Goal: Information Seeking & Learning: Learn about a topic

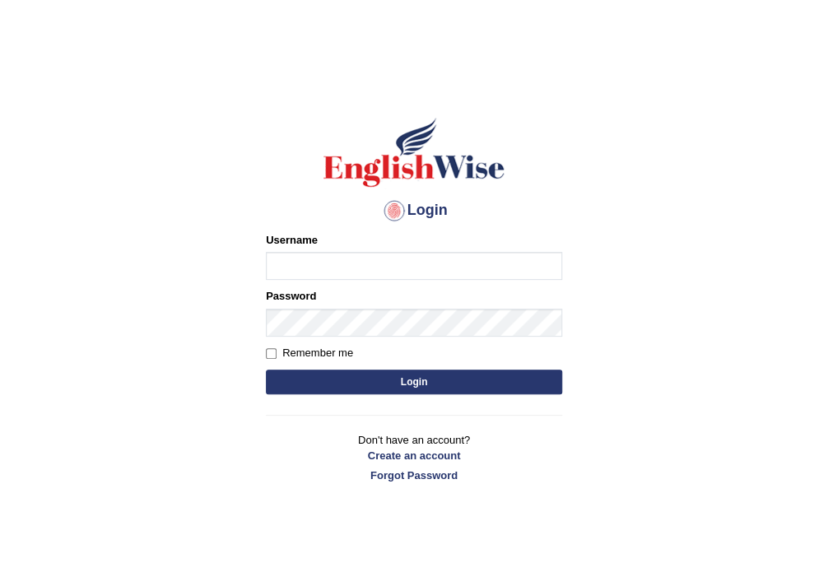
type input "N"
type input "i"
type input "Nilesh2025"
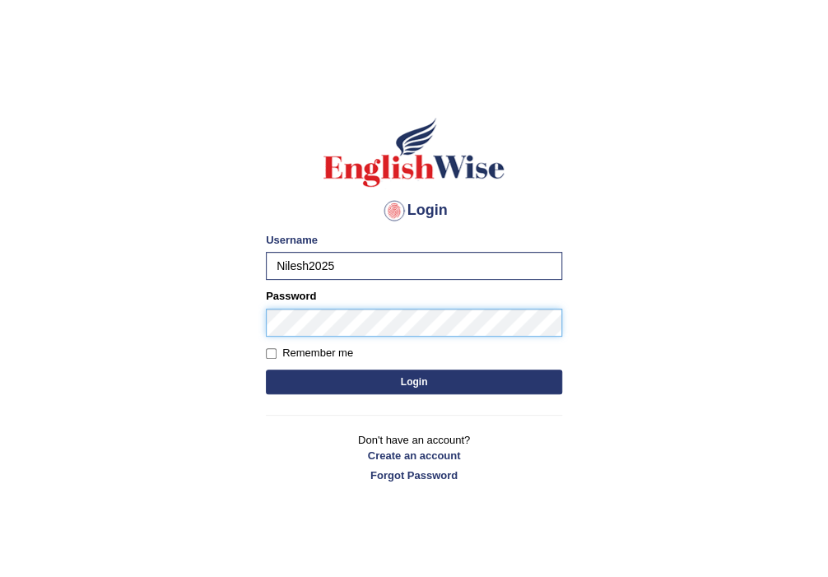
click at [266, 369] on button "Login" at bounding box center [414, 381] width 296 height 25
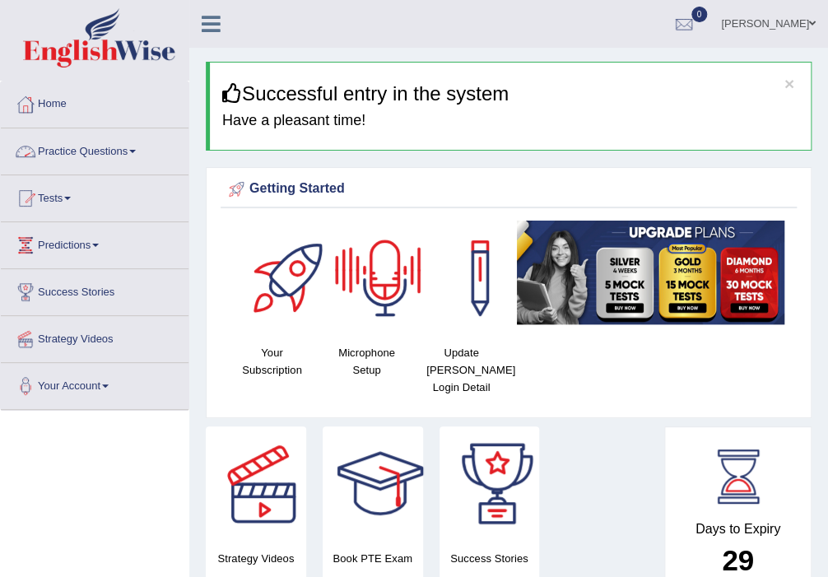
click at [141, 155] on link "Practice Questions" at bounding box center [95, 148] width 188 height 41
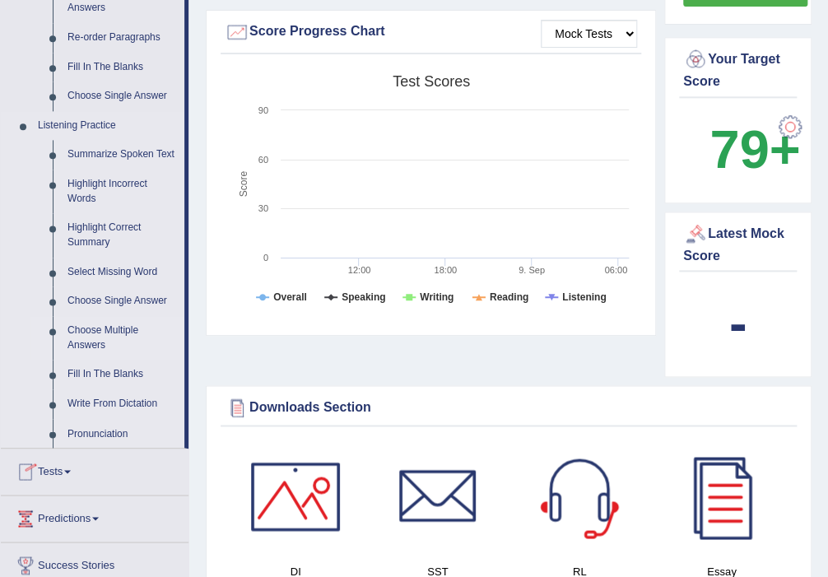
scroll to position [614, 0]
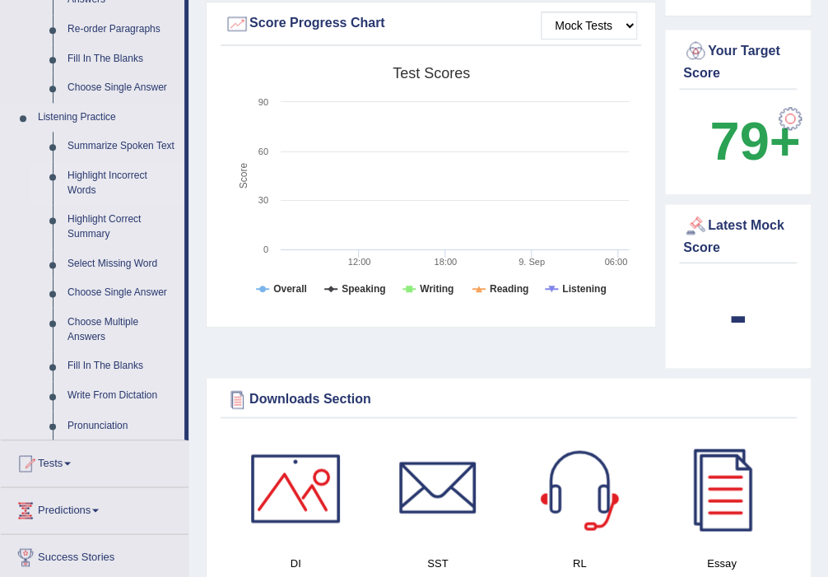
click at [118, 174] on link "Highlight Incorrect Words" at bounding box center [122, 183] width 124 height 44
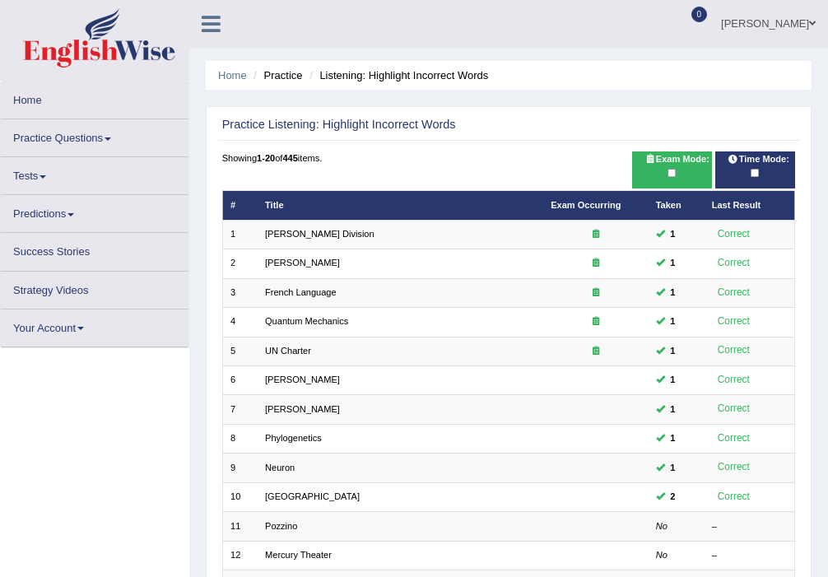
scroll to position [357, 0]
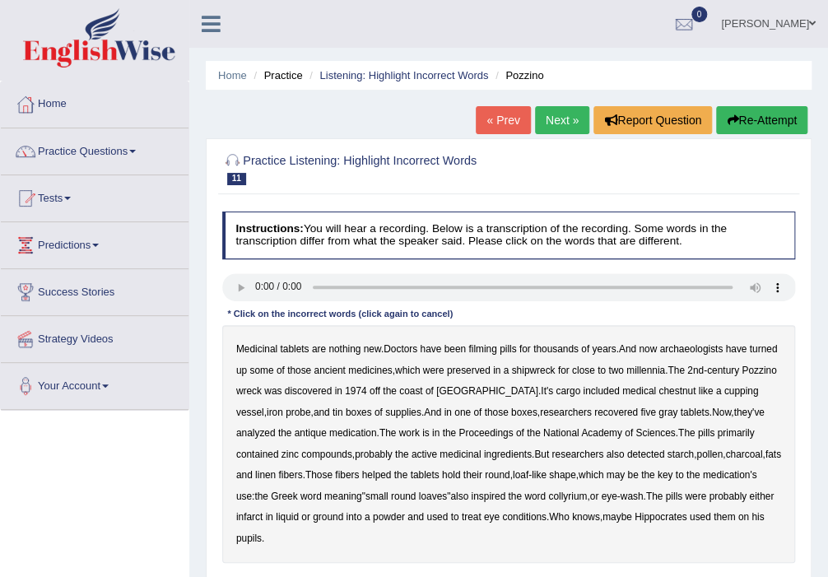
click at [623, 186] on div at bounding box center [509, 167] width 574 height 43
click at [624, 185] on div at bounding box center [509, 167] width 574 height 43
click at [479, 344] on b "filming" at bounding box center [482, 349] width 28 height 12
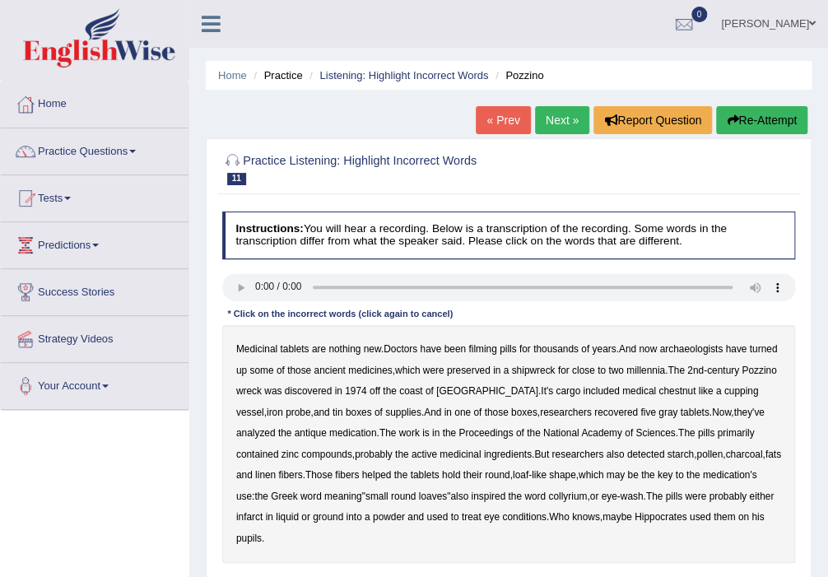
click at [481, 349] on b "filming" at bounding box center [482, 349] width 28 height 12
click at [494, 346] on b "filming" at bounding box center [482, 349] width 28 height 12
click at [490, 349] on b "filming" at bounding box center [482, 349] width 28 height 12
click at [658, 390] on b "chestnut" at bounding box center [676, 391] width 37 height 12
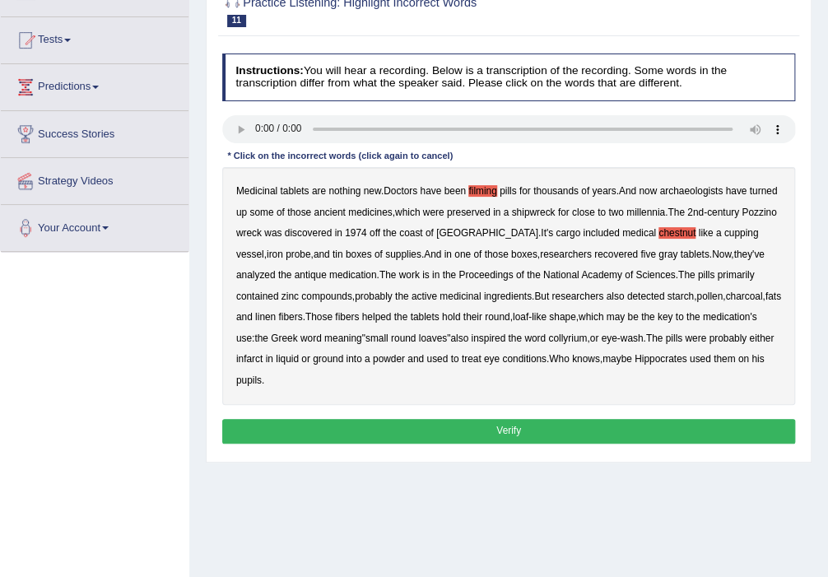
scroll to position [175, 0]
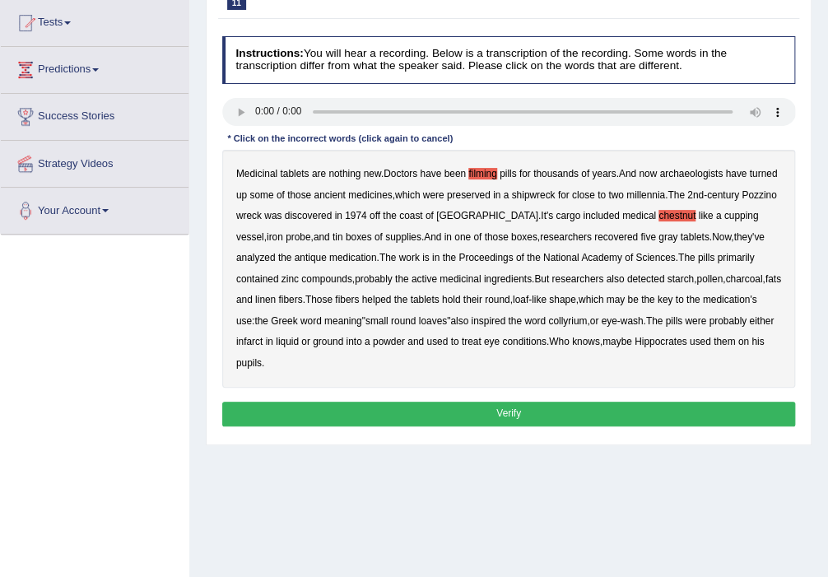
click at [263, 336] on b "infarct" at bounding box center [249, 342] width 26 height 12
click at [559, 402] on button "Verify" at bounding box center [509, 414] width 574 height 24
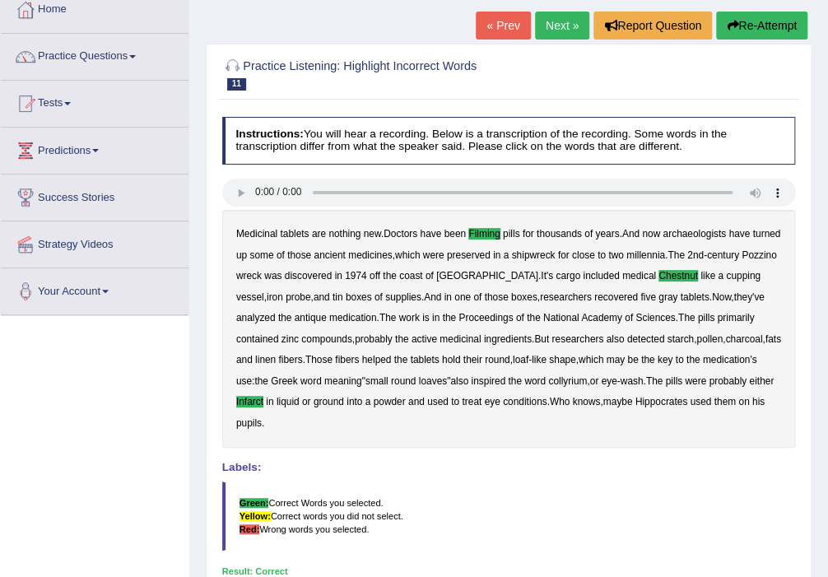
scroll to position [0, 0]
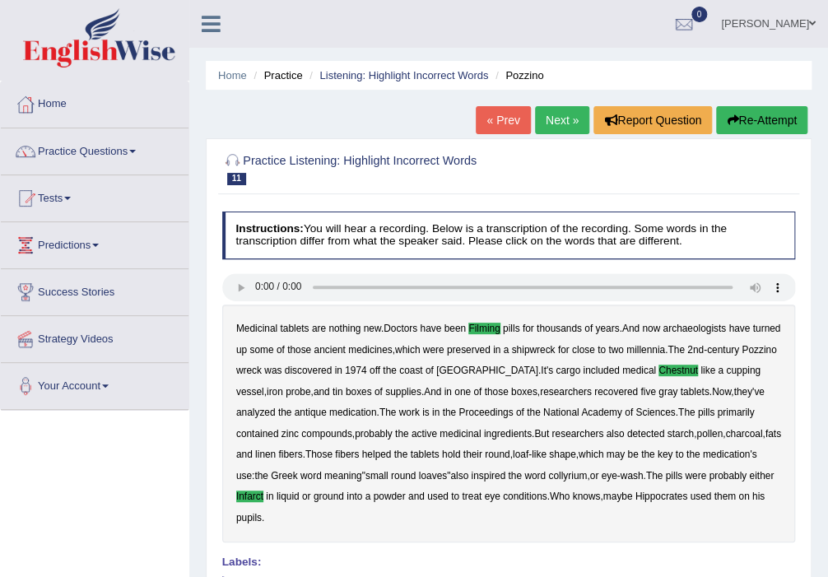
click at [551, 118] on link "Next »" at bounding box center [562, 120] width 54 height 28
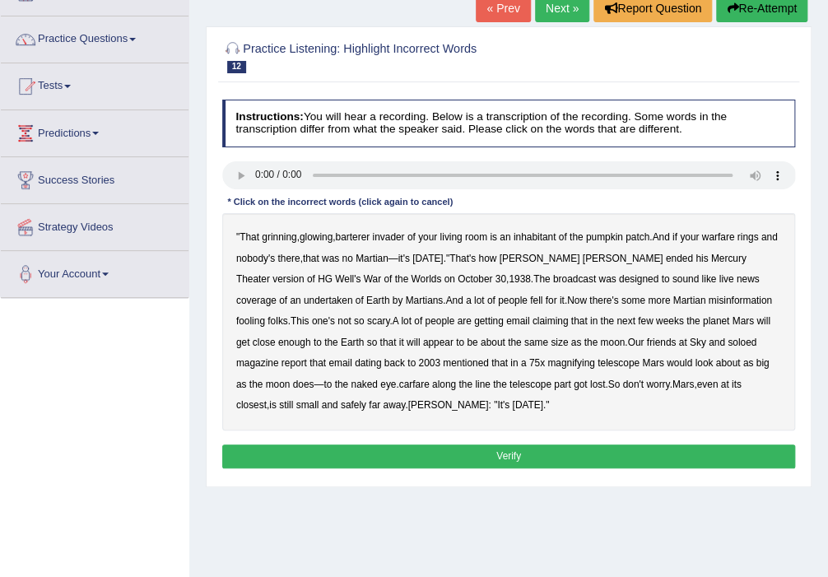
click at [364, 237] on b "barterer" at bounding box center [352, 237] width 35 height 12
click at [716, 233] on b "warfare" at bounding box center [718, 237] width 33 height 12
click at [353, 295] on b "undertaken" at bounding box center [328, 301] width 49 height 12
click at [727, 337] on b "soloed" at bounding box center [741, 343] width 29 height 12
click at [399, 382] on b "carfare" at bounding box center [414, 385] width 30 height 12
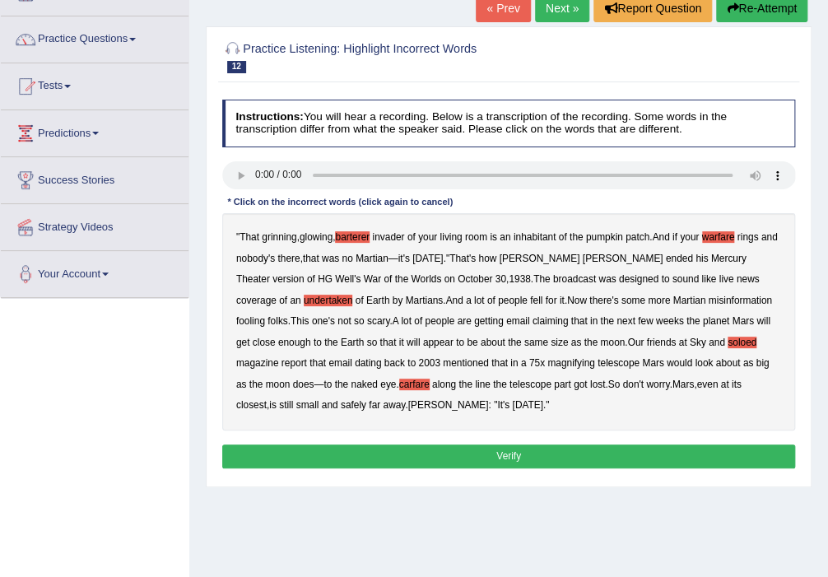
click at [322, 448] on button "Verify" at bounding box center [509, 456] width 574 height 24
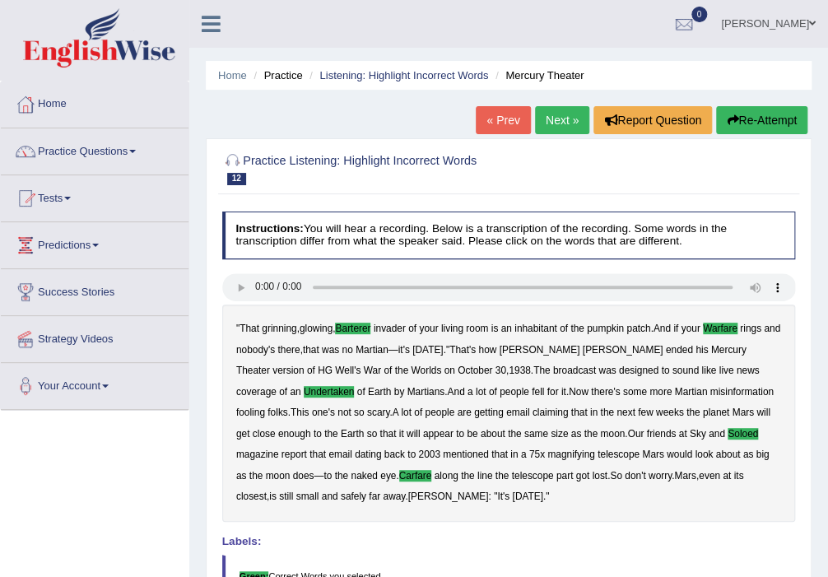
click at [555, 117] on link "Next »" at bounding box center [562, 120] width 54 height 28
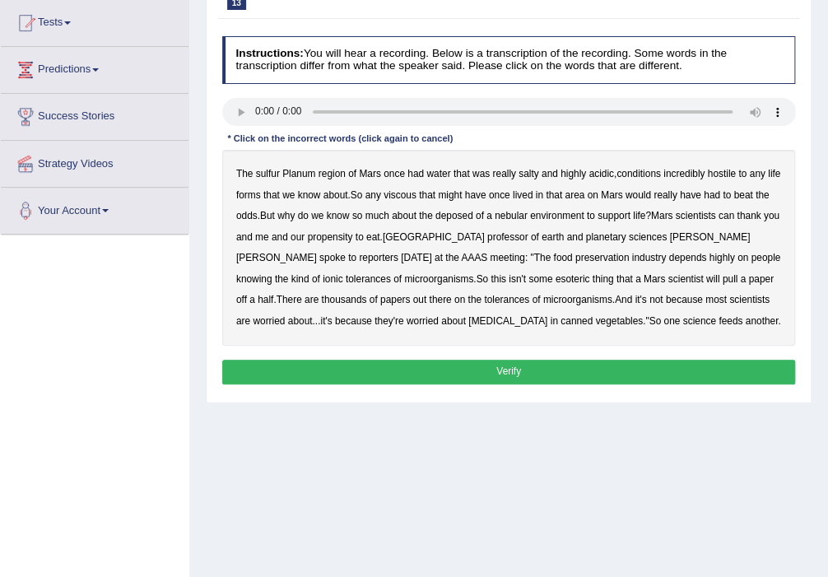
click at [276, 174] on b "sulfur" at bounding box center [268, 174] width 24 height 12
click at [416, 192] on b "viscous" at bounding box center [399, 195] width 33 height 12
click at [470, 217] on b "deposed" at bounding box center [454, 216] width 38 height 12
click at [527, 216] on b "nebular" at bounding box center [511, 216] width 33 height 12
click at [555, 276] on b "esoteric" at bounding box center [572, 279] width 35 height 12
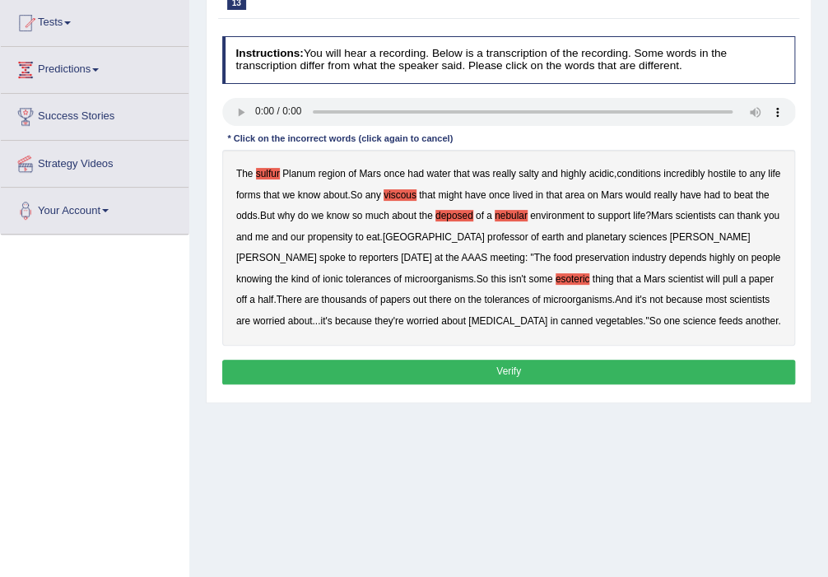
click at [499, 357] on div "Instructions: You will hear a recording. Below is a transcription of the record…" at bounding box center [508, 212] width 580 height 365
click at [510, 366] on button "Verify" at bounding box center [509, 372] width 574 height 24
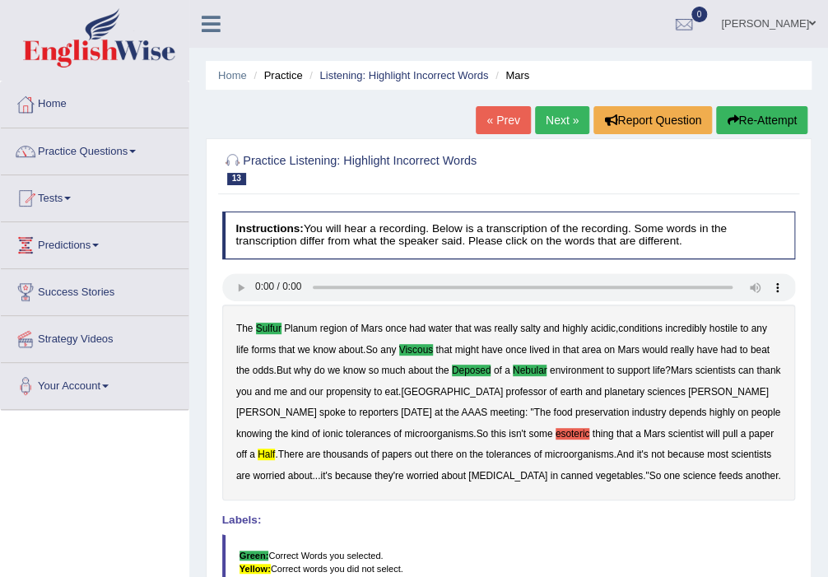
click at [757, 111] on button "Re-Attempt" at bounding box center [761, 120] width 91 height 28
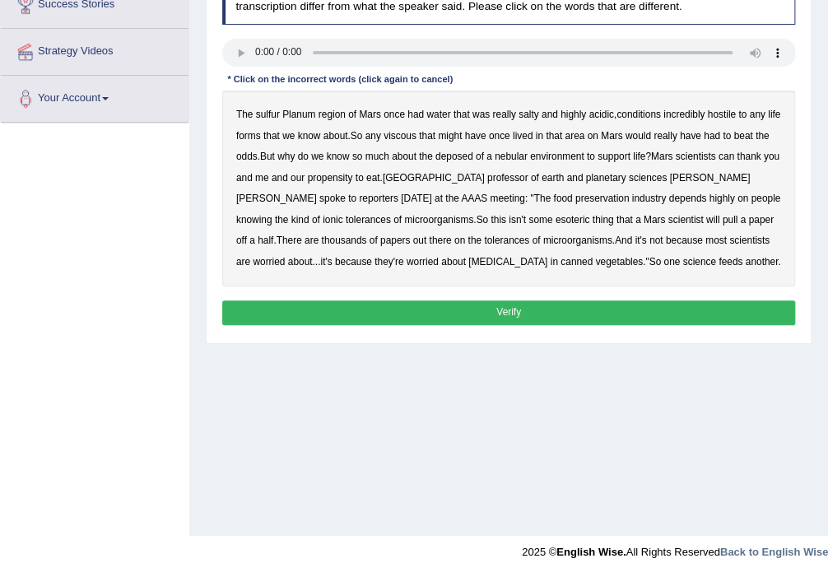
click at [269, 114] on b "sulfur" at bounding box center [268, 115] width 24 height 12
click at [416, 134] on b "viscous" at bounding box center [399, 136] width 33 height 12
click at [473, 152] on b "deposed" at bounding box center [454, 157] width 38 height 12
click at [527, 157] on b "nebular" at bounding box center [511, 157] width 33 height 12
click at [273, 235] on b "half" at bounding box center [266, 241] width 16 height 12
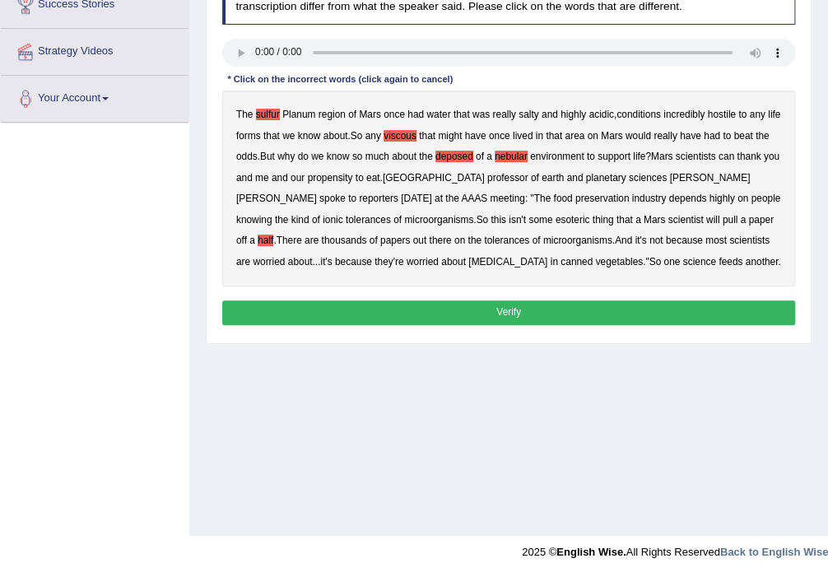
click at [263, 260] on div "The sulfur Planum region of Mars once had water that was really salty and highl…" at bounding box center [509, 189] width 574 height 196
click at [355, 318] on button "Verify" at bounding box center [509, 312] width 574 height 24
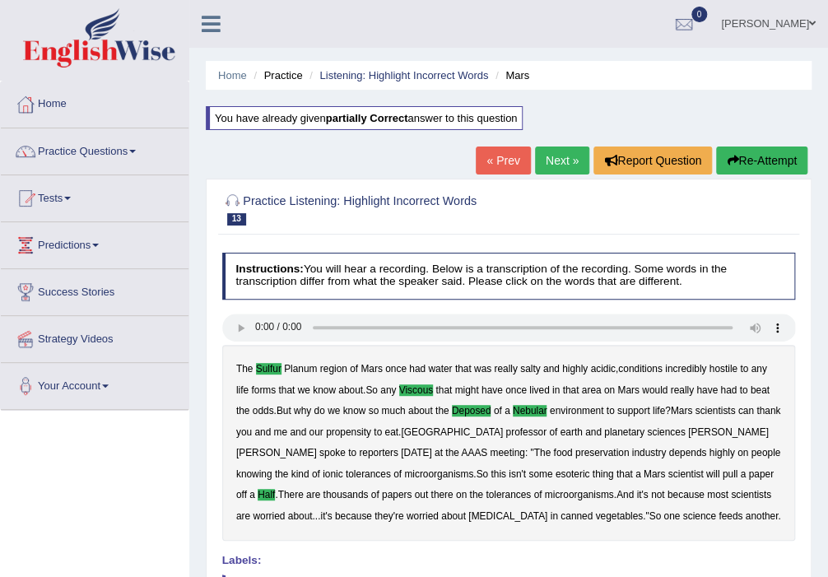
click at [560, 163] on link "Next »" at bounding box center [562, 160] width 54 height 28
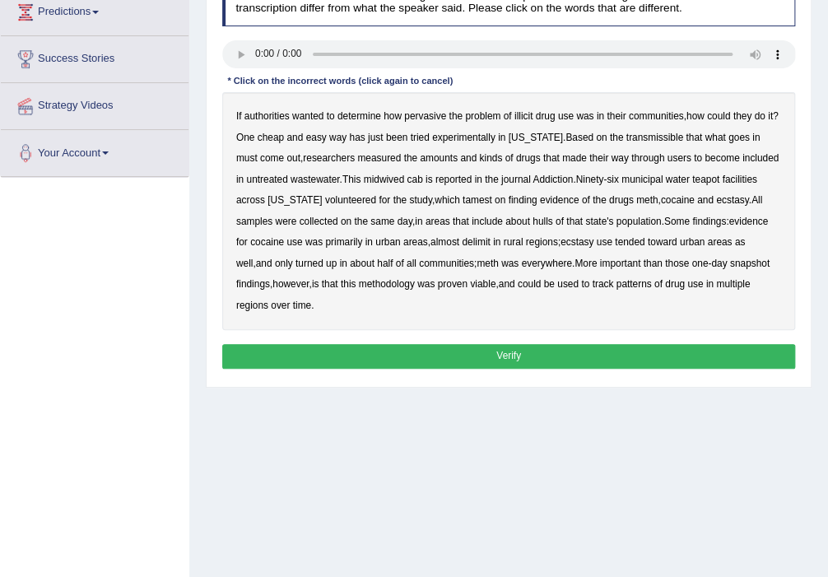
scroll to position [263, 0]
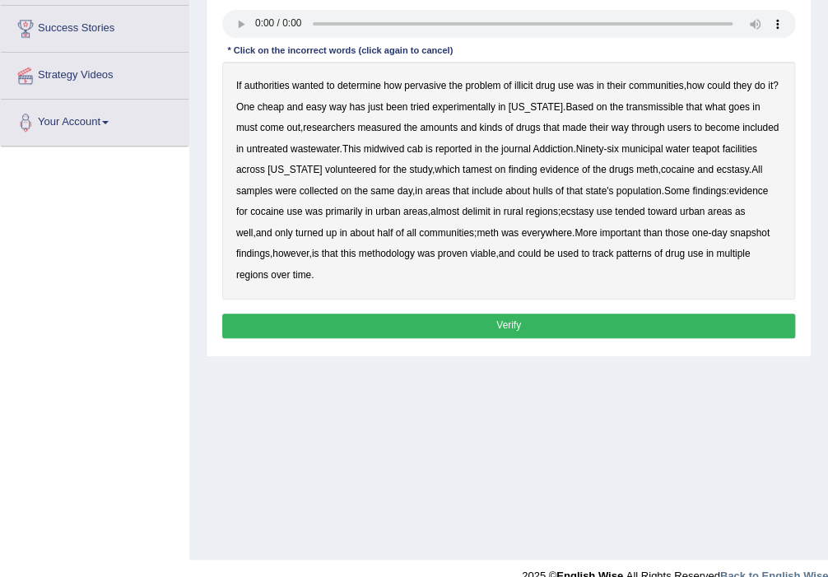
click at [632, 105] on b "transmissible" at bounding box center [654, 107] width 57 height 12
click at [380, 148] on b "midwived" at bounding box center [384, 149] width 41 height 12
click at [409, 149] on b "cab" at bounding box center [415, 149] width 16 height 12
click at [469, 165] on b "tamest" at bounding box center [477, 170] width 30 height 12
click at [543, 188] on b "hulls" at bounding box center [542, 191] width 20 height 12
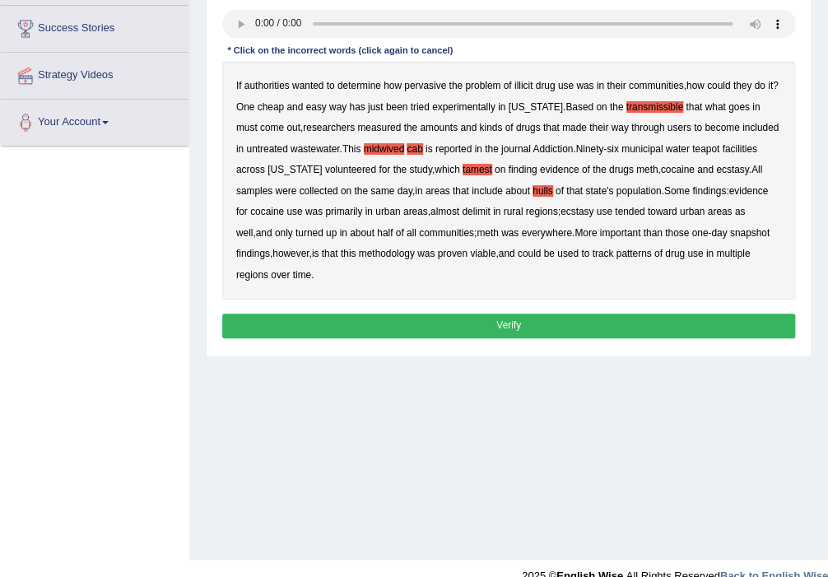
click at [480, 210] on b "delimit" at bounding box center [476, 212] width 28 height 12
click at [384, 332] on button "Verify" at bounding box center [509, 326] width 574 height 24
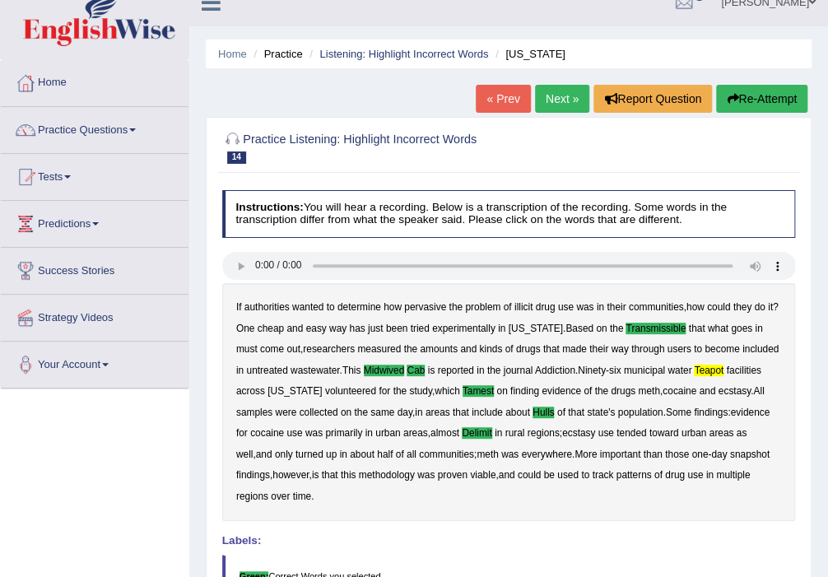
scroll to position [0, 0]
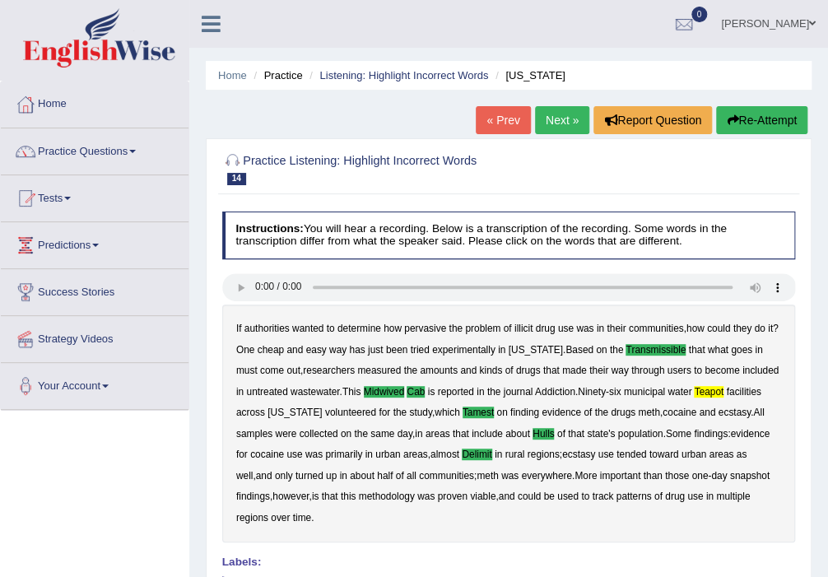
click at [783, 123] on button "Re-Attempt" at bounding box center [761, 120] width 91 height 28
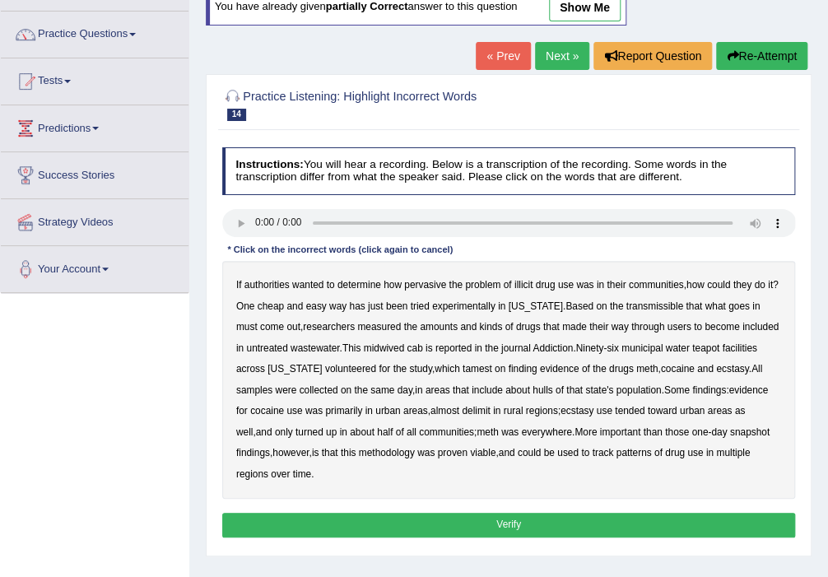
scroll to position [287, 0]
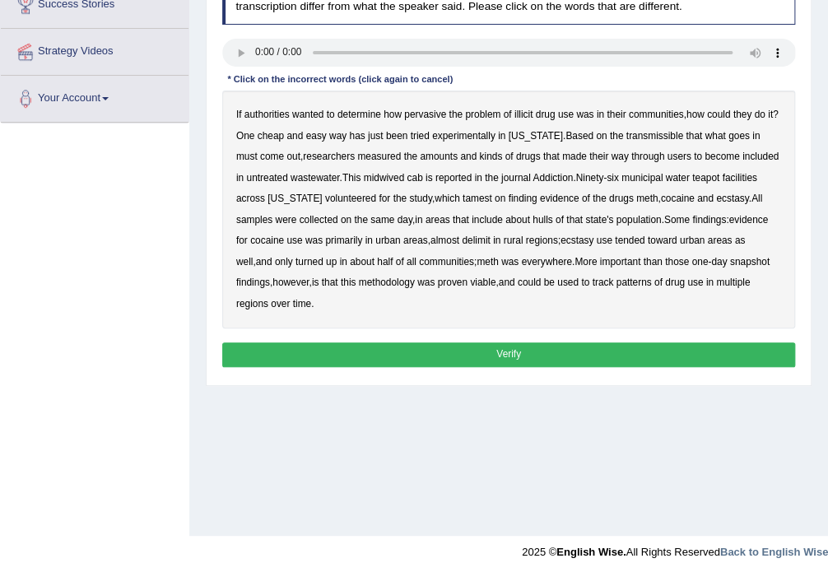
click at [643, 132] on b "transmissible" at bounding box center [654, 136] width 57 height 12
click at [391, 176] on b "midwived" at bounding box center [384, 178] width 41 height 12
click at [407, 174] on b "cab" at bounding box center [415, 178] width 16 height 12
click at [704, 178] on b "teapot" at bounding box center [705, 178] width 27 height 12
click at [462, 193] on b "tamest" at bounding box center [477, 199] width 30 height 12
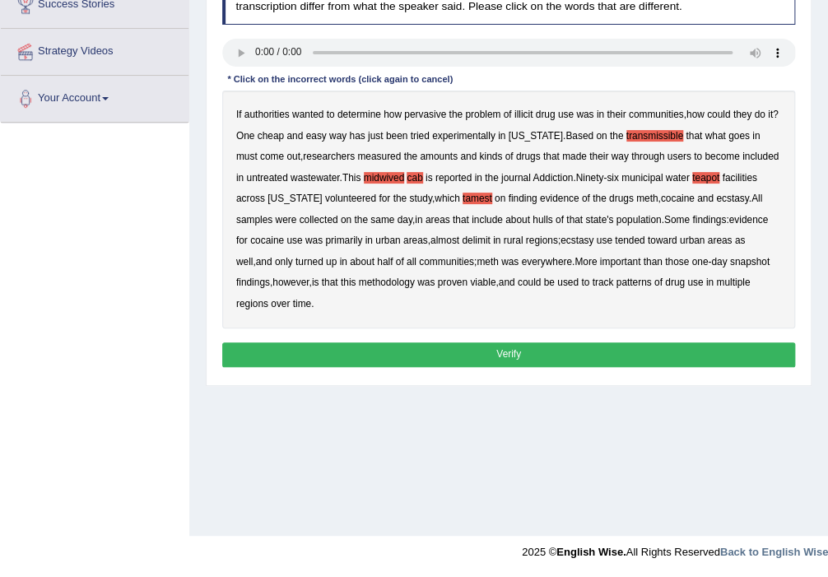
click at [543, 217] on b "hulls" at bounding box center [542, 220] width 20 height 12
click at [478, 240] on b "delimit" at bounding box center [476, 241] width 28 height 12
click at [490, 342] on button "Verify" at bounding box center [509, 354] width 574 height 24
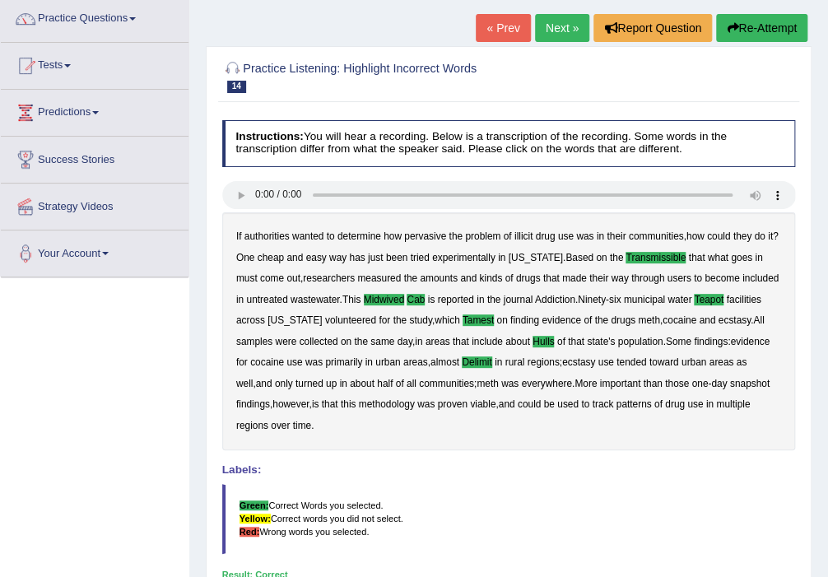
scroll to position [0, 0]
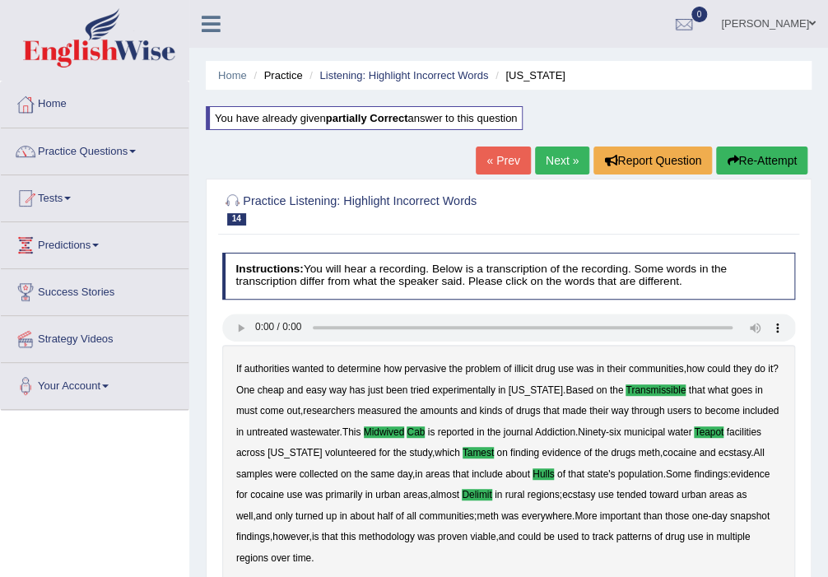
click at [546, 158] on link "Next »" at bounding box center [562, 160] width 54 height 28
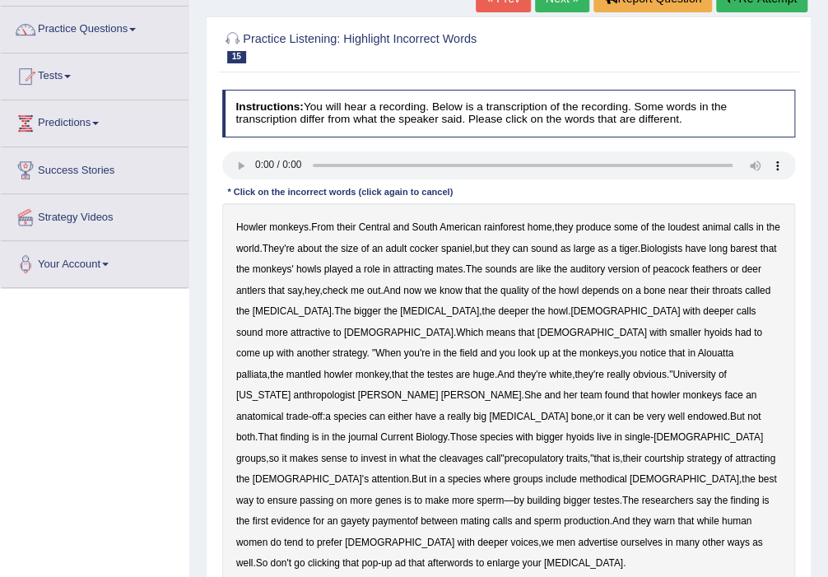
scroll to position [263, 0]
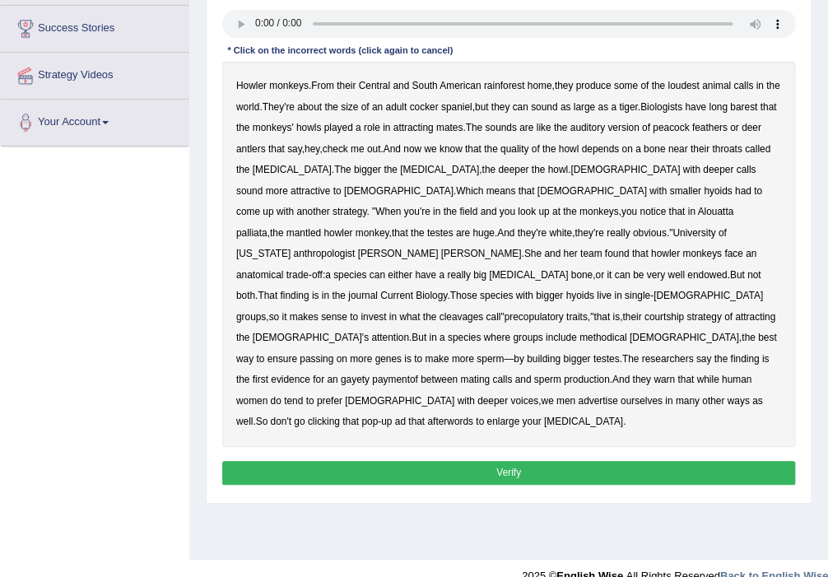
click at [757, 102] on b "barest" at bounding box center [743, 107] width 27 height 12
click at [439, 311] on b "cleavages" at bounding box center [461, 317] width 44 height 12
click at [579, 332] on b "methodical" at bounding box center [603, 338] width 48 height 12
click at [369, 374] on b "gayety" at bounding box center [355, 380] width 29 height 12
click at [340, 416] on b "clicking" at bounding box center [324, 422] width 32 height 12
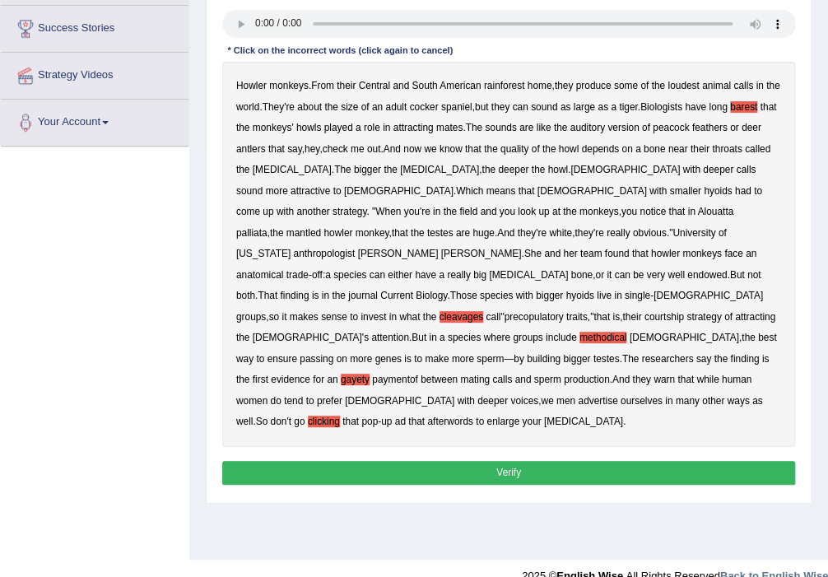
click at [539, 461] on button "Verify" at bounding box center [509, 473] width 574 height 24
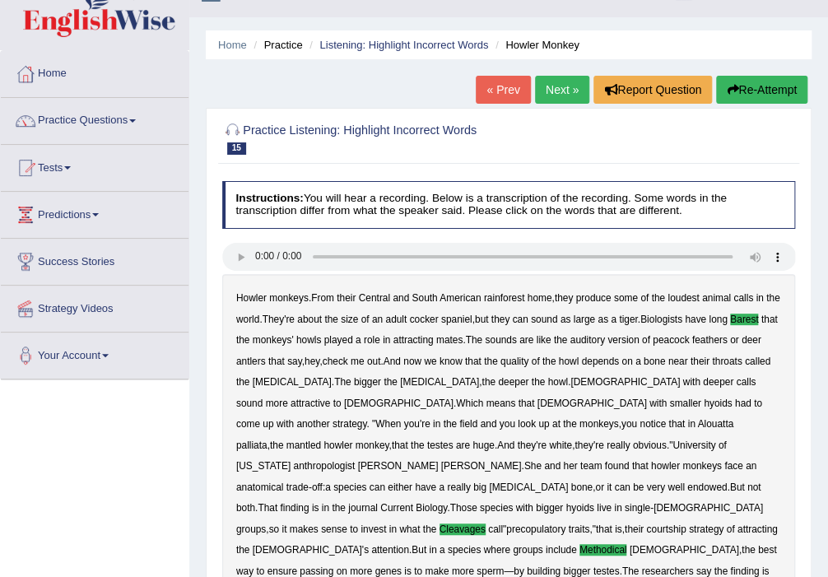
scroll to position [0, 0]
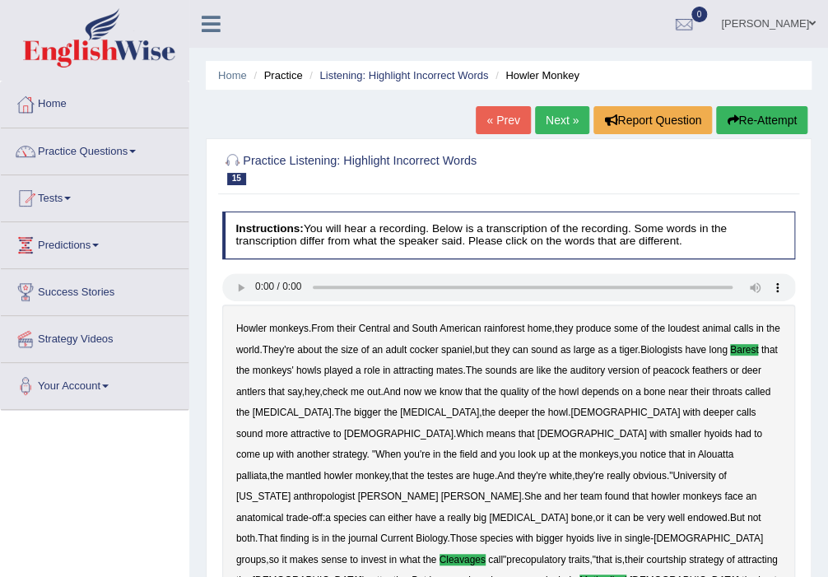
click at [755, 127] on button "Re-Attempt" at bounding box center [761, 120] width 91 height 28
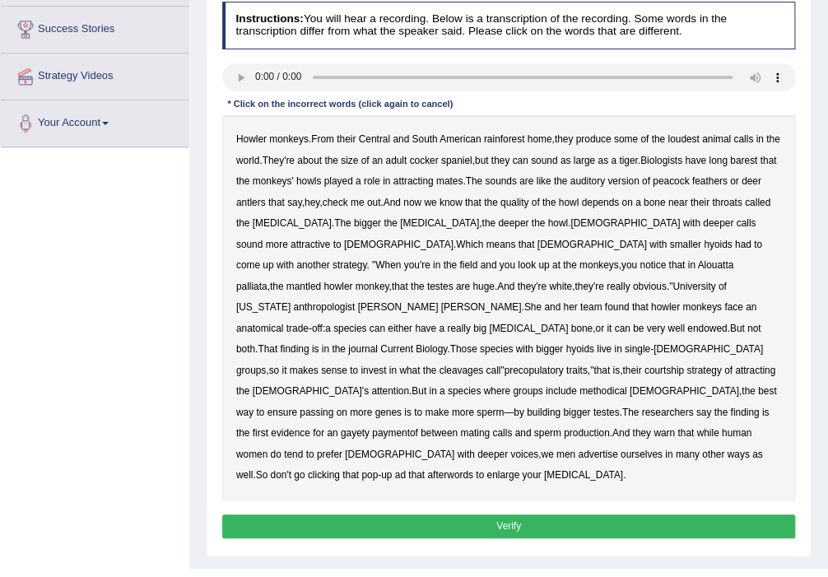
scroll to position [263, 0]
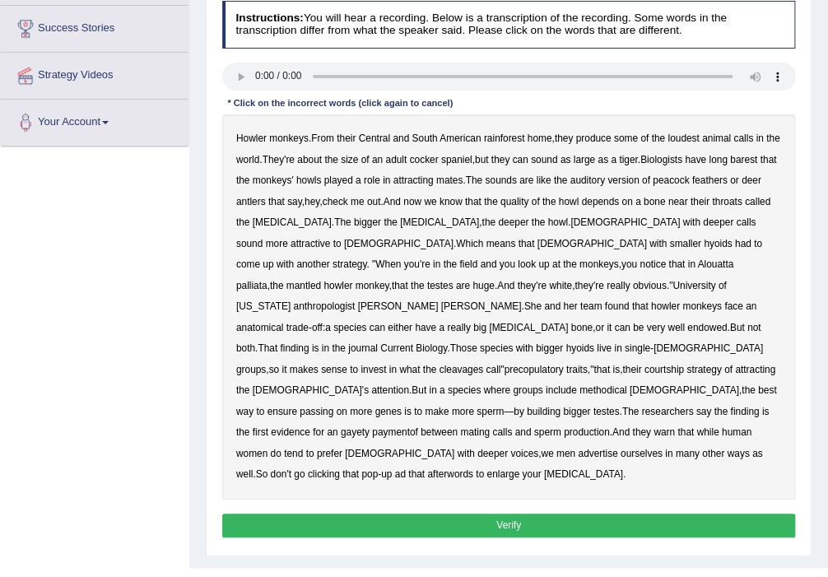
click at [757, 155] on b "barest" at bounding box center [743, 160] width 27 height 12
click at [439, 364] on b "cleavages" at bounding box center [461, 370] width 44 height 12
click at [579, 384] on b "methodical" at bounding box center [603, 390] width 48 height 12
click at [369, 426] on b "gayety" at bounding box center [355, 432] width 29 height 12
click at [418, 426] on b "paymentof" at bounding box center [395, 432] width 46 height 12
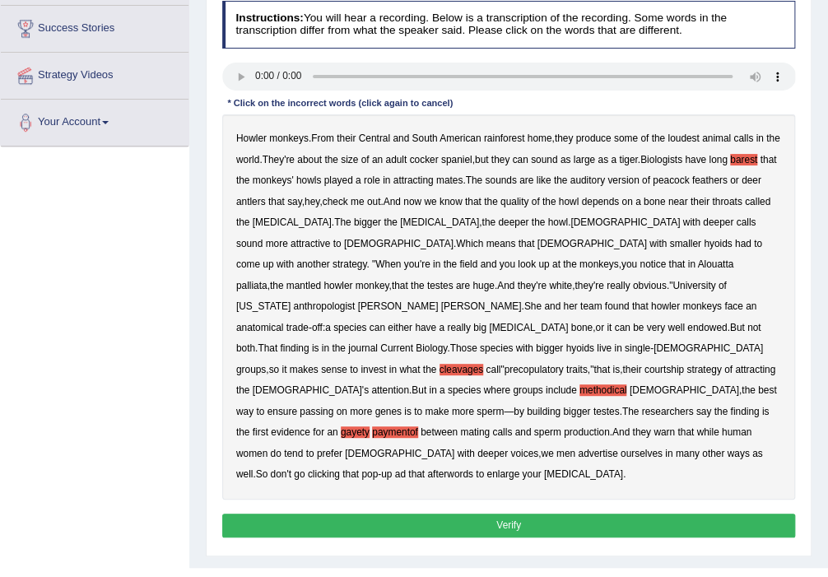
click at [473, 468] on b "afterwords" at bounding box center [450, 474] width 46 height 12
click at [591, 513] on button "Verify" at bounding box center [509, 525] width 574 height 24
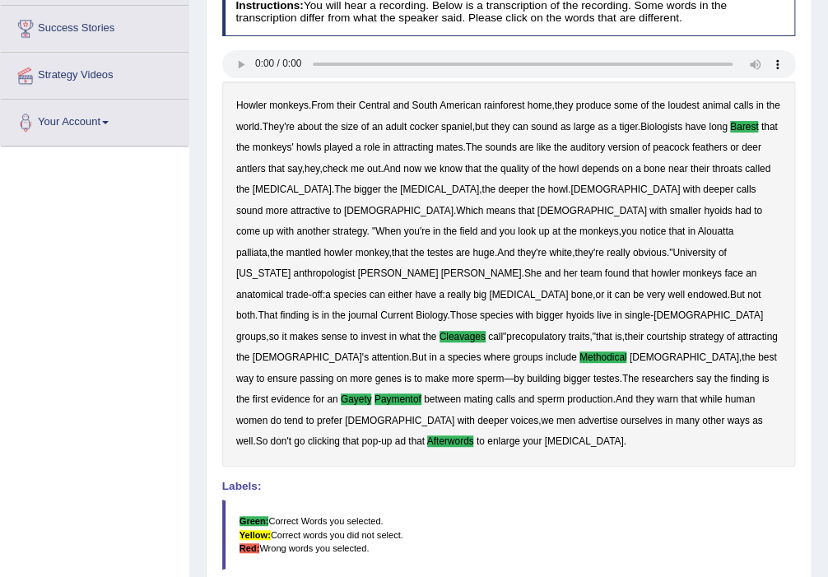
scroll to position [121, 0]
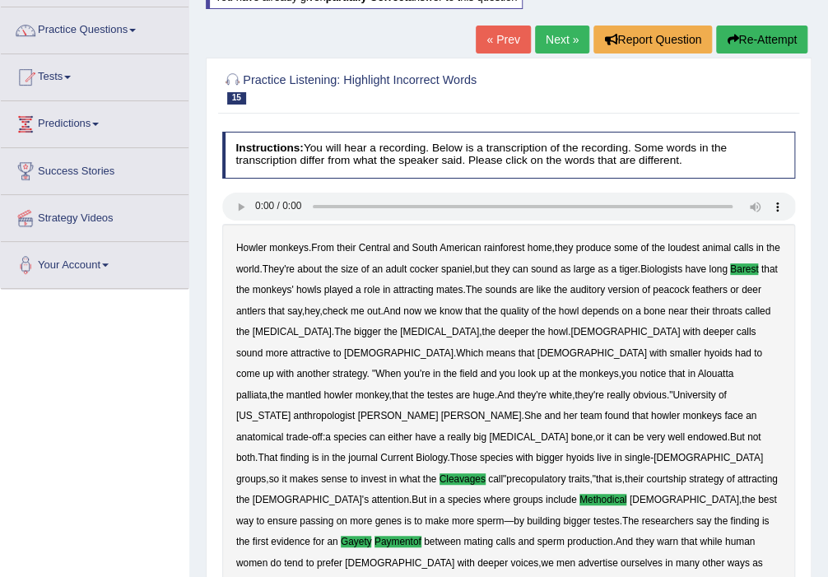
click at [546, 38] on link "Next »" at bounding box center [562, 40] width 54 height 28
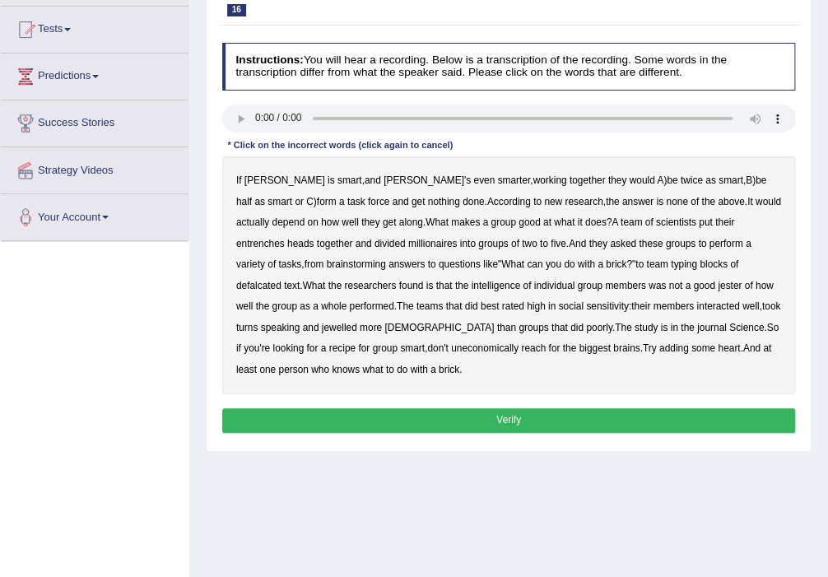
scroll to position [175, 0]
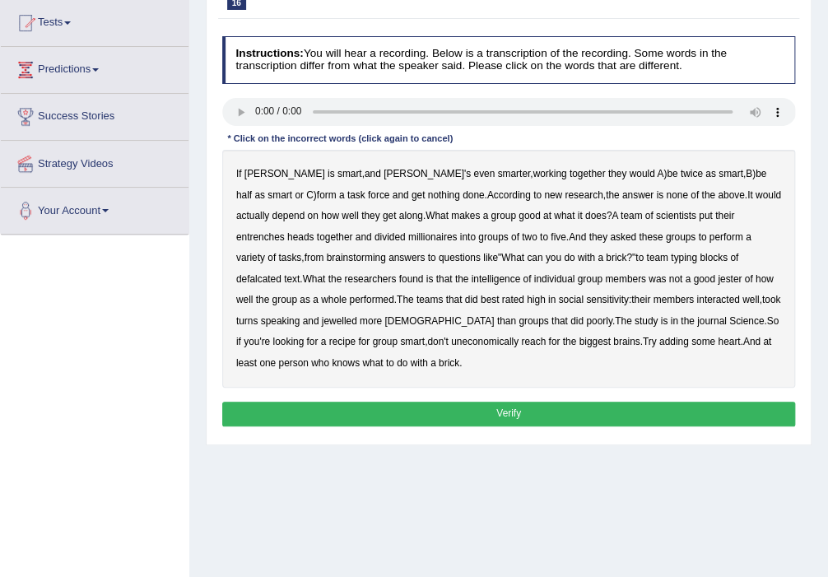
click at [285, 231] on b "entrenches" at bounding box center [260, 237] width 49 height 12
click at [408, 237] on b "millionaires" at bounding box center [432, 237] width 49 height 12
click at [281, 273] on b "defalcated" at bounding box center [258, 279] width 45 height 12
click at [718, 276] on b "jester" at bounding box center [730, 279] width 24 height 12
click at [322, 316] on b "jewelled" at bounding box center [339, 321] width 35 height 12
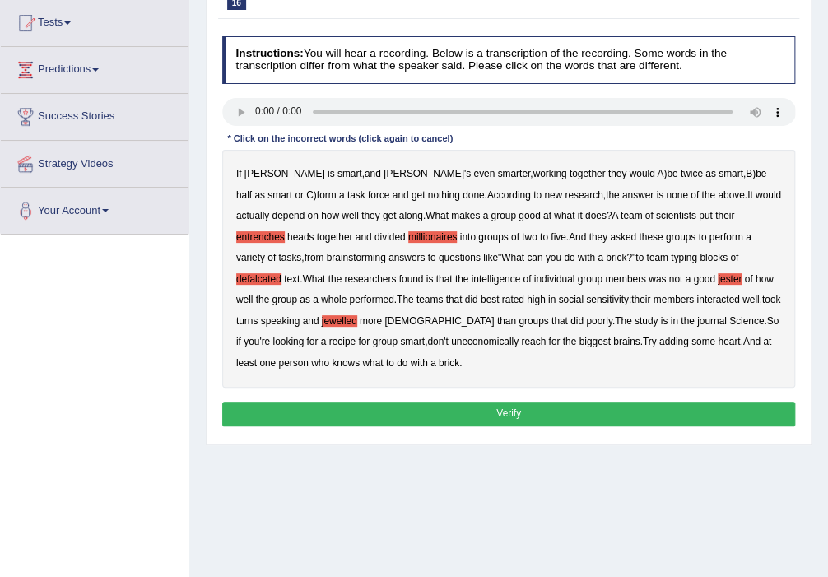
click at [451, 336] on b "uneconomically" at bounding box center [484, 342] width 67 height 12
click at [276, 413] on button "Verify" at bounding box center [509, 414] width 574 height 24
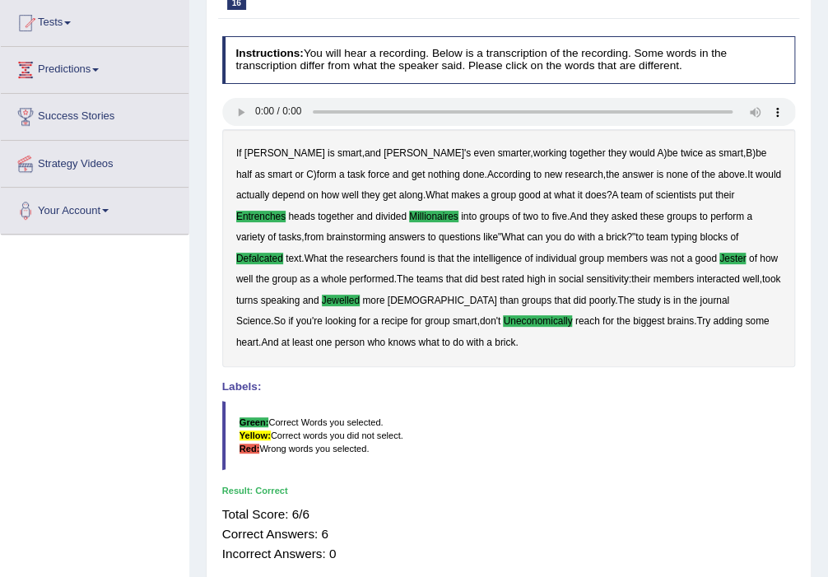
scroll to position [0, 0]
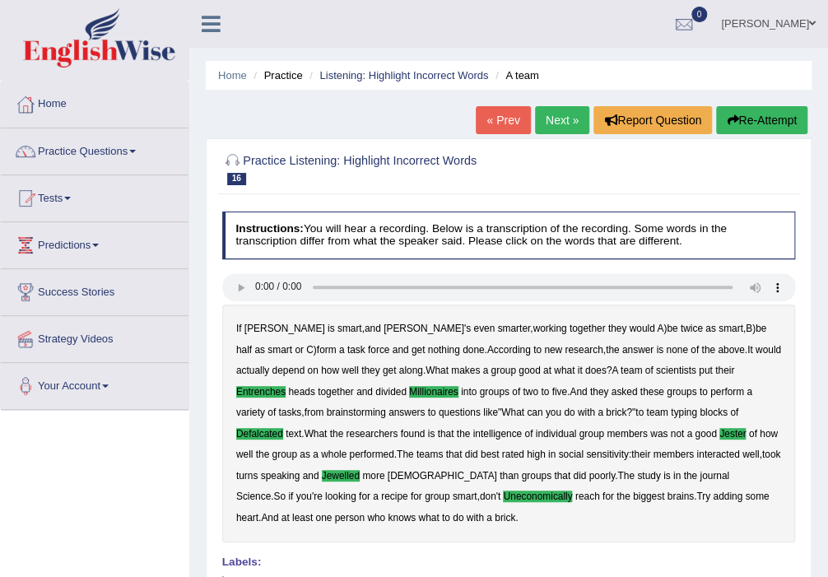
click at [558, 121] on link "Next »" at bounding box center [562, 120] width 54 height 28
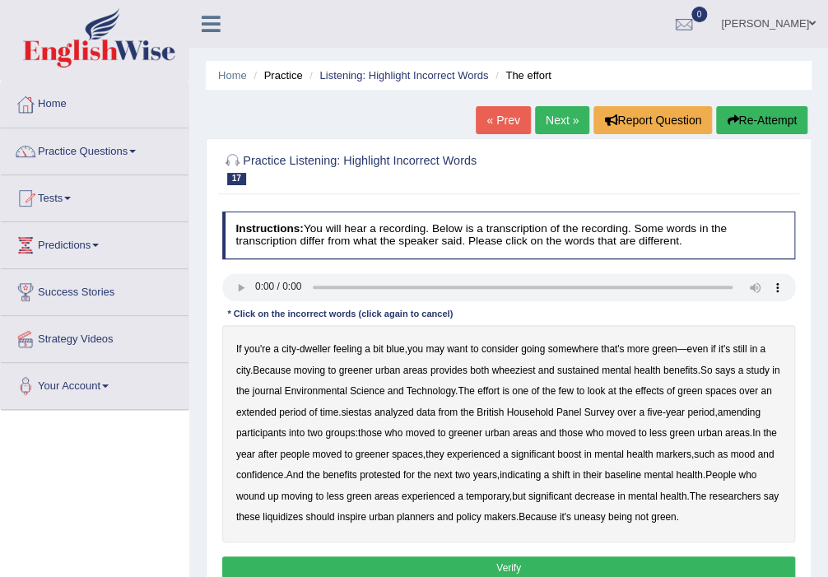
click at [511, 369] on b "wheeziest" at bounding box center [513, 371] width 44 height 12
click at [371, 409] on b "siestas" at bounding box center [356, 413] width 30 height 12
click at [760, 413] on b "amending" at bounding box center [738, 413] width 43 height 12
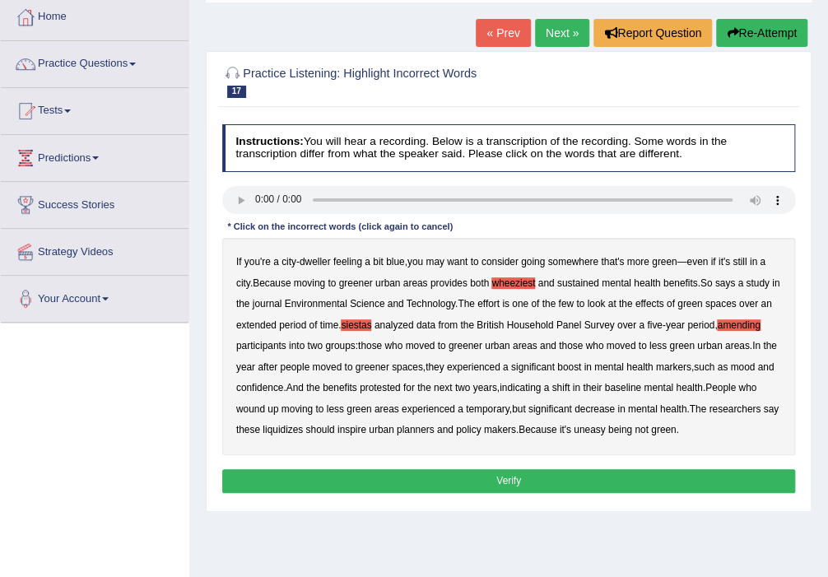
click at [280, 432] on b "liquidizes" at bounding box center [283, 430] width 40 height 12
click at [532, 482] on button "Verify" at bounding box center [509, 481] width 574 height 24
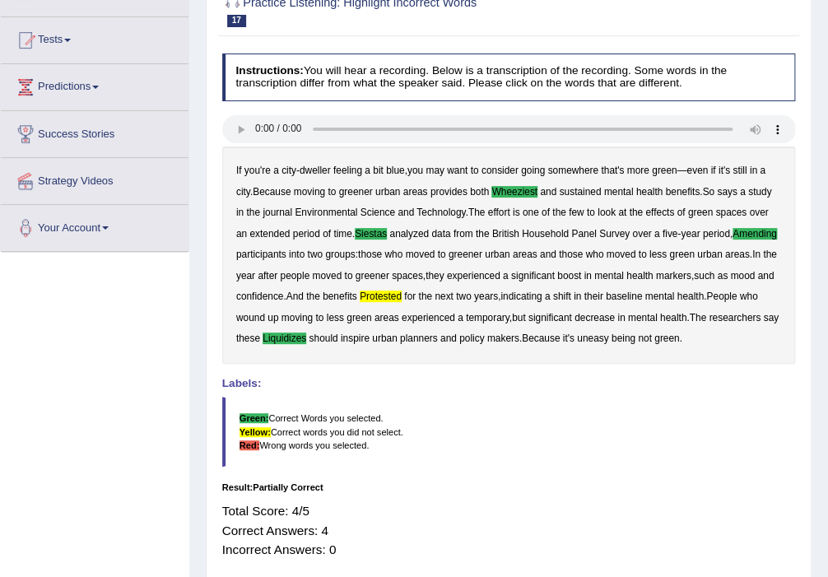
scroll to position [0, 0]
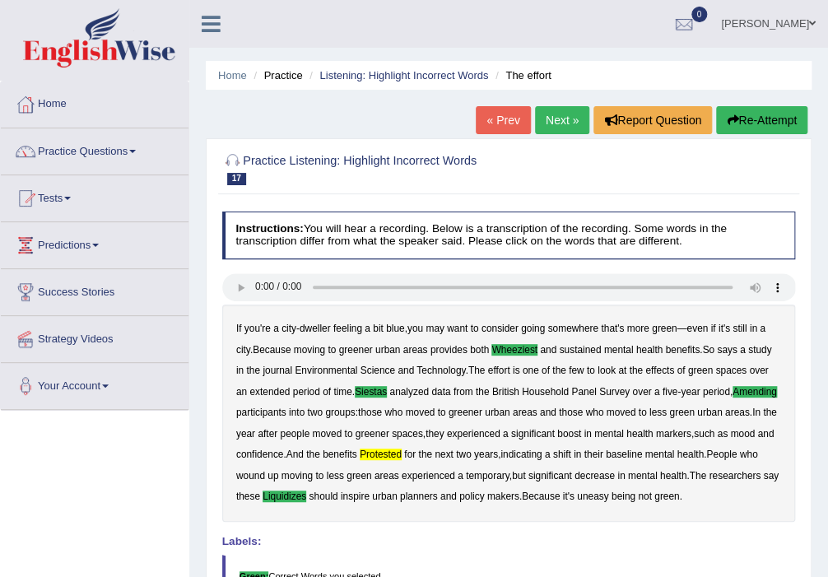
click at [746, 123] on button "Re-Attempt" at bounding box center [761, 120] width 91 height 28
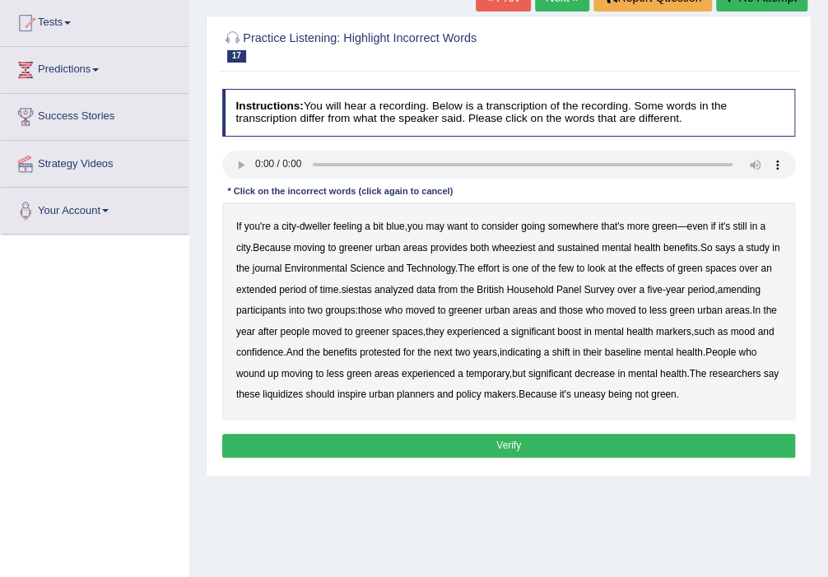
click at [527, 248] on b "wheeziest" at bounding box center [513, 248] width 44 height 12
click at [365, 285] on b "siestas" at bounding box center [356, 290] width 30 height 12
click at [760, 286] on b "amending" at bounding box center [738, 290] width 43 height 12
click at [372, 348] on b "protested" at bounding box center [380, 352] width 41 height 12
click at [272, 397] on b "liquidizes" at bounding box center [283, 394] width 40 height 12
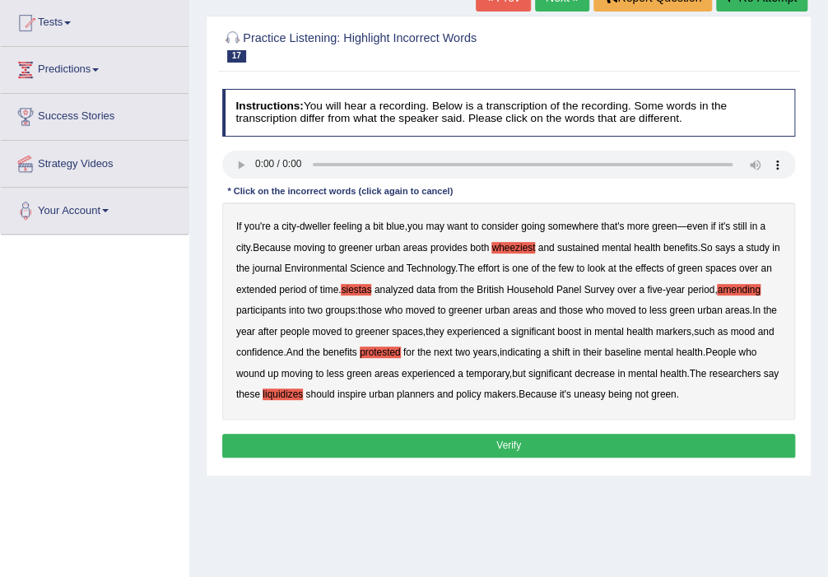
click at [329, 450] on button "Verify" at bounding box center [509, 446] width 574 height 24
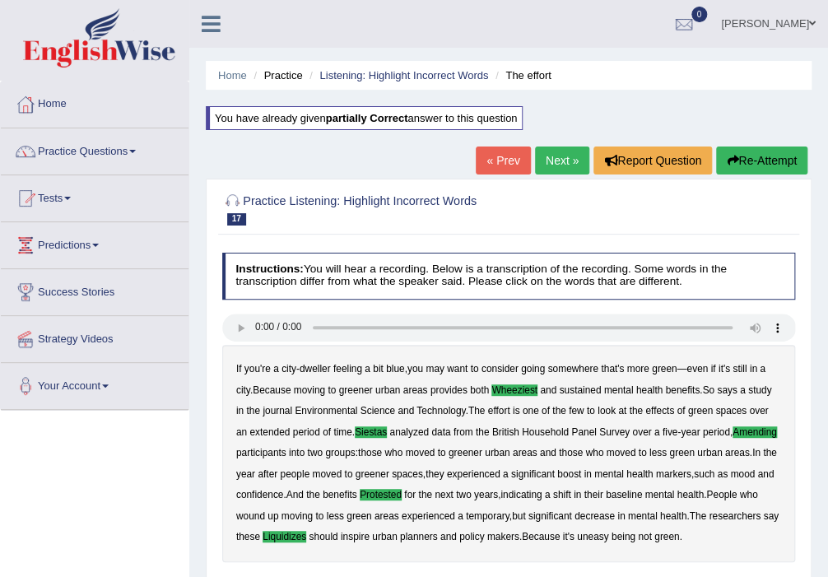
click at [556, 160] on link "Next »" at bounding box center [562, 160] width 54 height 28
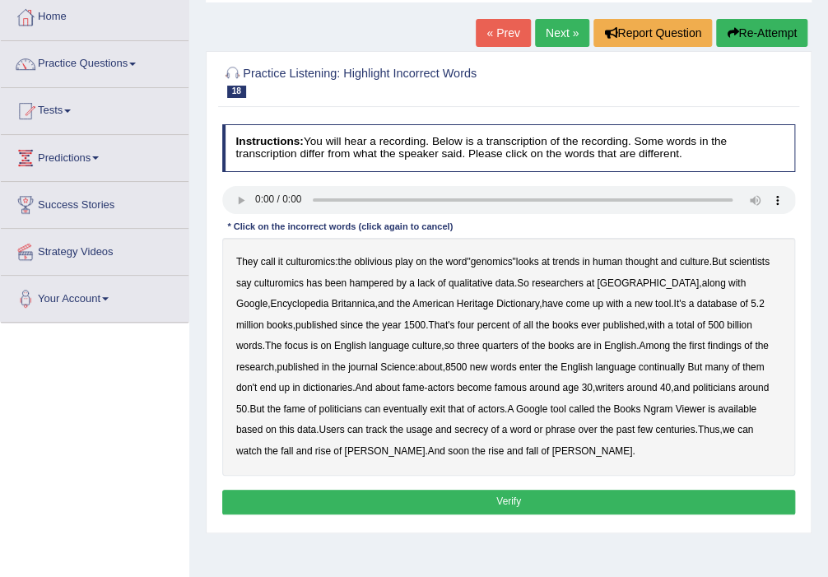
click at [641, 368] on b "continually" at bounding box center [662, 367] width 46 height 12
click at [263, 419] on div "They call it culturomics : the oblivious play on the word " genomics " looks at…" at bounding box center [509, 357] width 574 height 238
click at [297, 425] on b "data" at bounding box center [306, 430] width 19 height 12
click at [454, 425] on b "secrecy" at bounding box center [471, 430] width 34 height 12
click at [546, 425] on b "phrase" at bounding box center [561, 430] width 30 height 12
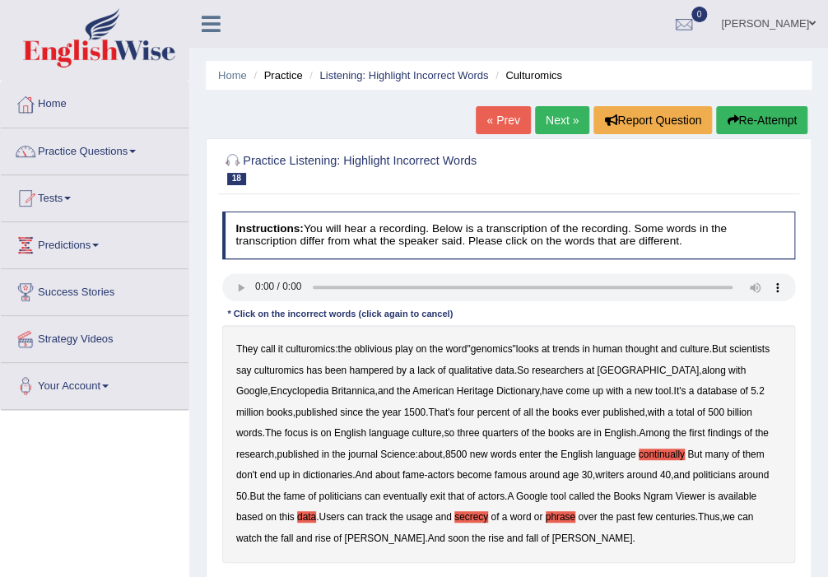
click at [764, 107] on button "Re-Attempt" at bounding box center [761, 120] width 91 height 28
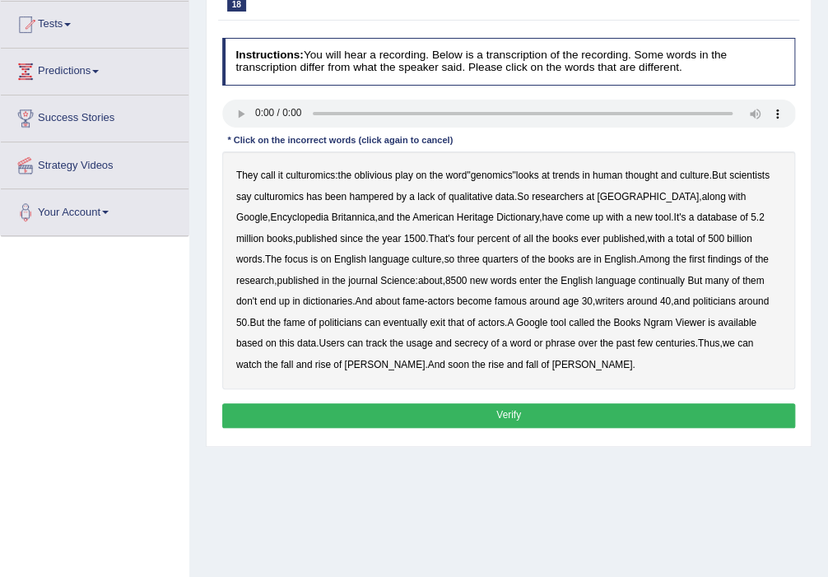
scroll to position [175, 0]
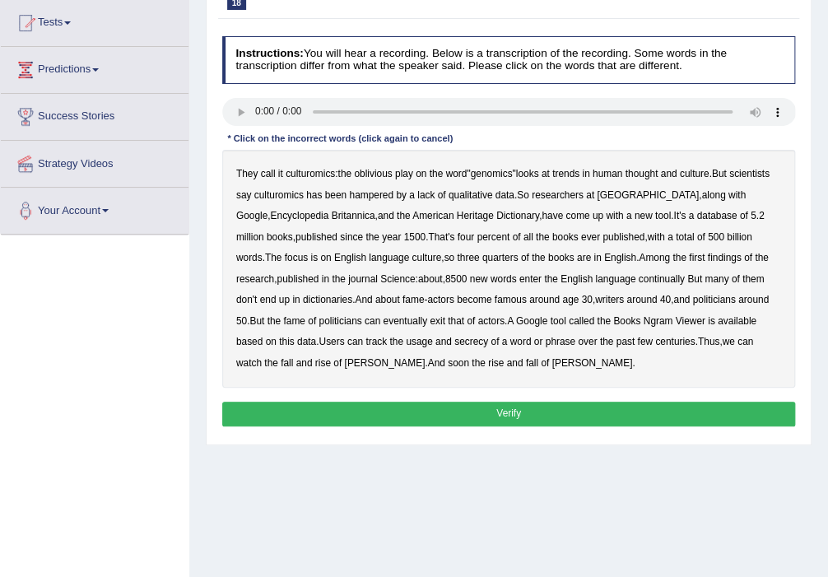
click at [297, 341] on b "data" at bounding box center [306, 342] width 19 height 12
click at [454, 340] on b "secrecy" at bounding box center [471, 342] width 34 height 12
click at [418, 409] on button "Verify" at bounding box center [509, 414] width 574 height 24
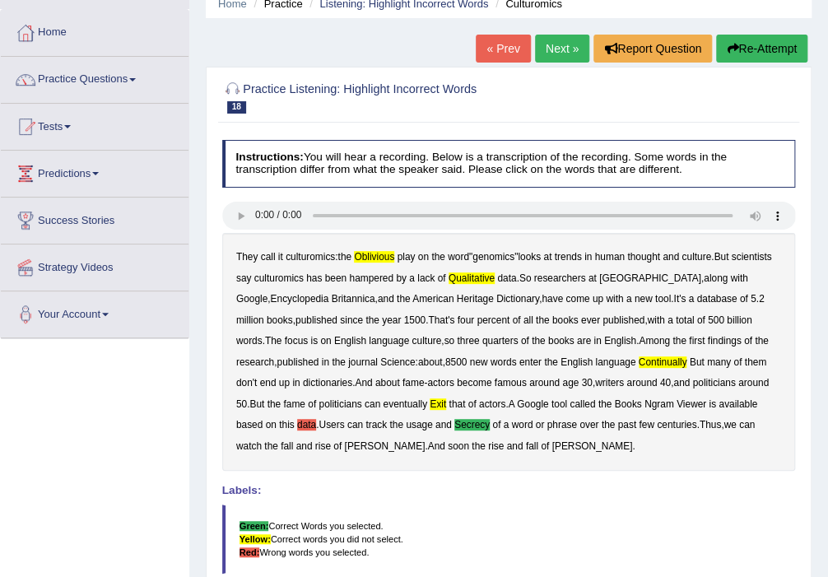
scroll to position [0, 0]
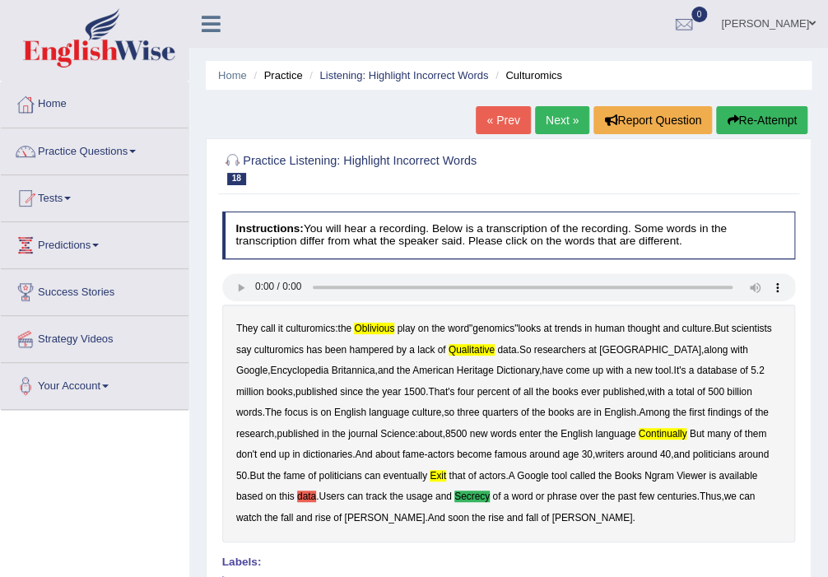
click at [755, 122] on button "Re-Attempt" at bounding box center [761, 120] width 91 height 28
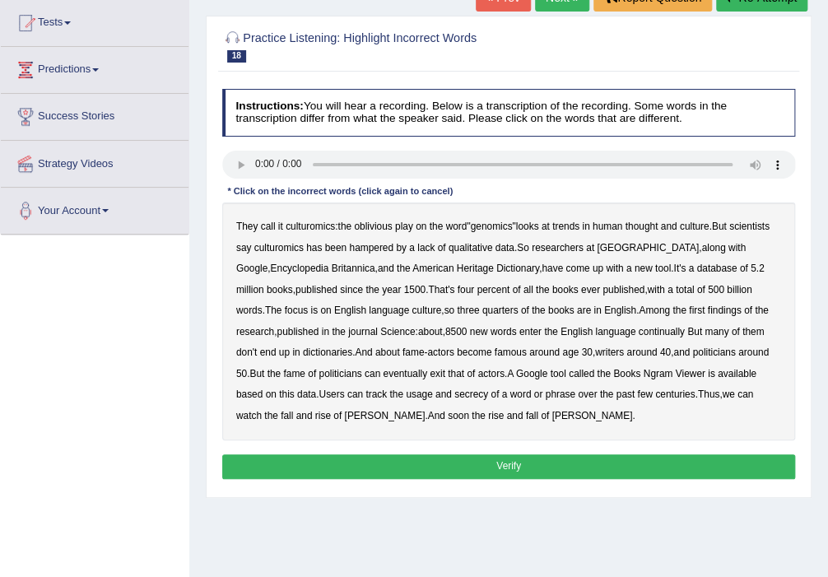
scroll to position [175, 0]
click at [375, 227] on b "oblivious" at bounding box center [373, 227] width 38 height 12
click at [576, 300] on div "They call it culturomics : the oblivious play on the word " genomics " looks at…" at bounding box center [509, 321] width 574 height 238
click at [280, 189] on div "* Click on the incorrect words (click again to cancel)" at bounding box center [340, 192] width 236 height 14
click at [286, 181] on div "Instructions: You will hear a recording. Below is a transcription of the record…" at bounding box center [508, 285] width 580 height 407
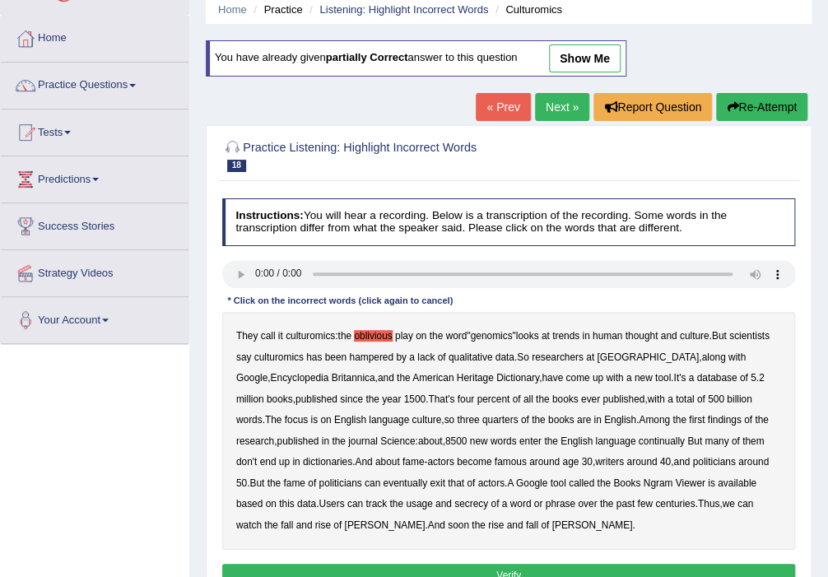
scroll to position [0, 0]
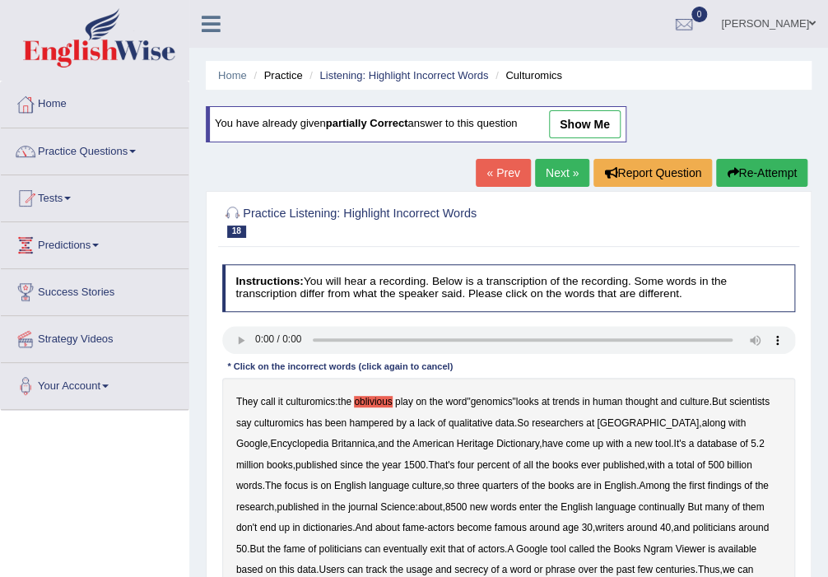
click at [774, 166] on button "Re-Attempt" at bounding box center [761, 173] width 91 height 28
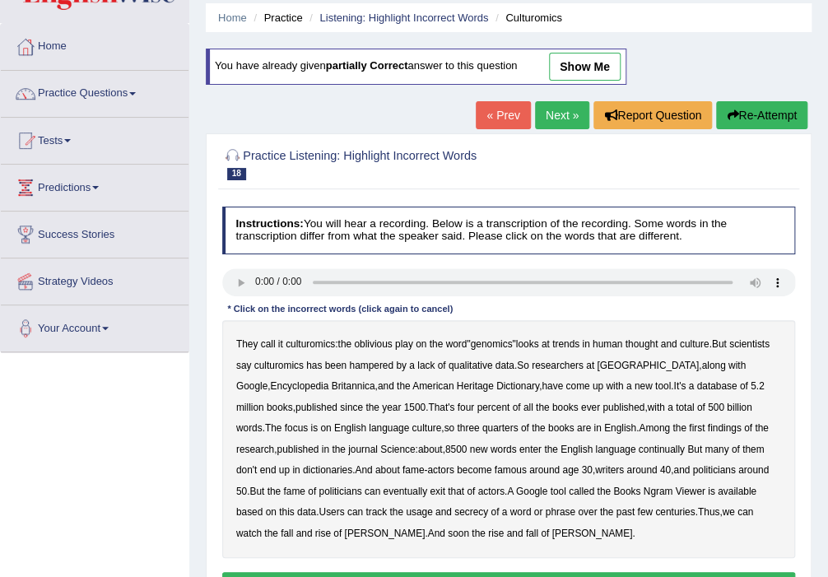
scroll to position [87, 0]
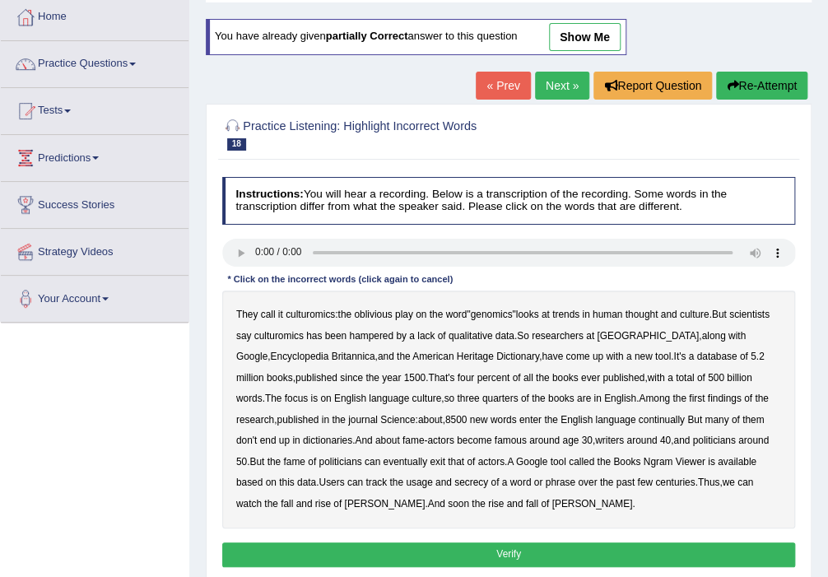
click at [386, 313] on b "oblivious" at bounding box center [373, 315] width 38 height 12
click at [639, 418] on b "continually" at bounding box center [662, 420] width 46 height 12
click at [430, 462] on b "exit" at bounding box center [438, 462] width 16 height 12
click at [485, 474] on div "They call it culturomics : the oblivious play on the word " genomics " looks at…" at bounding box center [509, 409] width 574 height 238
click at [510, 486] on b "word" at bounding box center [520, 482] width 21 height 12
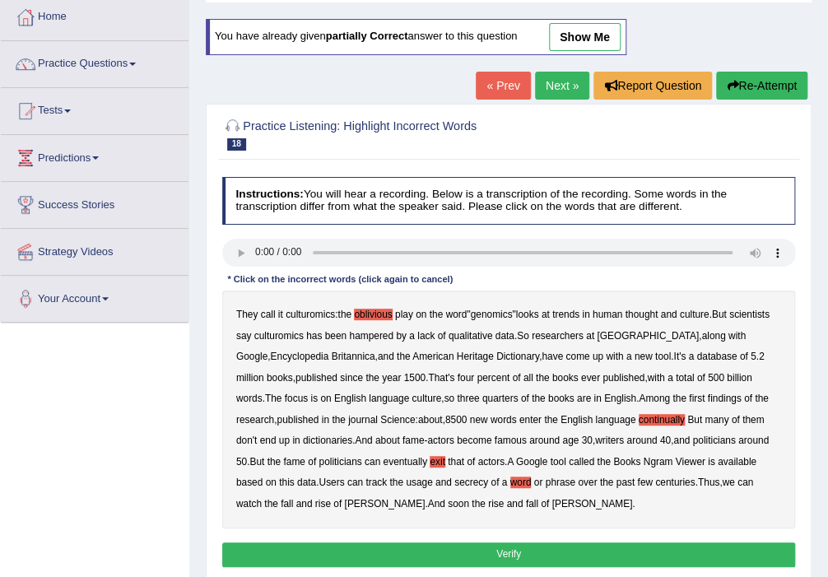
click at [552, 543] on button "Verify" at bounding box center [509, 554] width 574 height 24
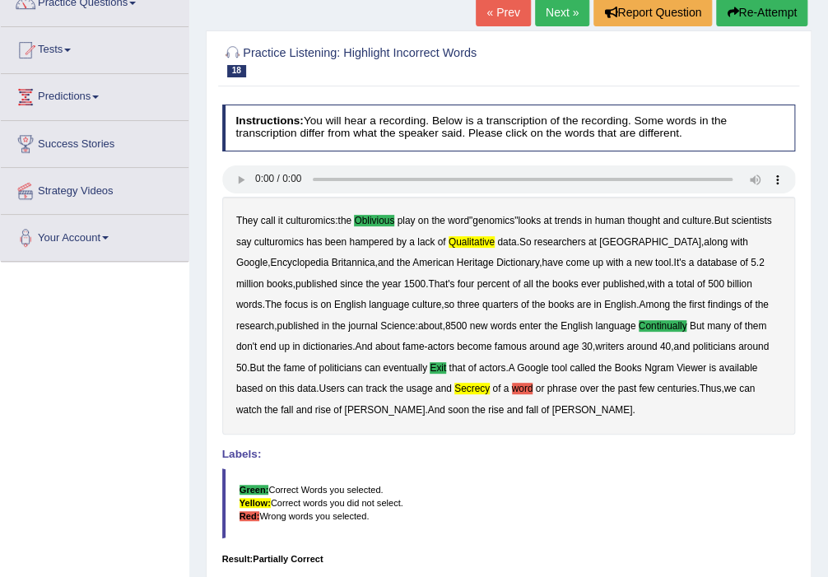
scroll to position [0, 0]
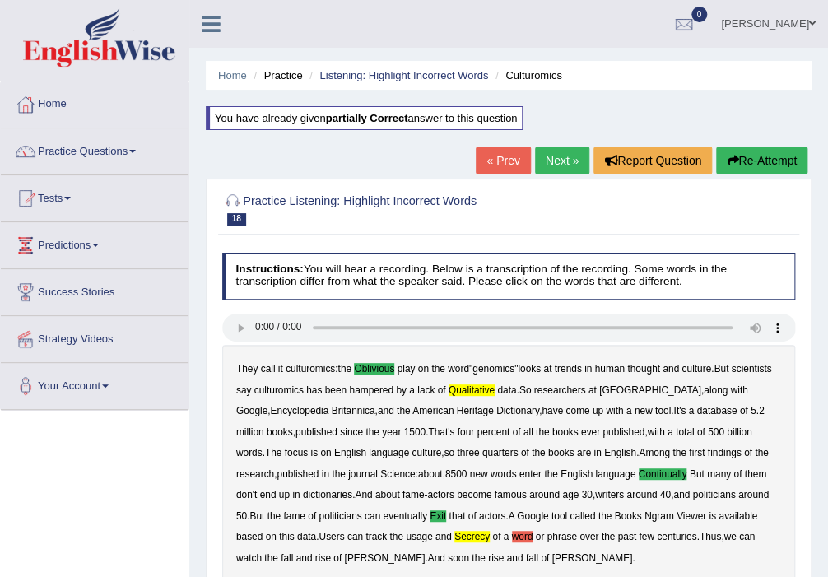
click at [748, 158] on button "Re-Attempt" at bounding box center [761, 160] width 91 height 28
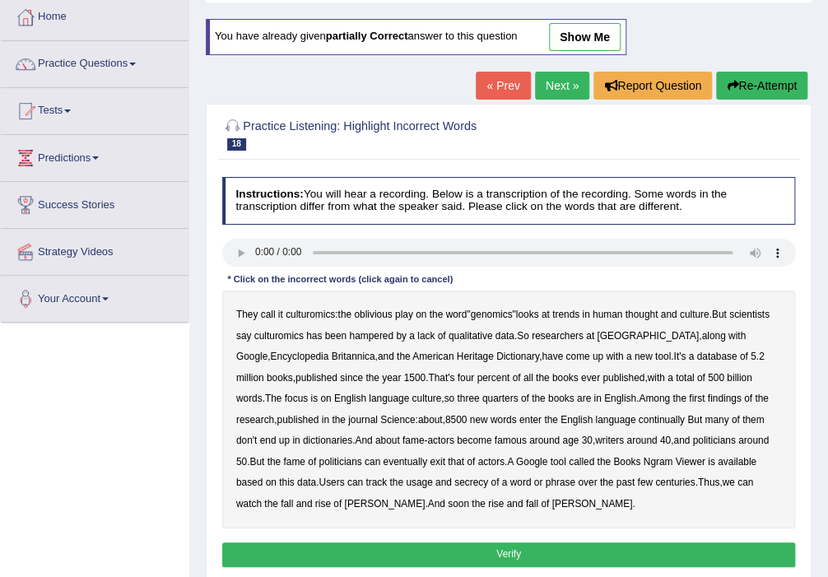
scroll to position [87, 0]
click at [556, 89] on link "Next »" at bounding box center [562, 86] width 54 height 28
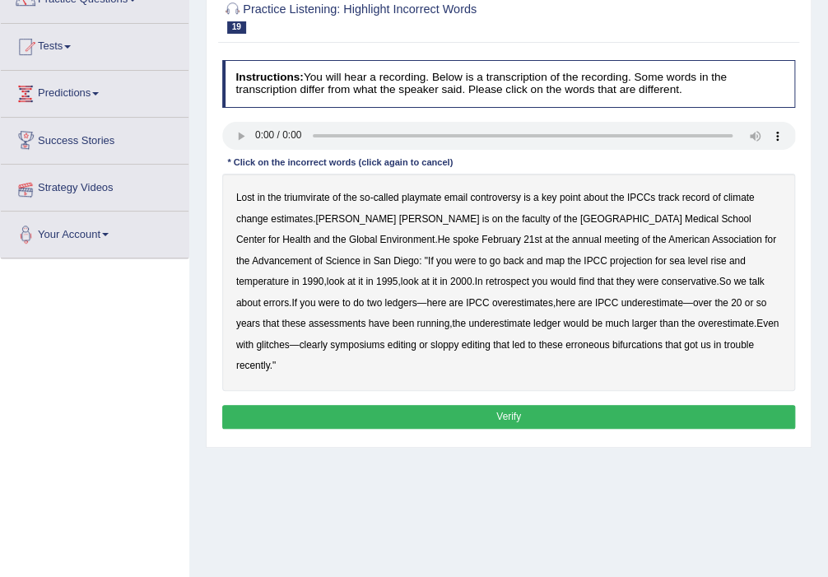
scroll to position [175, 0]
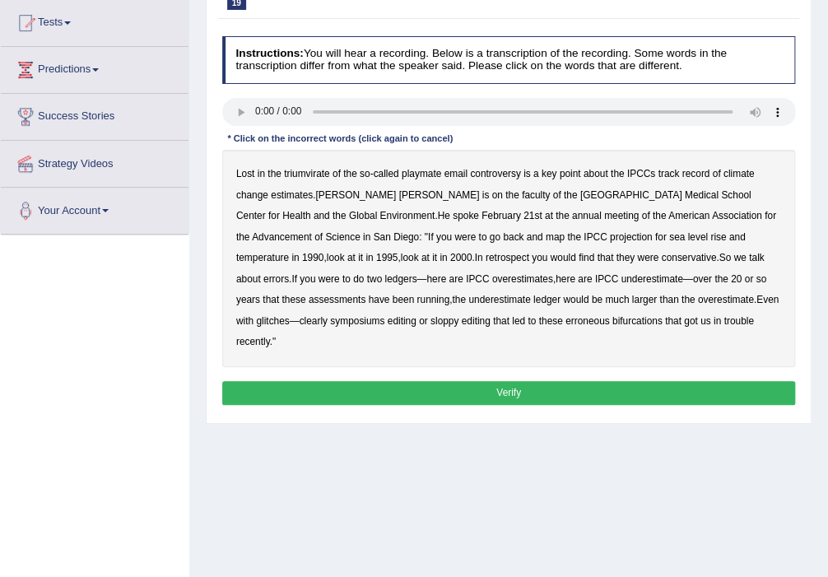
click at [312, 176] on b "triumvirate" at bounding box center [307, 174] width 46 height 12
click at [424, 178] on b "playmate" at bounding box center [421, 174] width 39 height 12
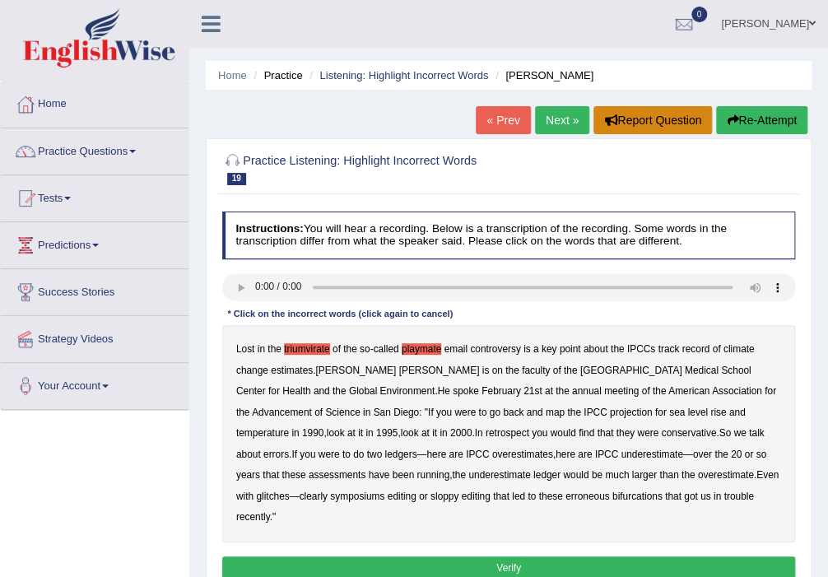
click at [619, 122] on button "Report Question" at bounding box center [652, 120] width 118 height 28
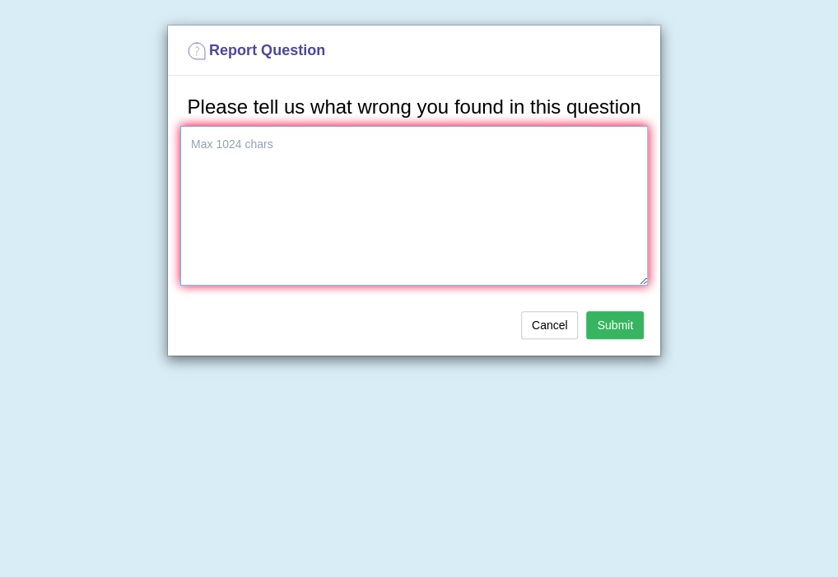
click at [295, 181] on textarea at bounding box center [413, 206] width 467 height 160
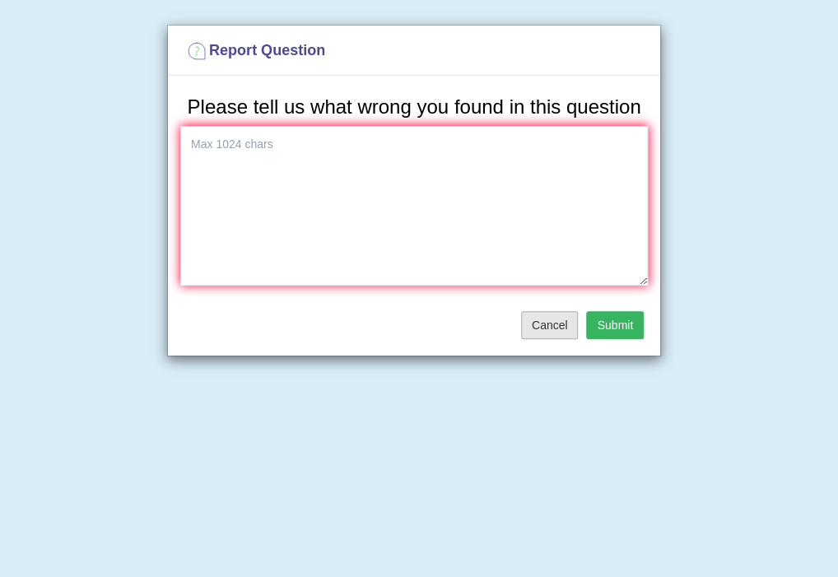
click at [539, 323] on button "Cancel" at bounding box center [550, 325] width 58 height 28
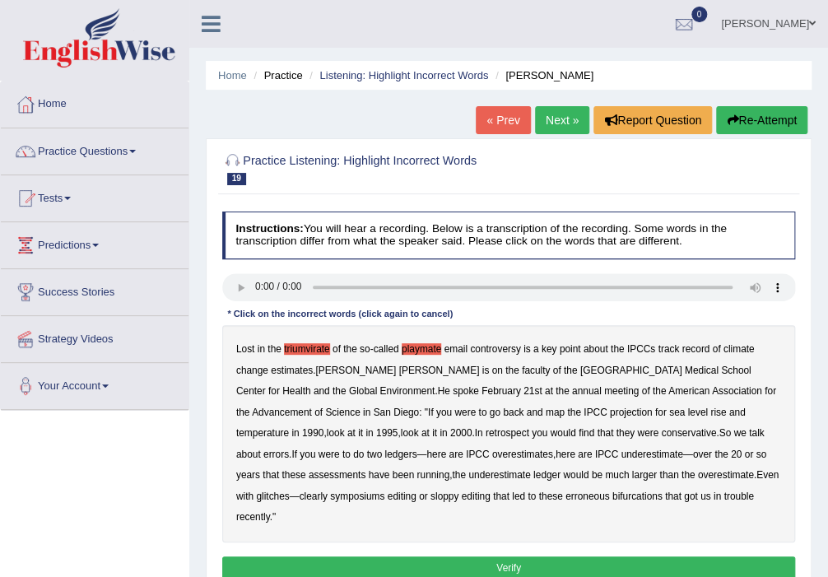
click at [754, 122] on button "Re-Attempt" at bounding box center [761, 120] width 91 height 28
click at [313, 350] on b "triumvirate" at bounding box center [307, 349] width 46 height 12
click at [420, 348] on b "playmate" at bounding box center [421, 349] width 39 height 12
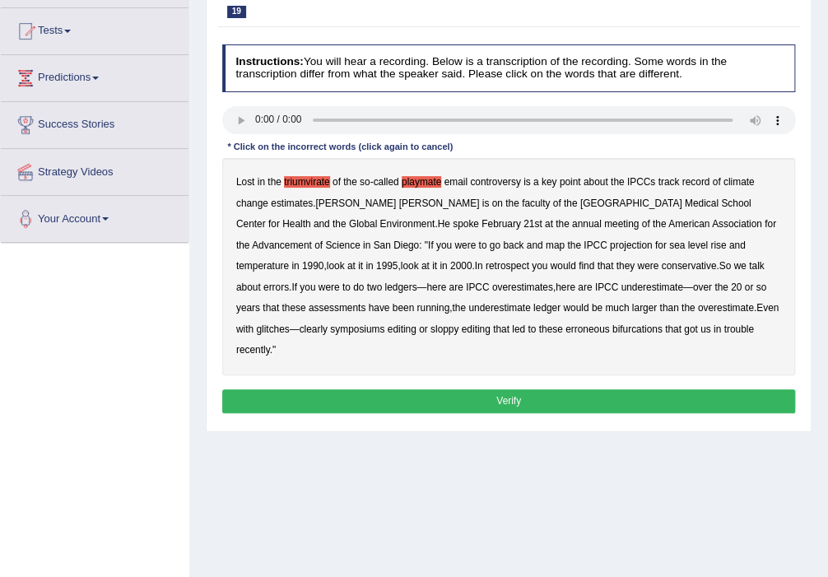
scroll to position [175, 0]
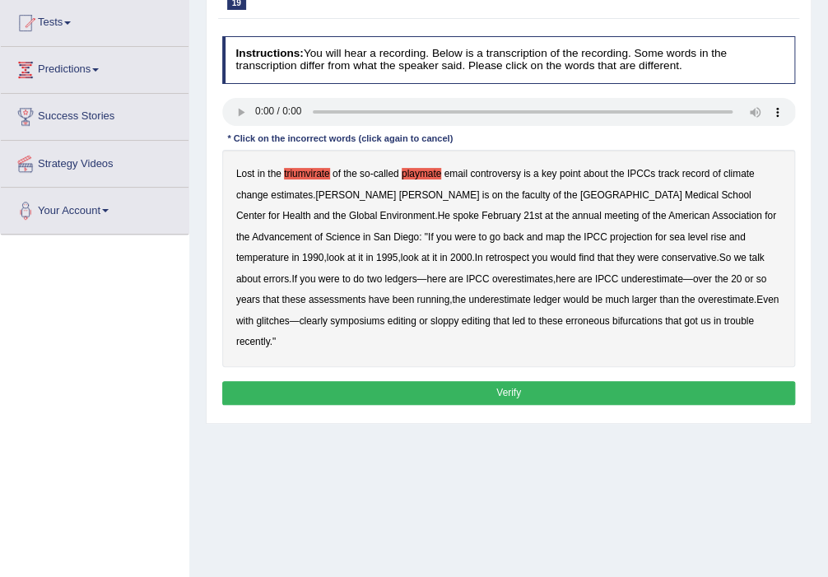
click at [384, 315] on b "symposiums" at bounding box center [357, 321] width 54 height 12
click at [513, 381] on button "Verify" at bounding box center [509, 393] width 574 height 24
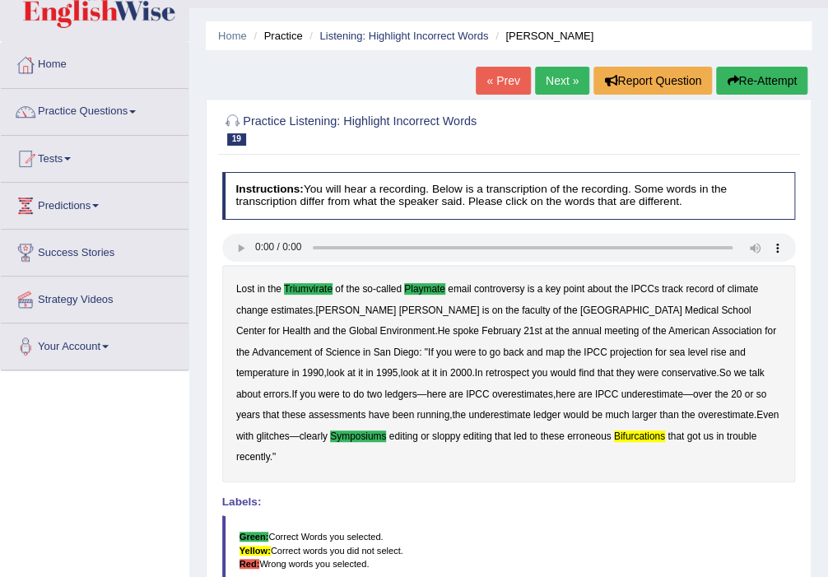
scroll to position [0, 0]
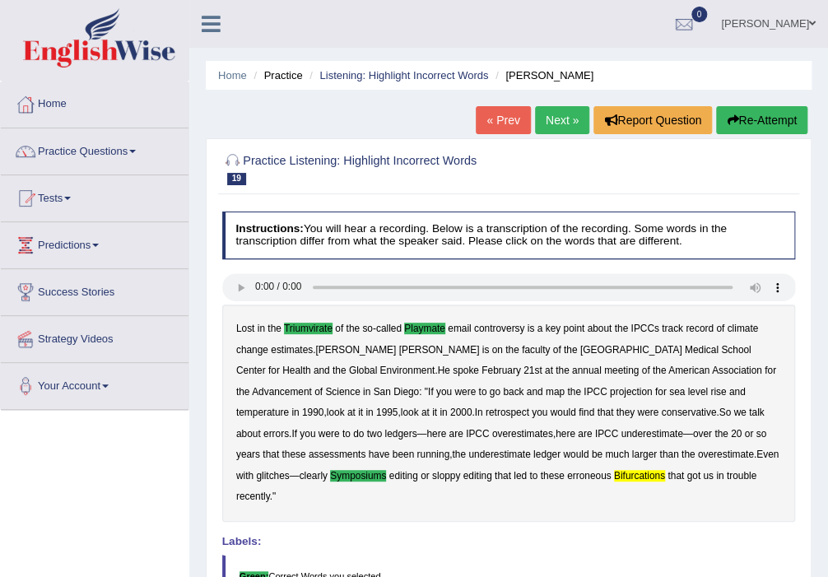
click at [574, 128] on link "Next »" at bounding box center [562, 120] width 54 height 28
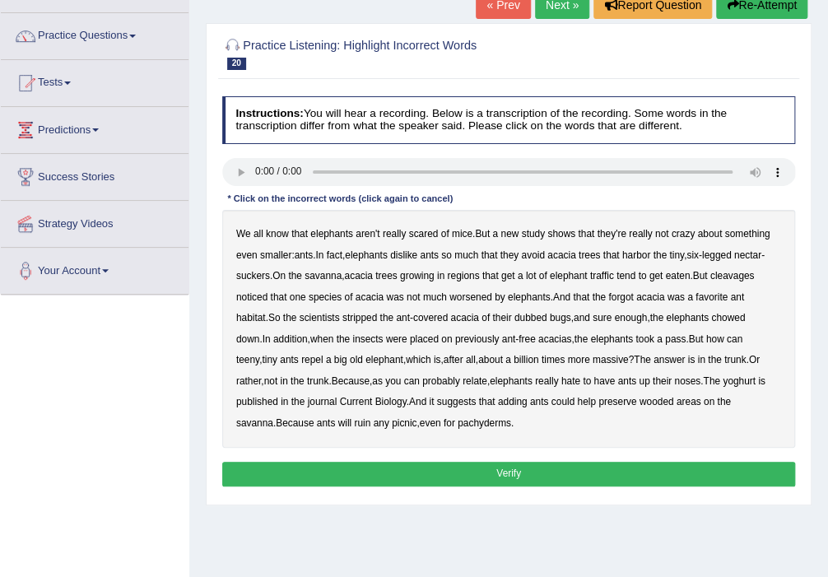
scroll to position [263, 0]
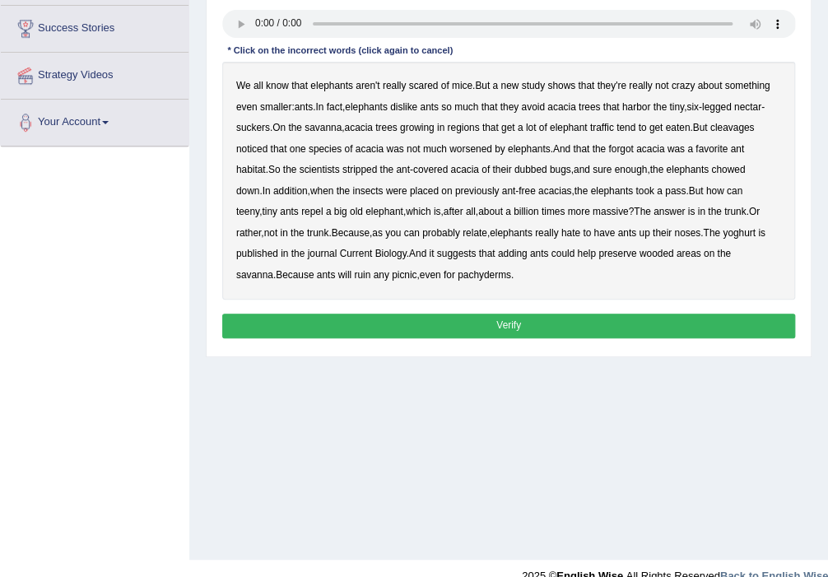
click at [741, 130] on b "cleavages" at bounding box center [732, 128] width 44 height 12
click at [475, 145] on b "worsened" at bounding box center [470, 149] width 43 height 12
click at [626, 150] on b "forgot" at bounding box center [620, 149] width 25 height 12
drag, startPoint x: 537, startPoint y: 172, endPoint x: 541, endPoint y: 164, distance: 9.2
click at [537, 171] on b "dubbed" at bounding box center [530, 170] width 33 height 12
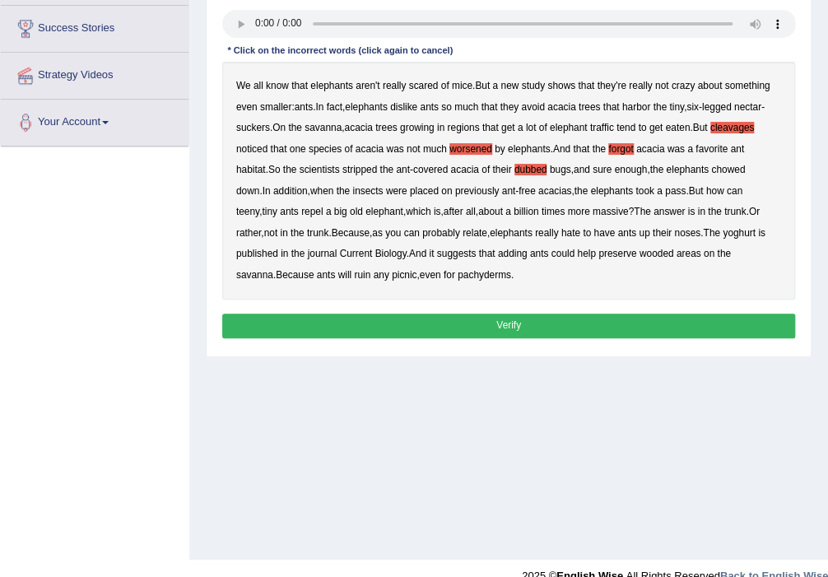
click at [723, 233] on b "yoghurt" at bounding box center [739, 233] width 33 height 12
click at [605, 332] on button "Verify" at bounding box center [509, 326] width 574 height 24
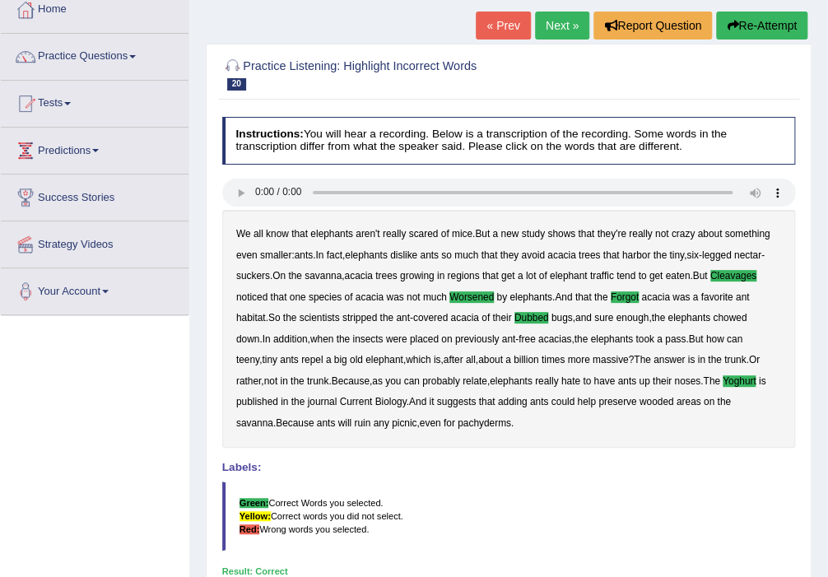
scroll to position [0, 0]
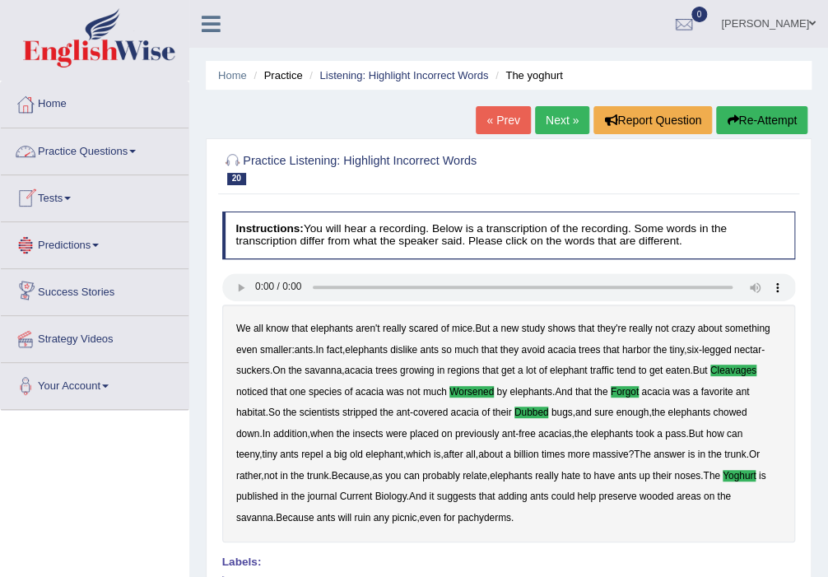
click at [128, 145] on link "Practice Questions" at bounding box center [95, 148] width 188 height 41
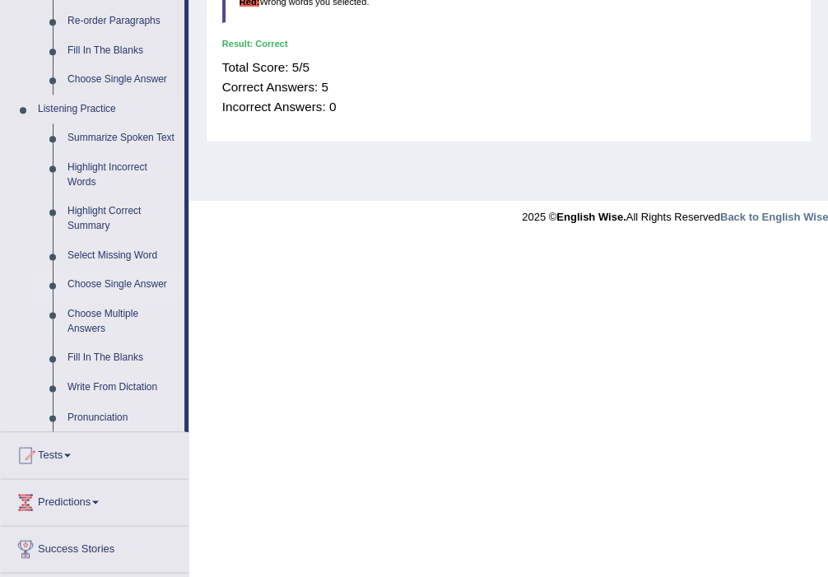
scroll to position [624, 0]
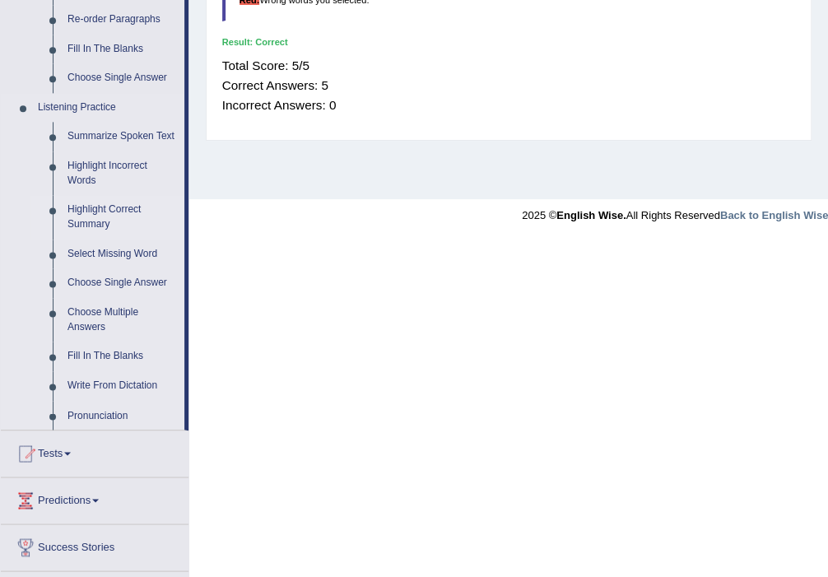
click at [105, 217] on link "Highlight Correct Summary" at bounding box center [122, 217] width 124 height 44
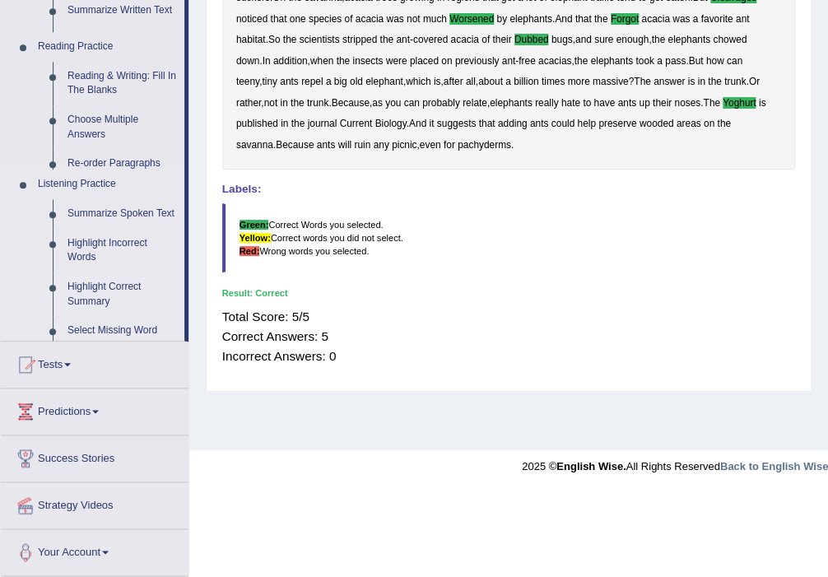
scroll to position [287, 0]
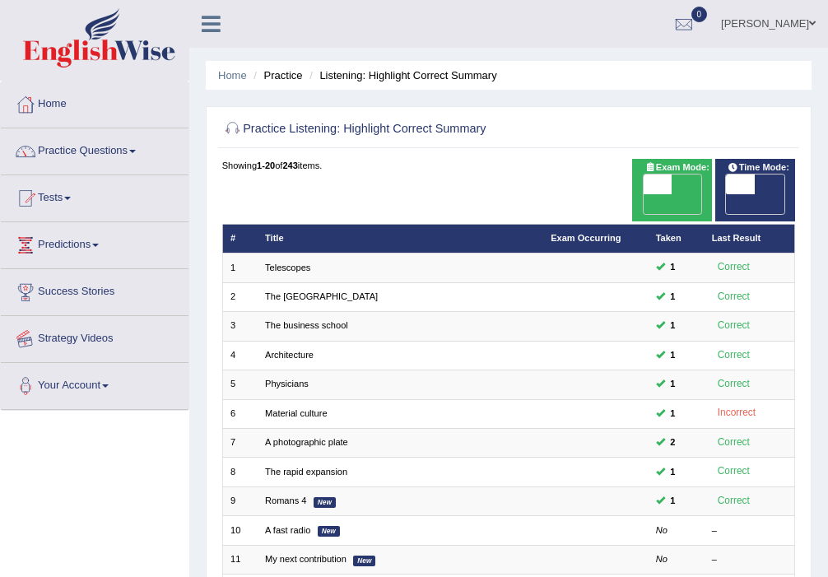
scroll to position [87, 0]
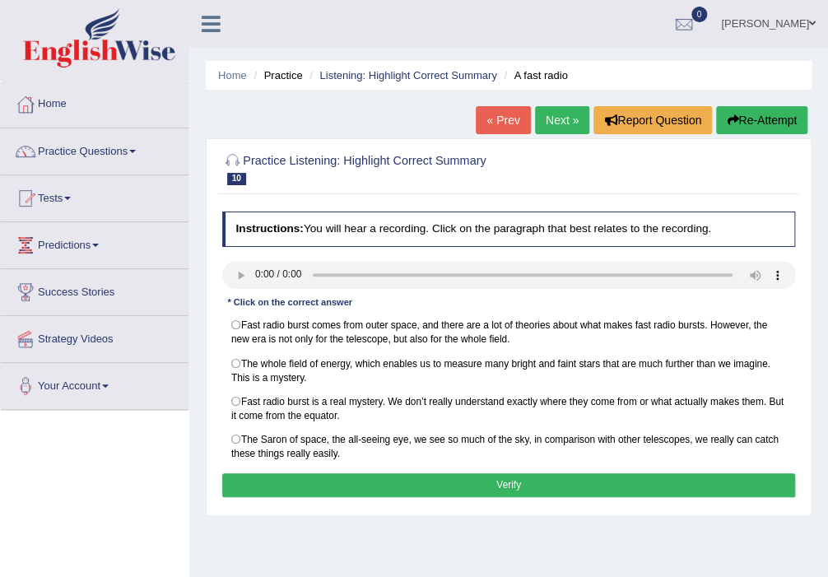
drag, startPoint x: 0, startPoint y: 0, endPoint x: 109, endPoint y: 151, distance: 186.8
click at [109, 151] on link "Practice Questions" at bounding box center [95, 148] width 188 height 41
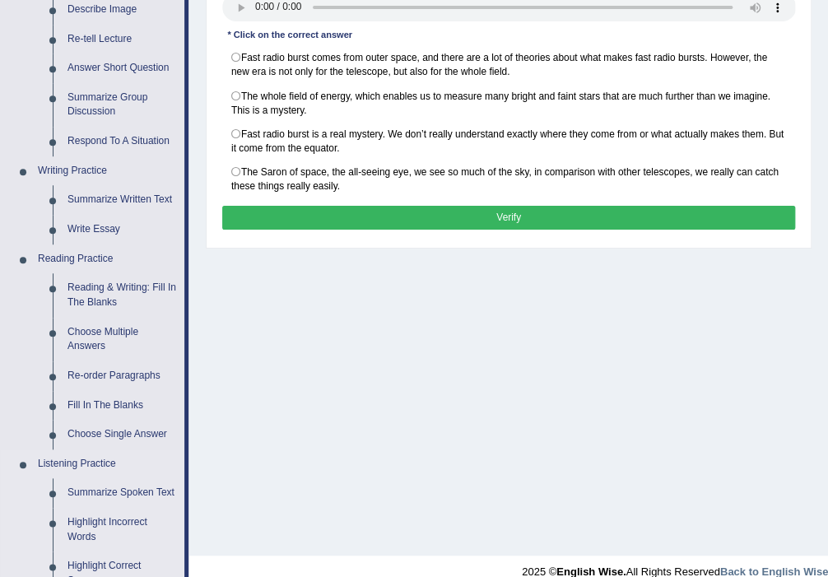
scroll to position [527, 0]
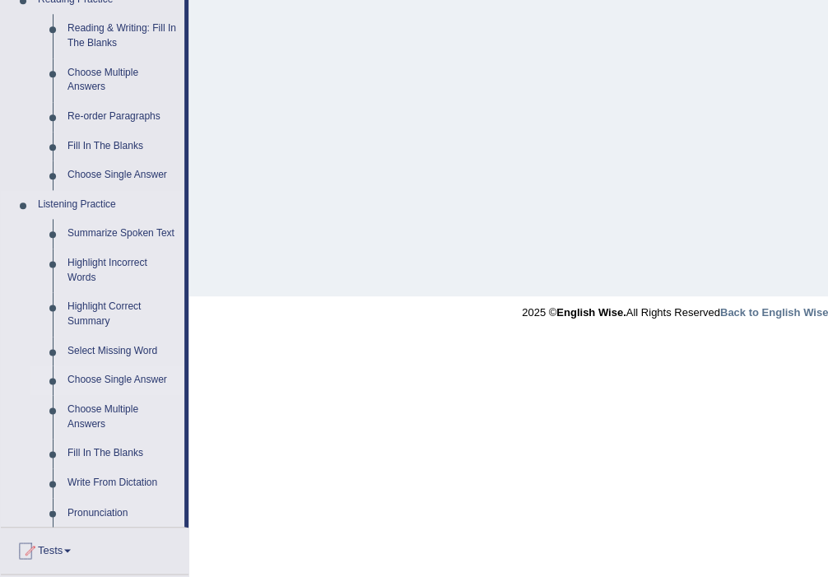
click at [118, 378] on link "Choose Single Answer" at bounding box center [122, 380] width 124 height 30
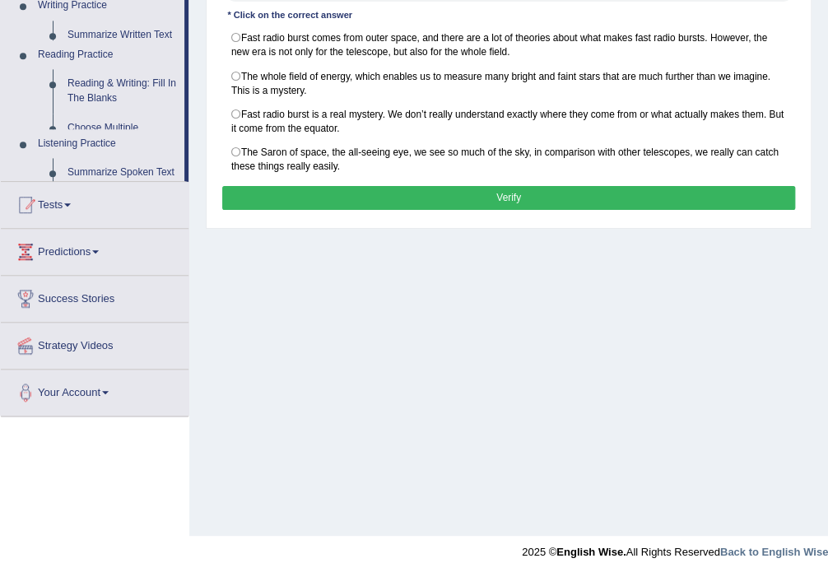
scroll to position [287, 0]
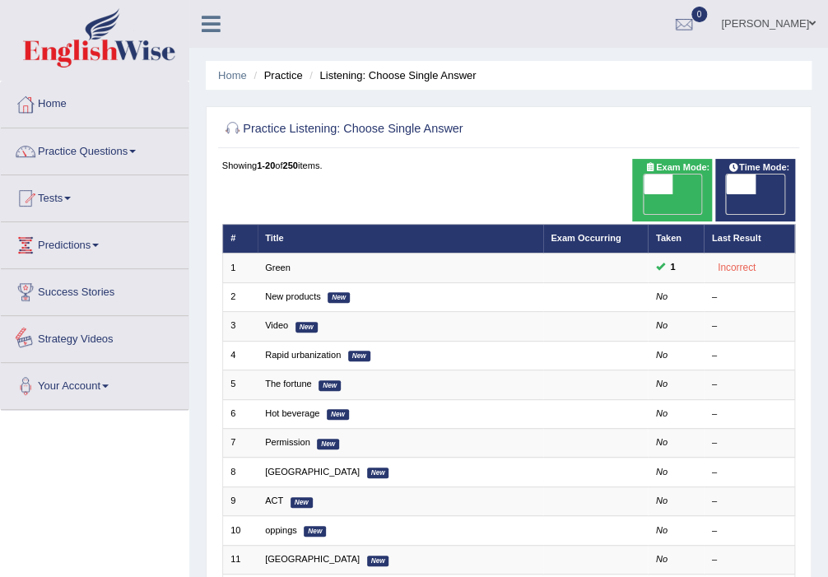
click at [276, 263] on link "Green" at bounding box center [278, 268] width 26 height 10
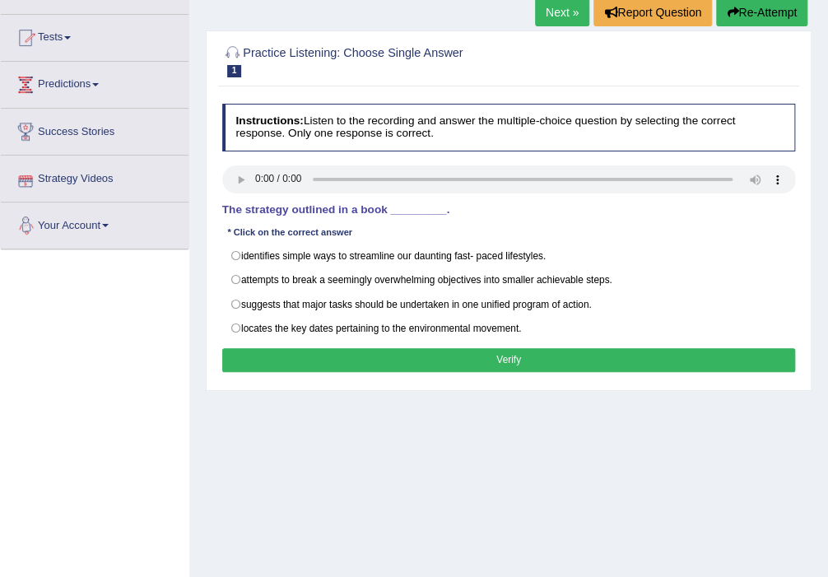
scroll to position [87, 0]
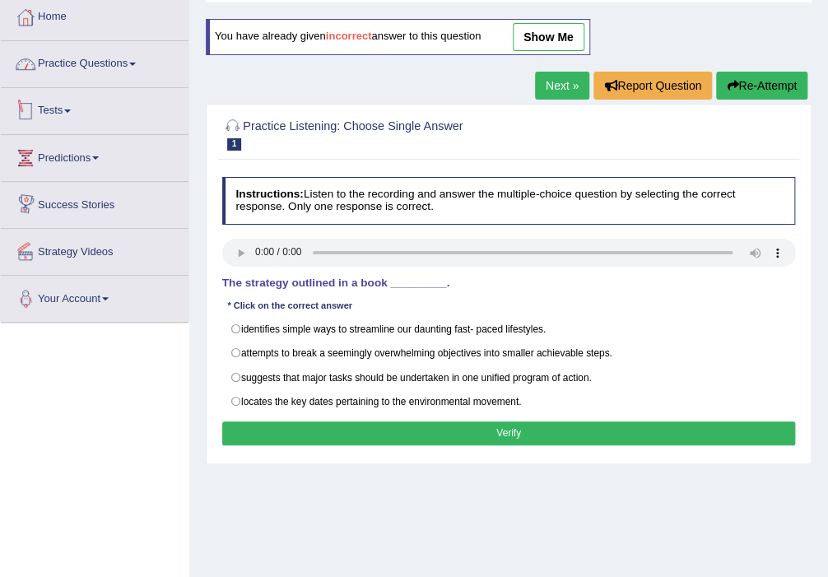
click at [130, 59] on link "Practice Questions" at bounding box center [95, 61] width 188 height 41
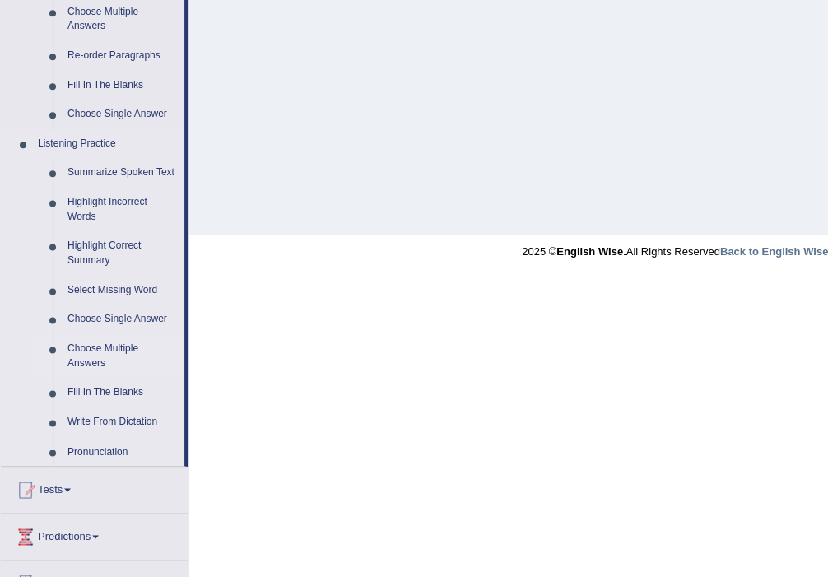
scroll to position [614, 0]
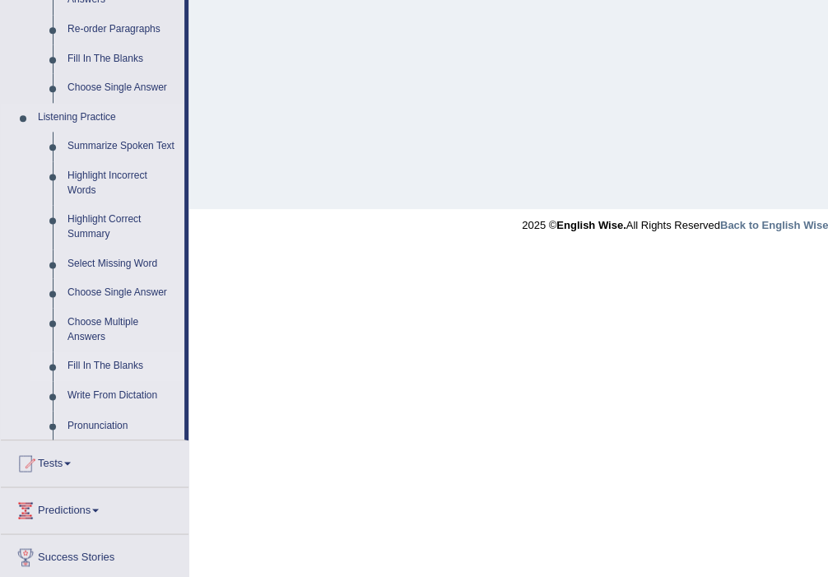
click at [122, 365] on link "Fill In The Blanks" at bounding box center [122, 366] width 124 height 30
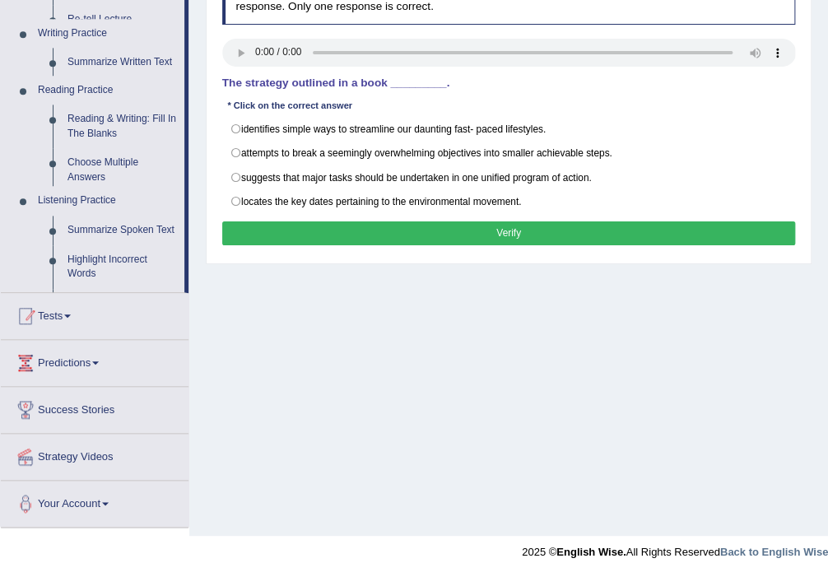
scroll to position [287, 0]
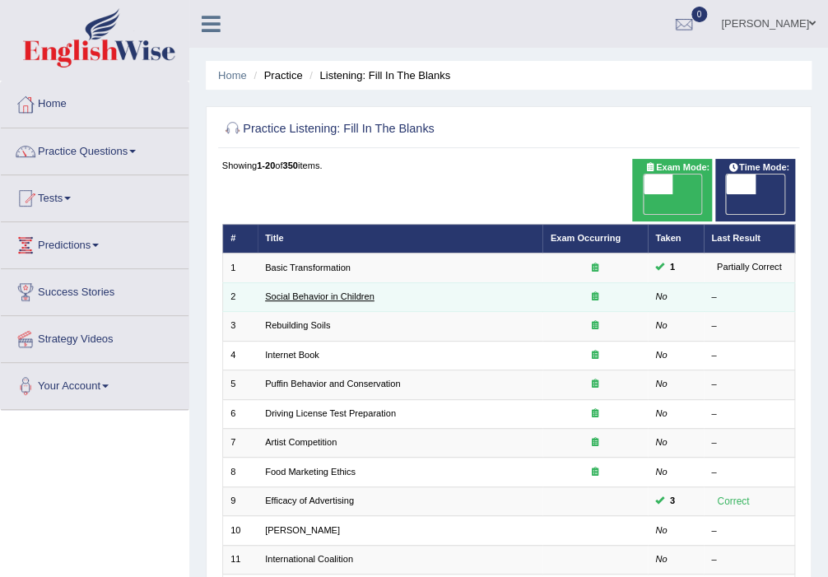
click at [329, 291] on link "Social Behavior in Children" at bounding box center [319, 296] width 109 height 10
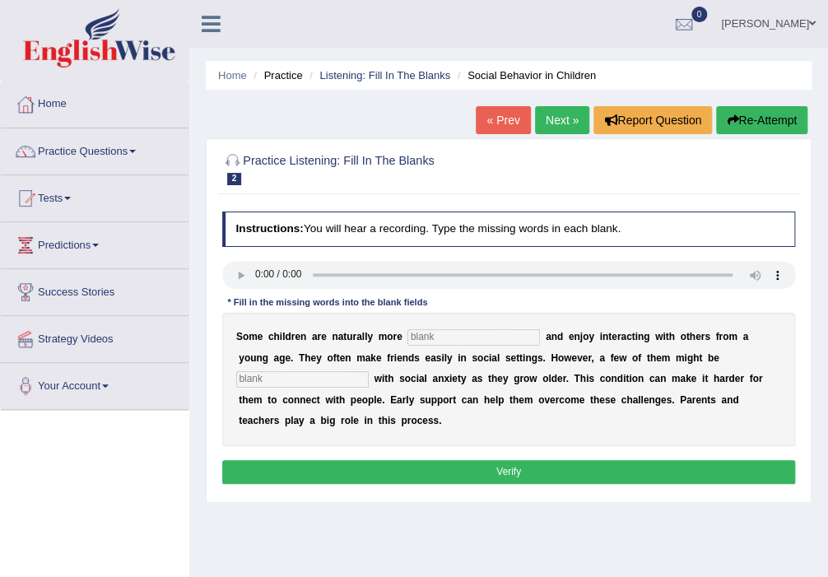
click at [426, 333] on input "text" at bounding box center [473, 337] width 132 height 16
type input "sociable"
click at [369, 371] on input "text" at bounding box center [302, 379] width 132 height 16
type input "diagnosed"
click at [633, 460] on button "Verify" at bounding box center [509, 472] width 574 height 24
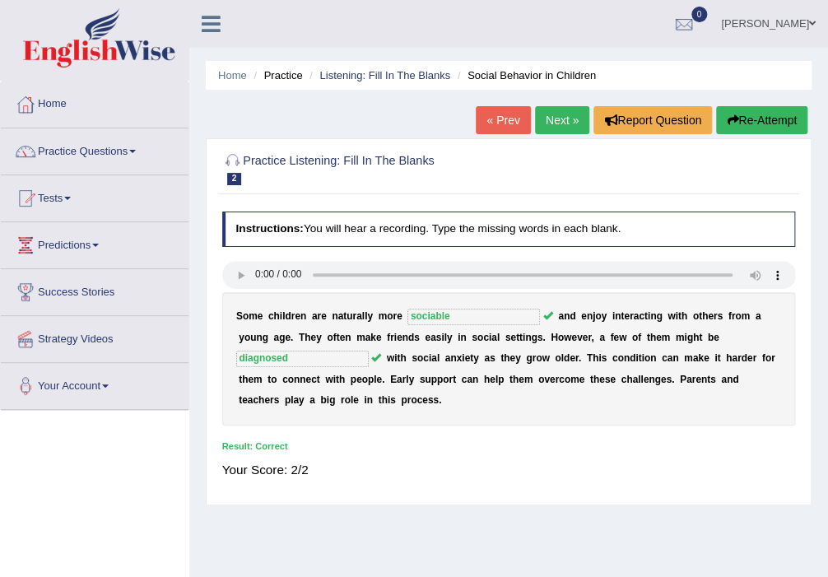
click at [555, 122] on link "Next »" at bounding box center [562, 120] width 54 height 28
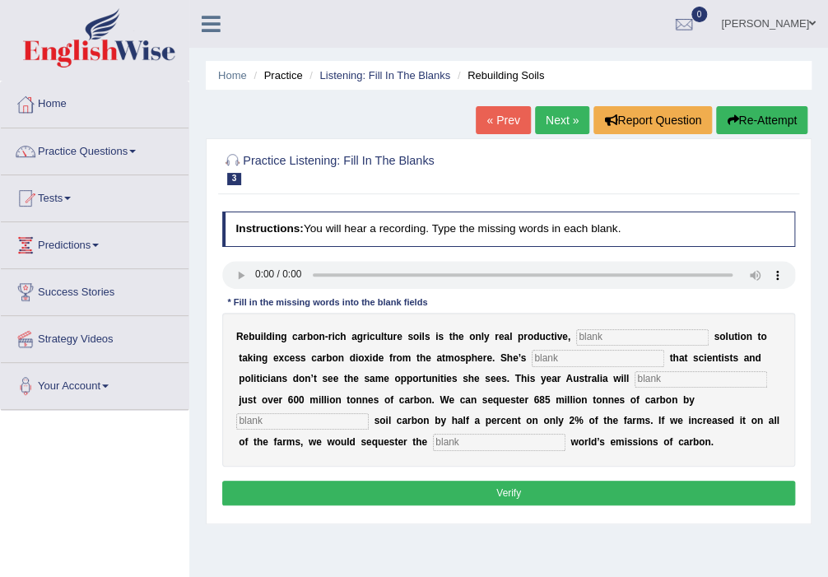
drag, startPoint x: 613, startPoint y: 328, endPoint x: 614, endPoint y: 339, distance: 10.7
click at [613, 330] on input "text" at bounding box center [642, 337] width 132 height 16
type input "permenant"
type input "frustated"
type input "admit"
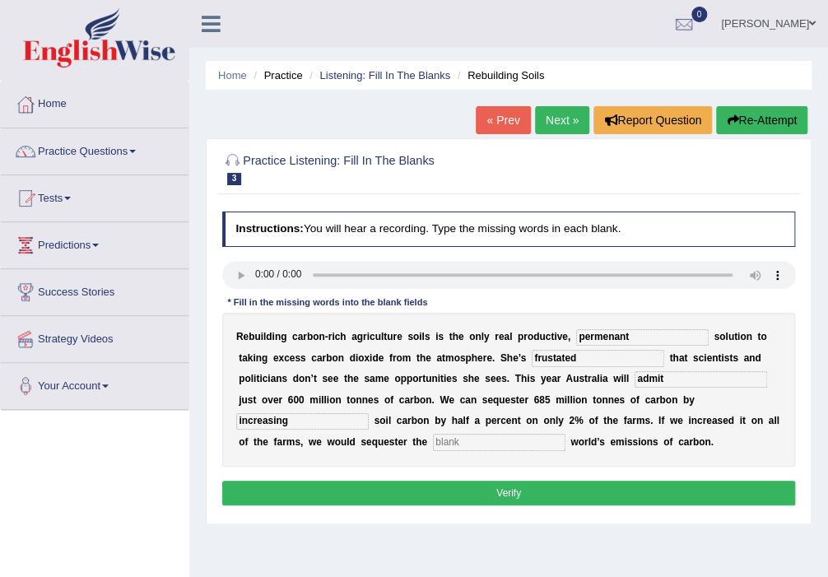
type input "increasing"
type input "whole"
click at [584, 498] on button "Verify" at bounding box center [509, 493] width 574 height 24
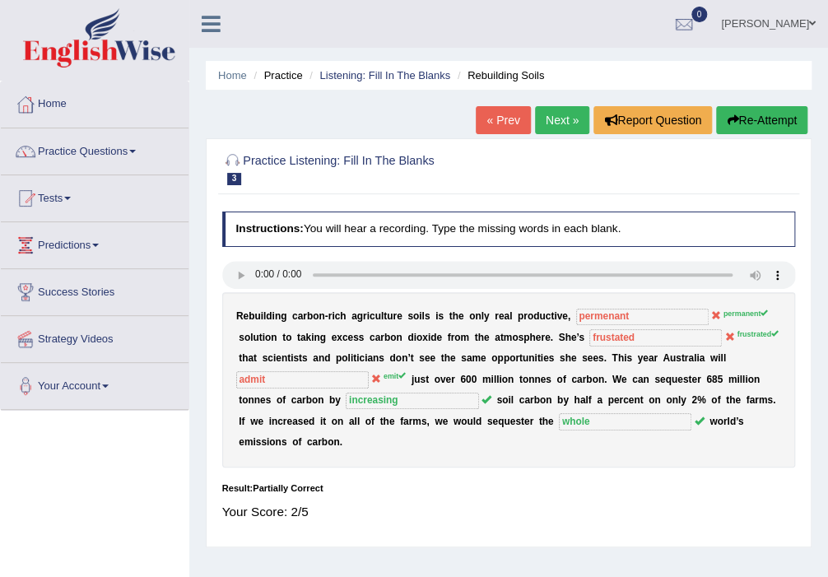
click at [738, 112] on button "Re-Attempt" at bounding box center [761, 120] width 91 height 28
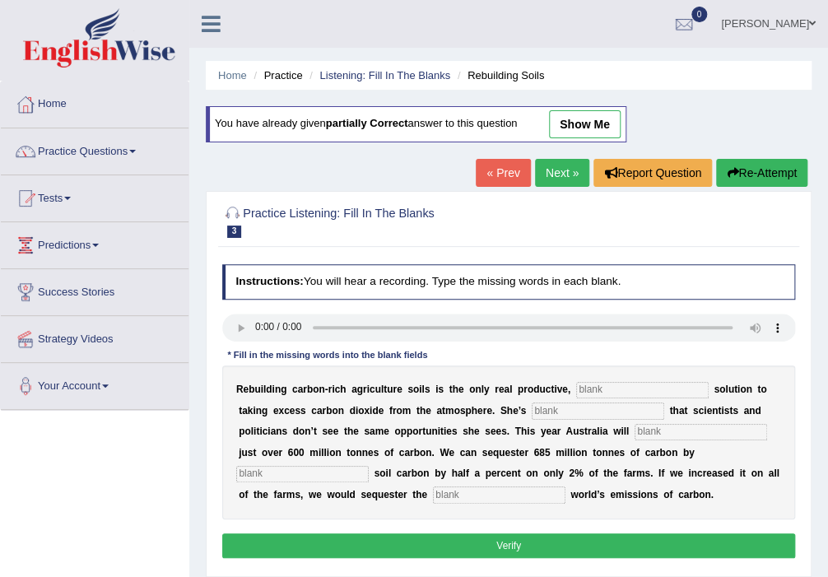
click at [577, 383] on input "text" at bounding box center [642, 390] width 132 height 16
click at [592, 382] on input "text" at bounding box center [642, 390] width 132 height 16
type input "permanent"
type input "frustrated"
type input "emit"
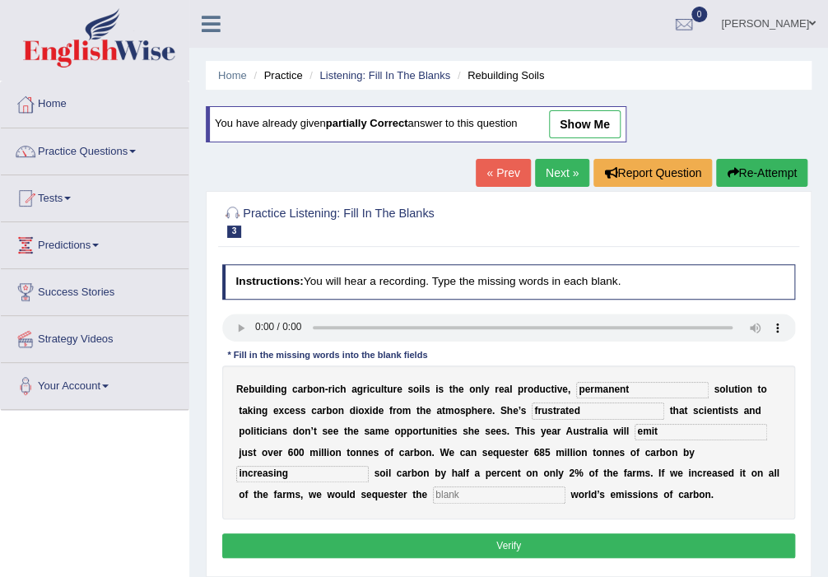
type input "increasing"
type input "whole"
click at [681, 541] on button "Verify" at bounding box center [509, 545] width 574 height 24
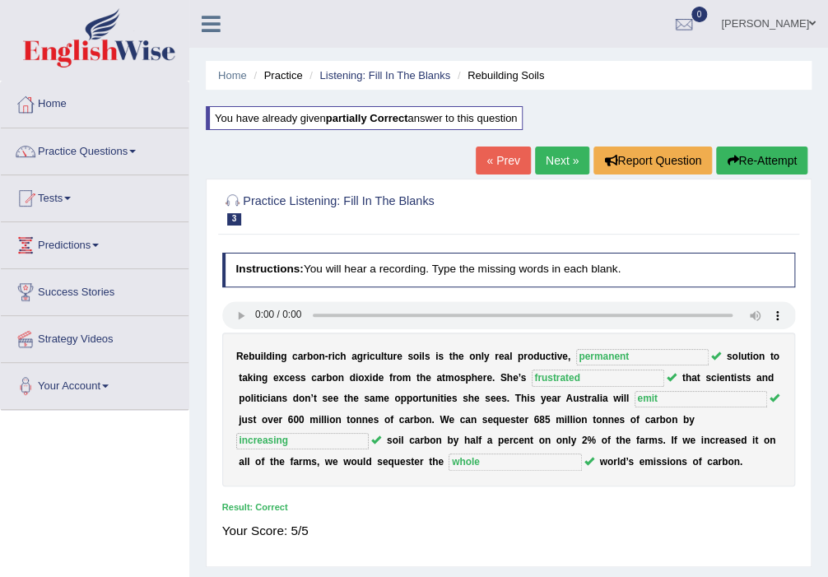
click at [555, 158] on link "Next »" at bounding box center [562, 160] width 54 height 28
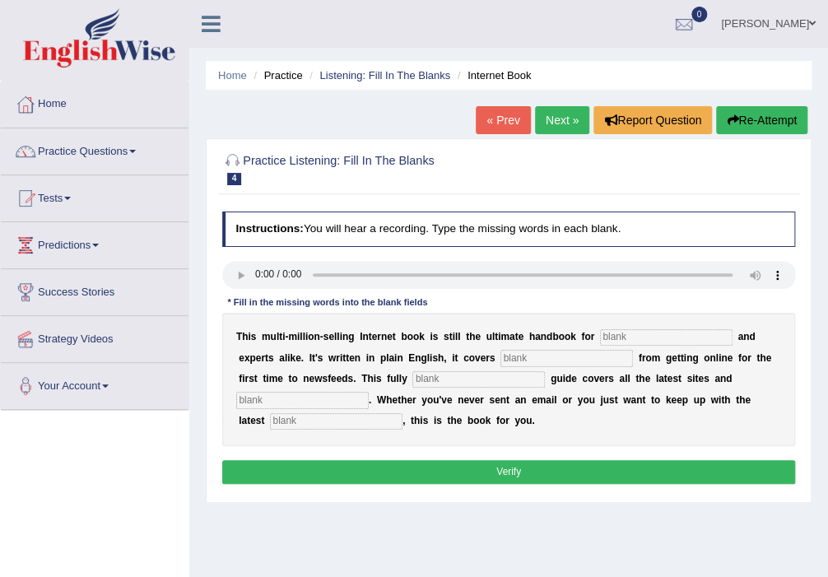
click at [770, 128] on button "Re-Attempt" at bounding box center [761, 120] width 91 height 28
click at [634, 333] on input "text" at bounding box center [666, 337] width 132 height 16
type input "novases"
type input "everything"
type input "revised"
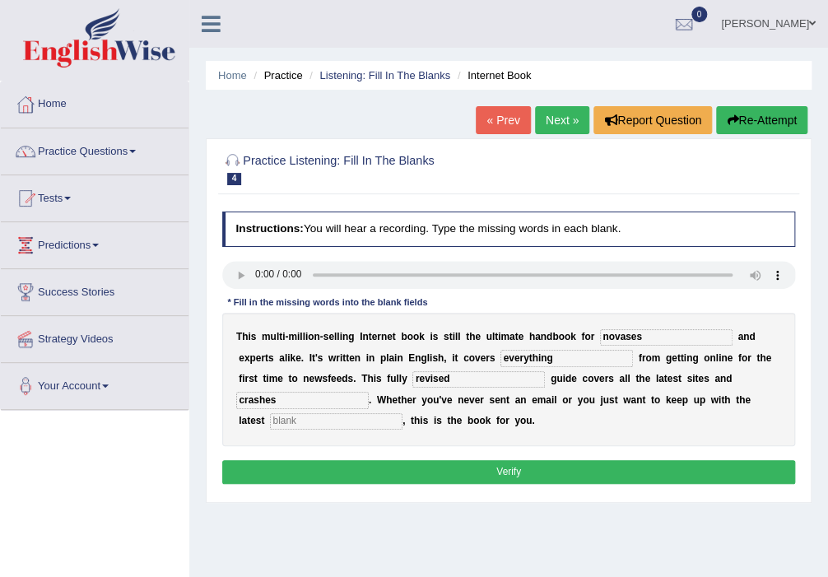
type input "crashes"
type input "developments"
click at [596, 470] on button "Verify" at bounding box center [509, 472] width 574 height 24
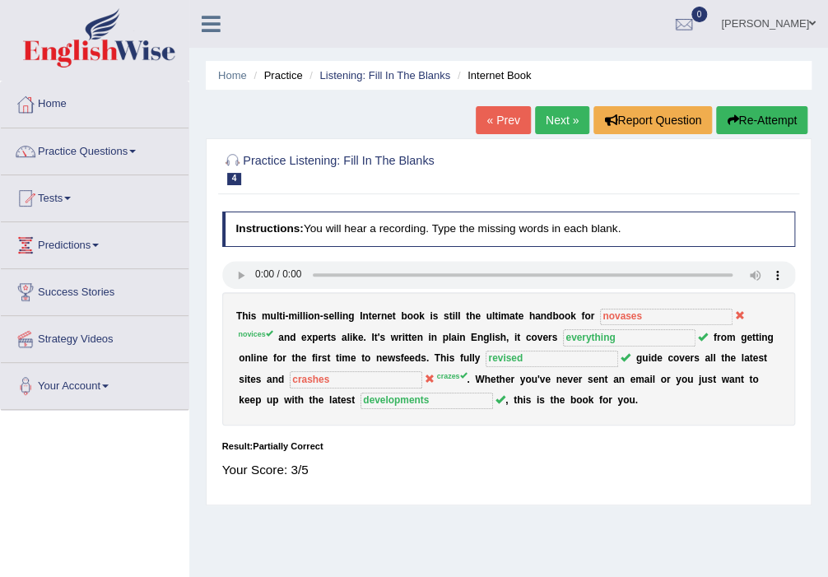
click at [556, 118] on link "Next »" at bounding box center [562, 120] width 54 height 28
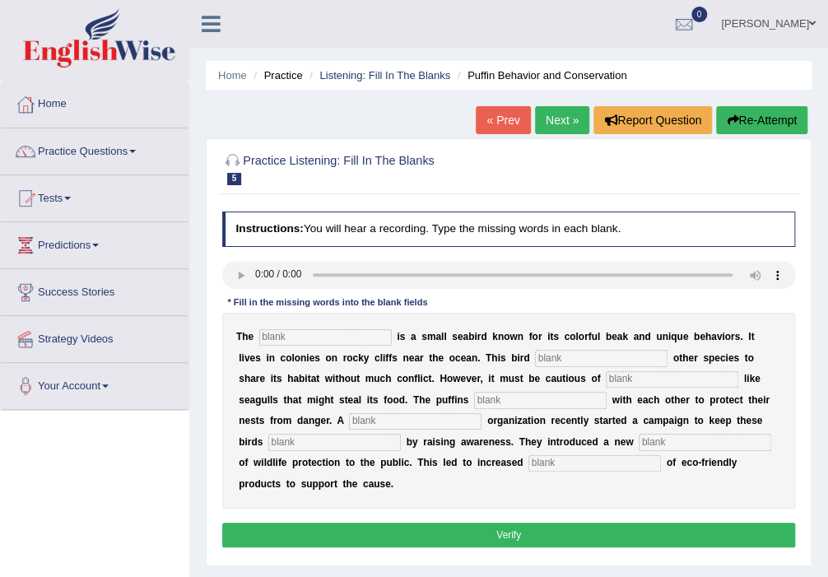
drag, startPoint x: 293, startPoint y: 315, endPoint x: 286, endPoint y: 344, distance: 29.5
click at [286, 341] on div "T h e i s a s m a l l s e a b i r d k n o w n f o r i t s c o l o r f u l b e a…" at bounding box center [509, 411] width 574 height 196
click at [286, 344] on input "text" at bounding box center [325, 337] width 132 height 16
type input "puffin"
type input "allows"
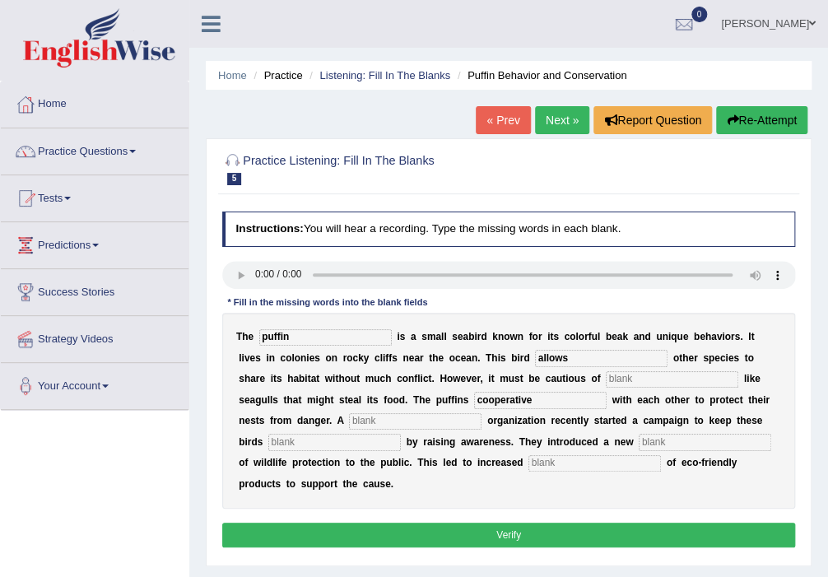
type input "cooperative"
type input "corporators"
type input "safe"
type input "conception"
type input "c"
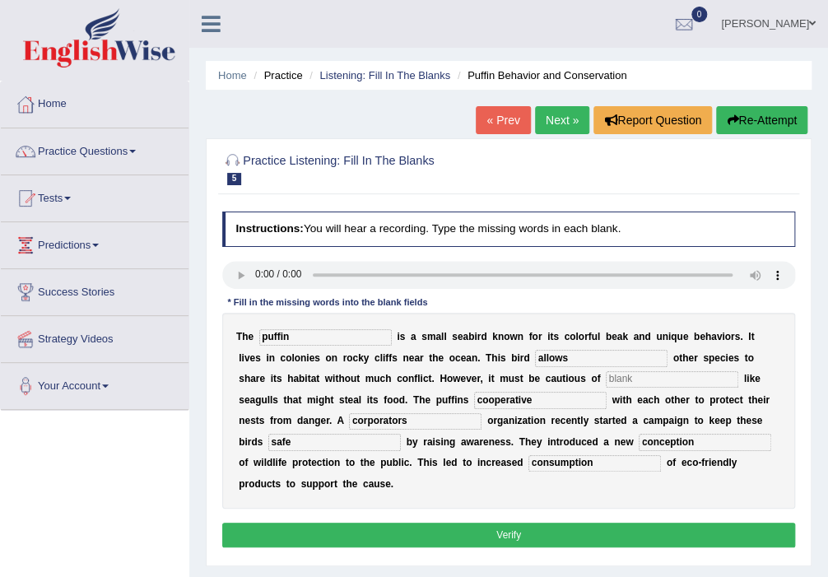
type input "consumption"
click at [566, 528] on button "Verify" at bounding box center [509, 535] width 574 height 24
click at [606, 379] on input "text" at bounding box center [672, 379] width 132 height 16
type input "per"
click at [538, 541] on button "Verify" at bounding box center [509, 535] width 574 height 24
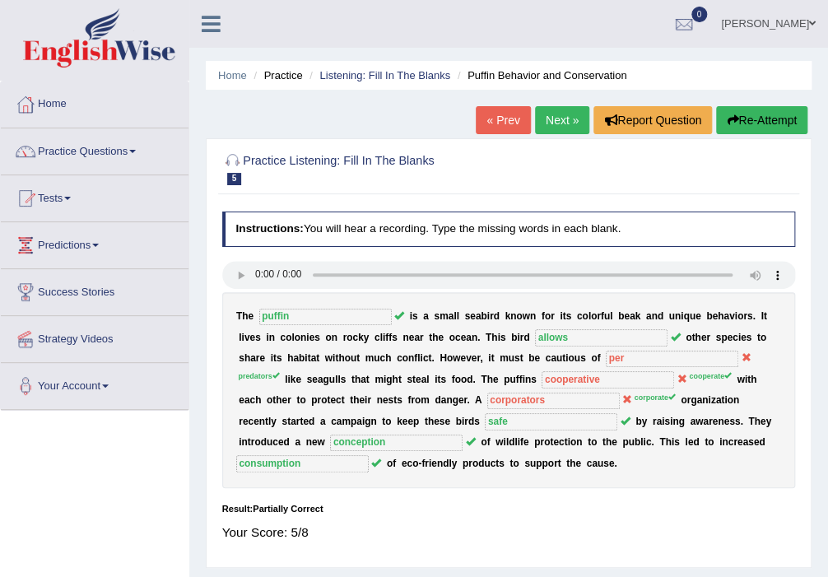
click at [750, 118] on button "Re-Attempt" at bounding box center [761, 120] width 91 height 28
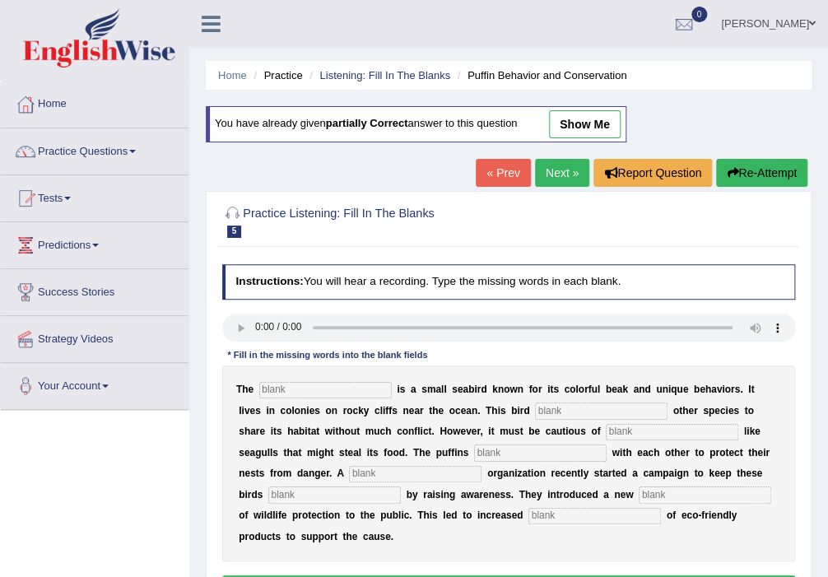
click at [566, 178] on link "Next »" at bounding box center [562, 173] width 54 height 28
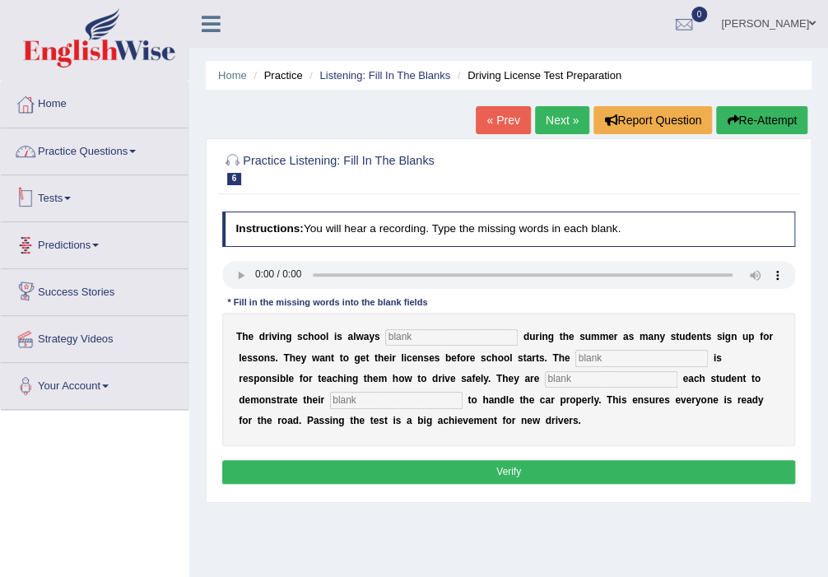
click at [146, 140] on link "Practice Questions" at bounding box center [95, 148] width 188 height 41
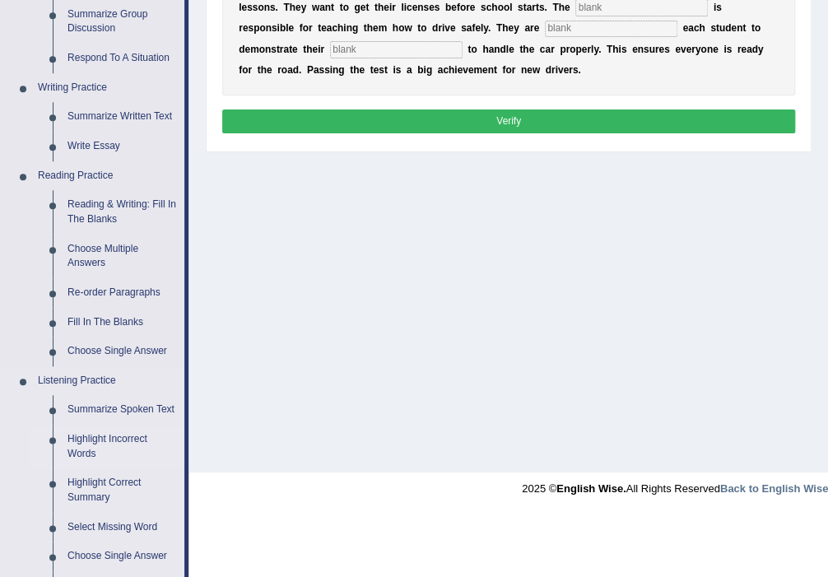
scroll to position [527, 0]
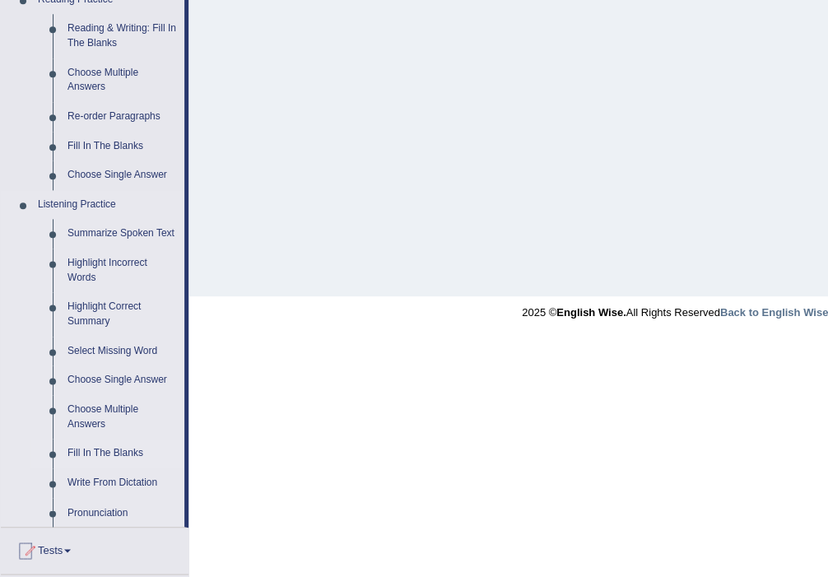
click at [125, 460] on link "Fill In The Blanks" at bounding box center [122, 454] width 124 height 30
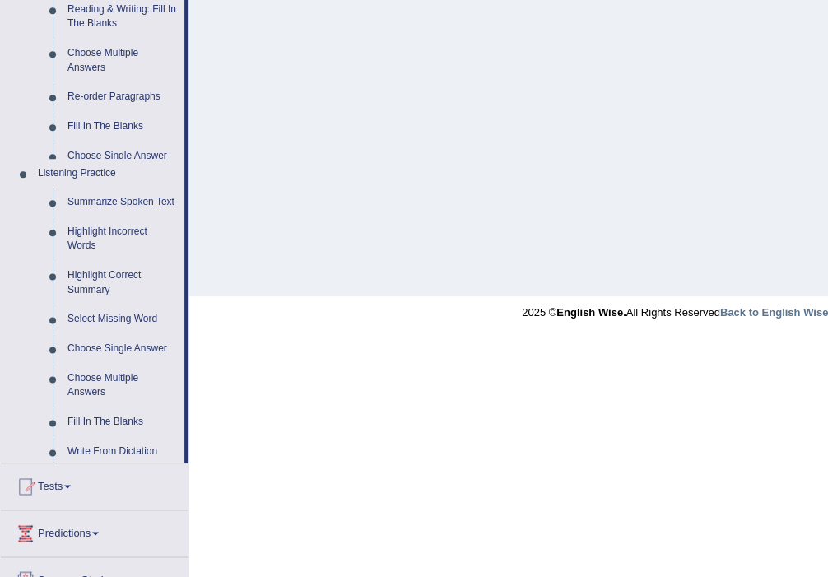
scroll to position [287, 0]
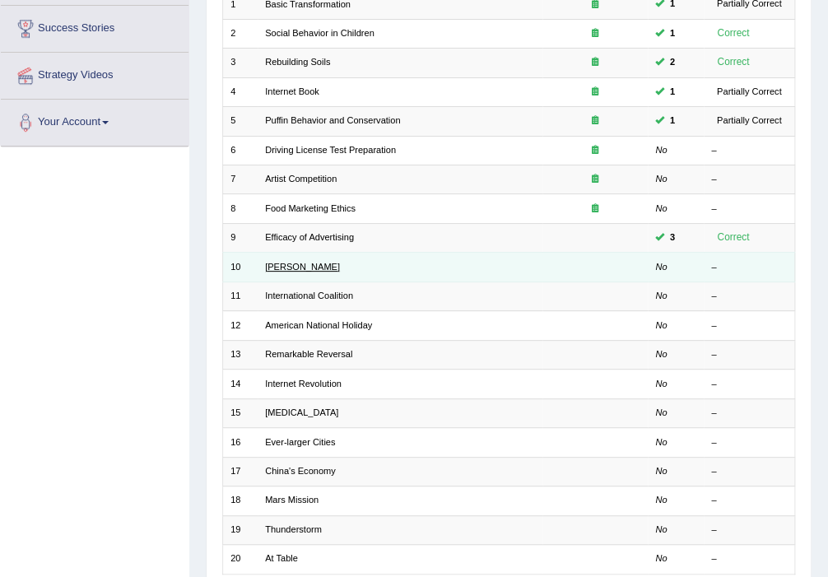
click at [295, 262] on link "[PERSON_NAME]" at bounding box center [302, 267] width 75 height 10
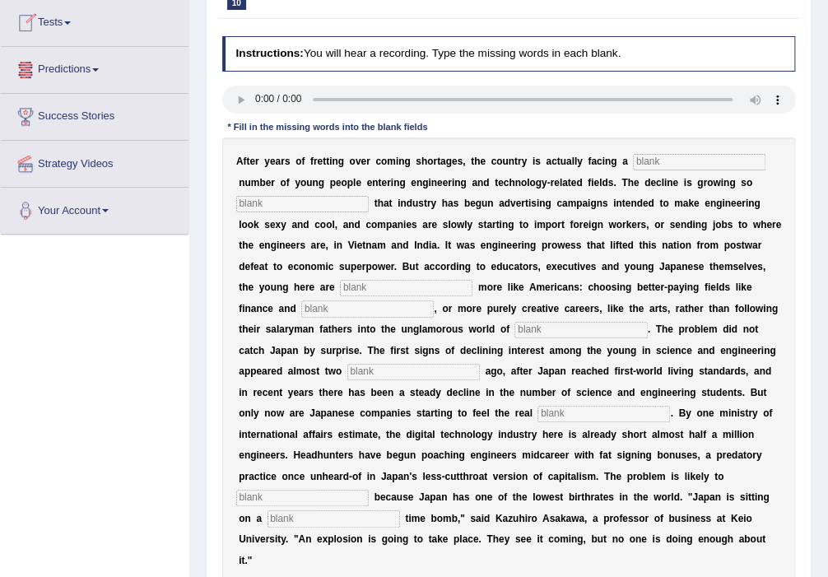
click at [300, 209] on input "text" at bounding box center [302, 204] width 132 height 16
click at [616, 146] on div "A f t e r y e a r s o f f r e t t i n g o v e r c o m i n g s h o r t a g e s ,…" at bounding box center [509, 361] width 574 height 448
click at [633, 165] on input "text" at bounding box center [699, 162] width 132 height 16
type input "ss"
click at [305, 201] on input "text" at bounding box center [302, 204] width 132 height 16
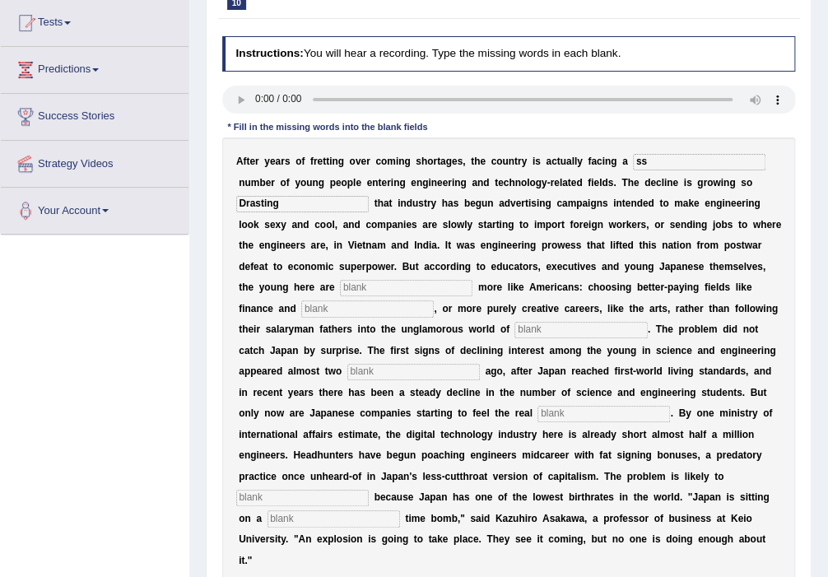
type input "Drasting"
type input "behaving"
type input "medicine"
type input "manufacturing"
type input "decade"
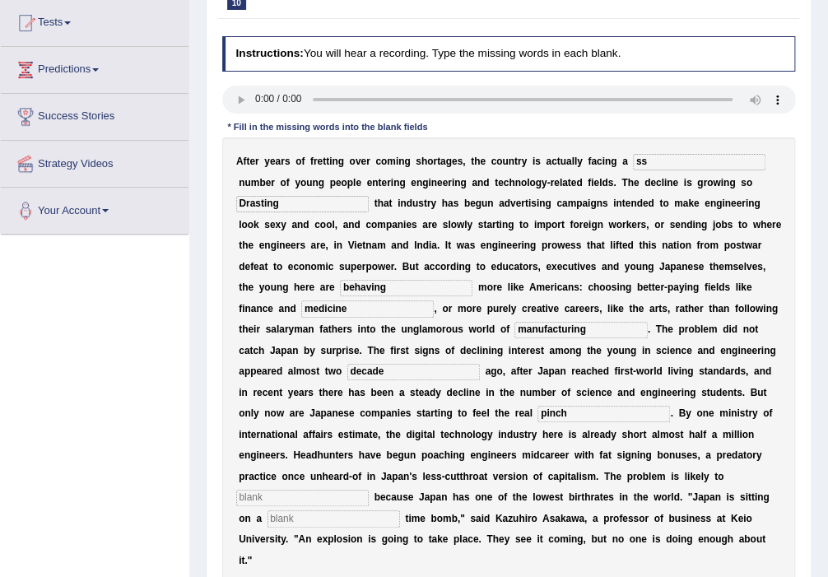
type input "pinch"
click at [400, 510] on input "text" at bounding box center [333, 518] width 132 height 16
type input "demography"
click at [369, 490] on input "text" at bounding box center [302, 498] width 132 height 16
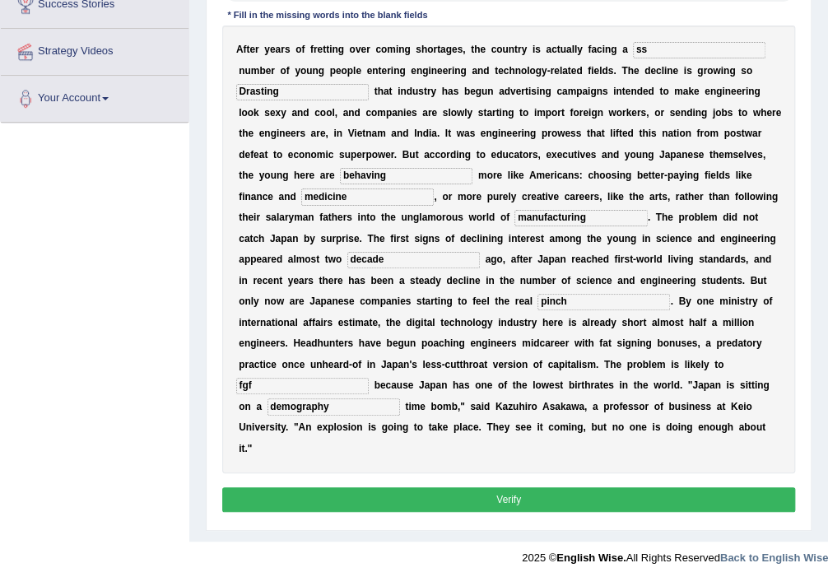
type input "fgf"
click at [538, 487] on button "Verify" at bounding box center [509, 499] width 574 height 24
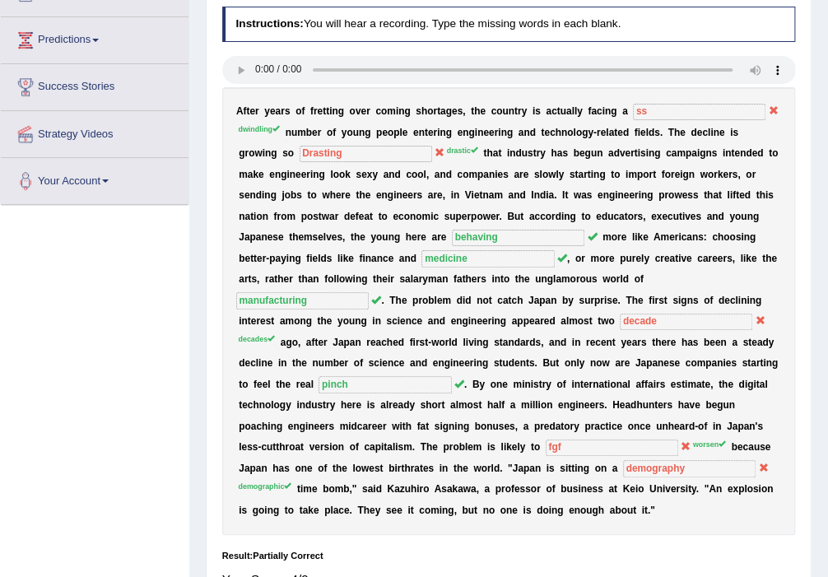
scroll to position [112, 0]
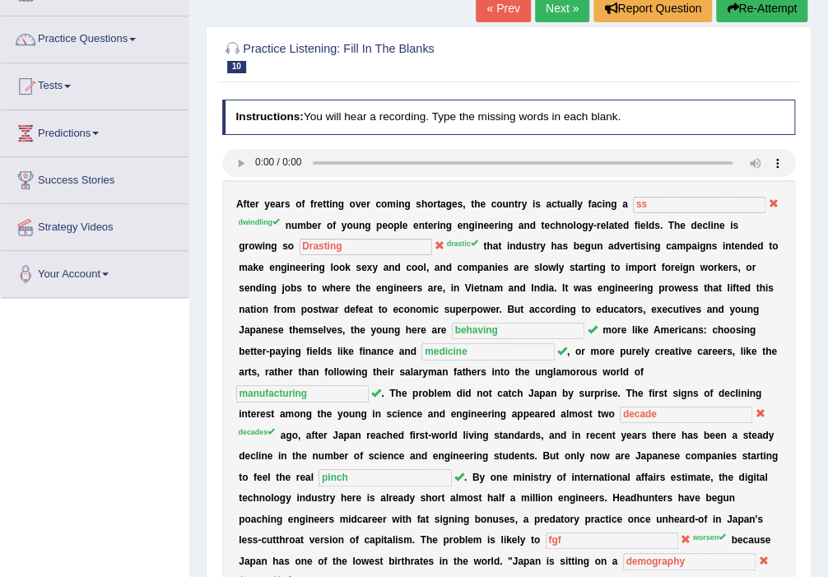
click at [746, 7] on button "Re-Attempt" at bounding box center [761, 8] width 91 height 28
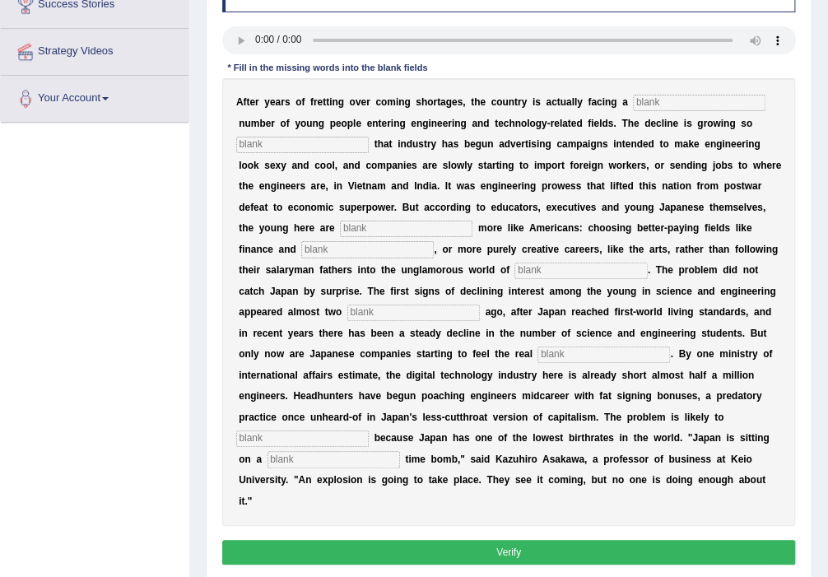
click at [634, 95] on input "text" at bounding box center [699, 103] width 132 height 16
type input "dwidling"
drag, startPoint x: 654, startPoint y: 105, endPoint x: 550, endPoint y: 103, distance: 104.5
click at [550, 103] on div "A f t e r y e a r s o f f r e t t i n g o v e r c o m i n g s h o r t a g e s ,…" at bounding box center [509, 302] width 574 height 448
type input "dwindling"
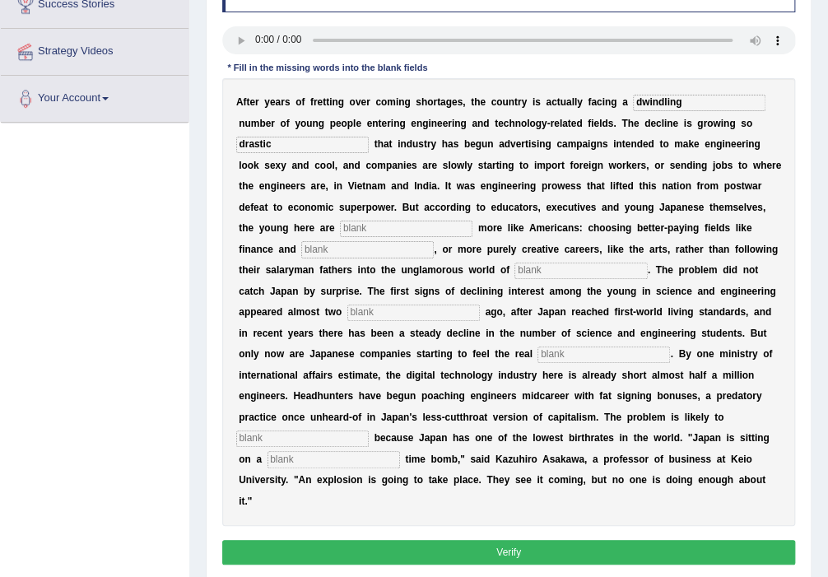
type input "drastic"
type input "behaving"
type input "medicine"
type input "manufacturing"
type input "decades"
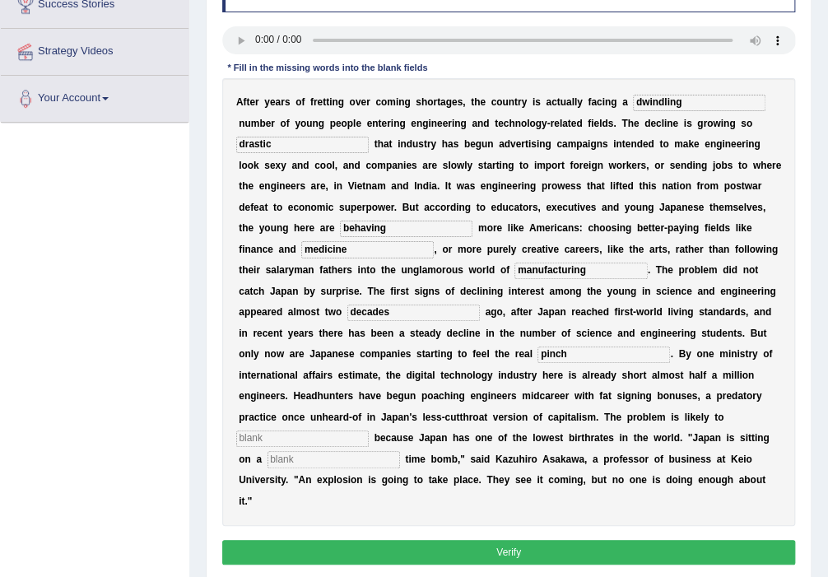
type input "pinch"
type input "worsen"
type input "demographic"
click at [499, 540] on button "Verify" at bounding box center [509, 552] width 574 height 24
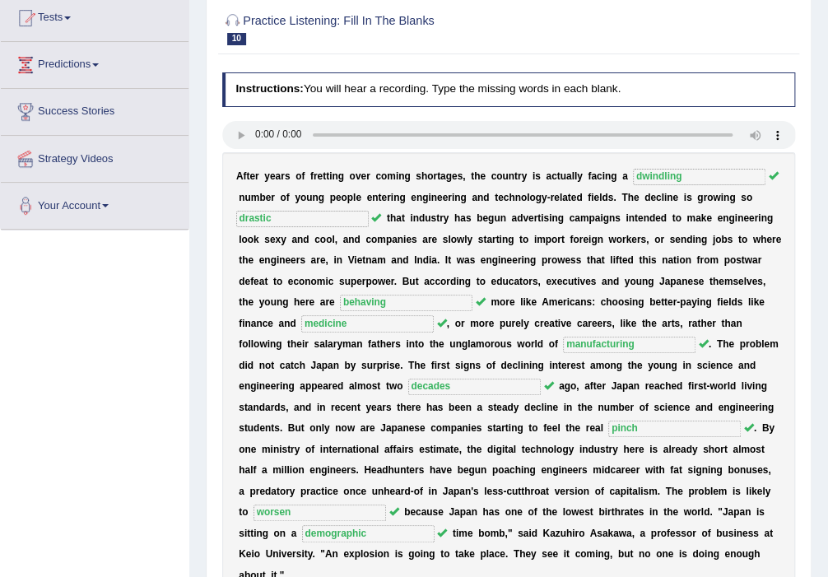
scroll to position [24, 0]
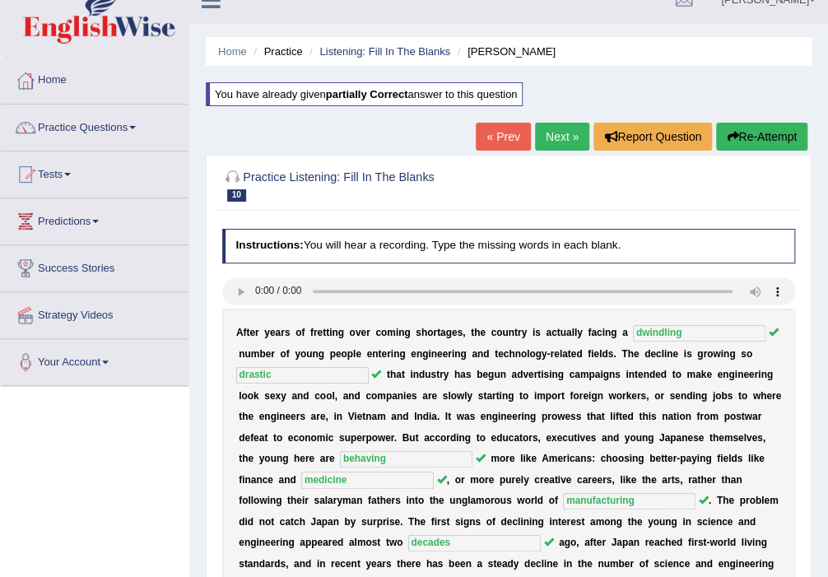
click at [544, 137] on link "Next »" at bounding box center [562, 137] width 54 height 28
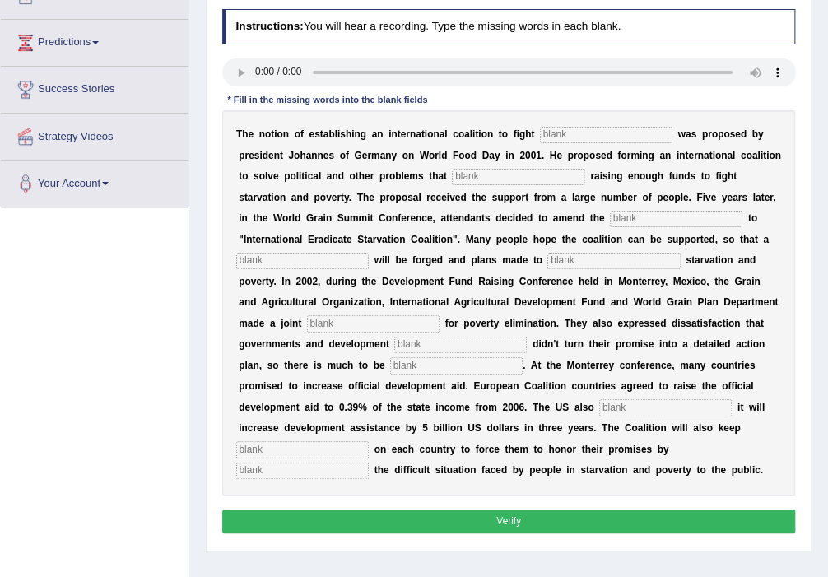
scroll to position [175, 0]
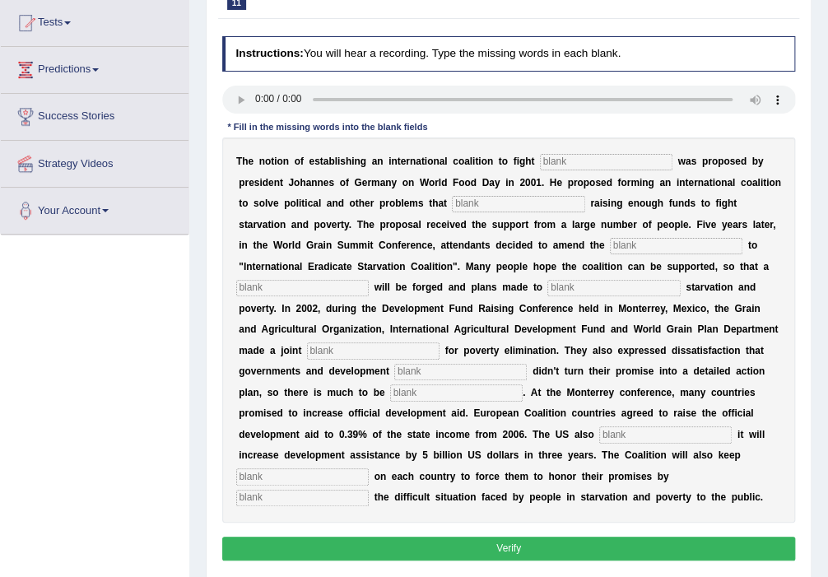
click at [569, 158] on input "text" at bounding box center [606, 162] width 132 height 16
type input "[MEDICAL_DATA]"
type input "abstract"
type input "manifiest"
type input "resolution"
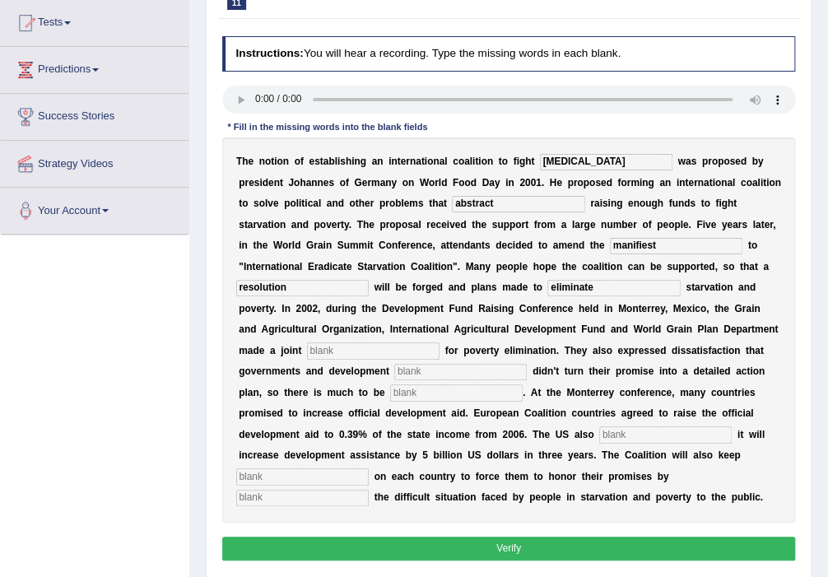
type input "eliminate"
type input "appeal"
type input "partners"
type input "aid"
type input "announce"
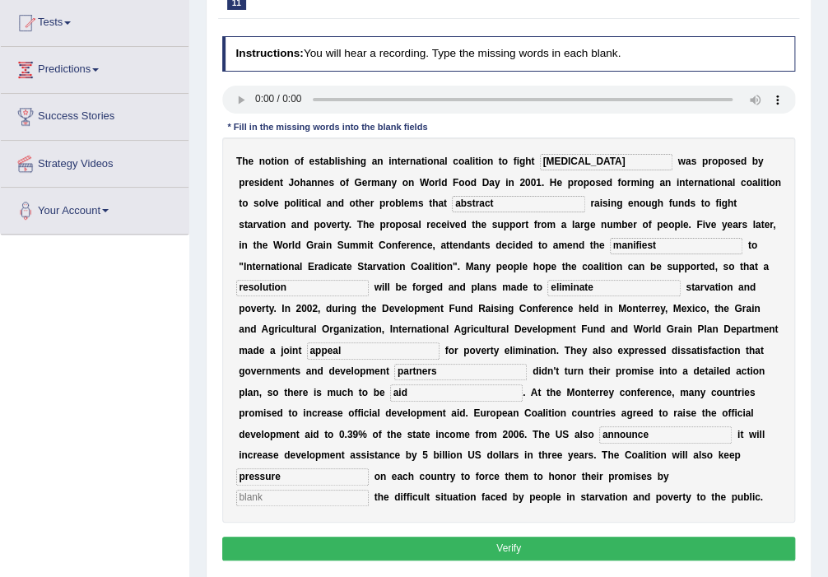
type input "pressure"
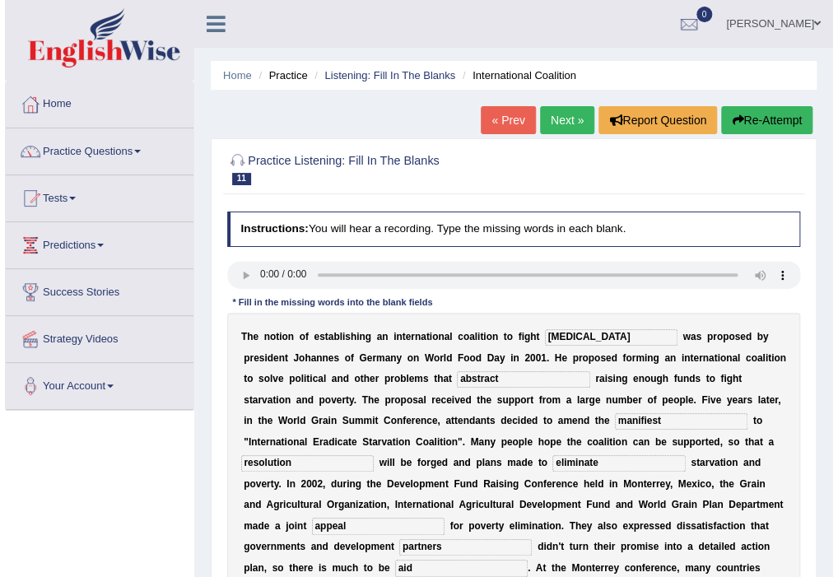
scroll to position [287, 0]
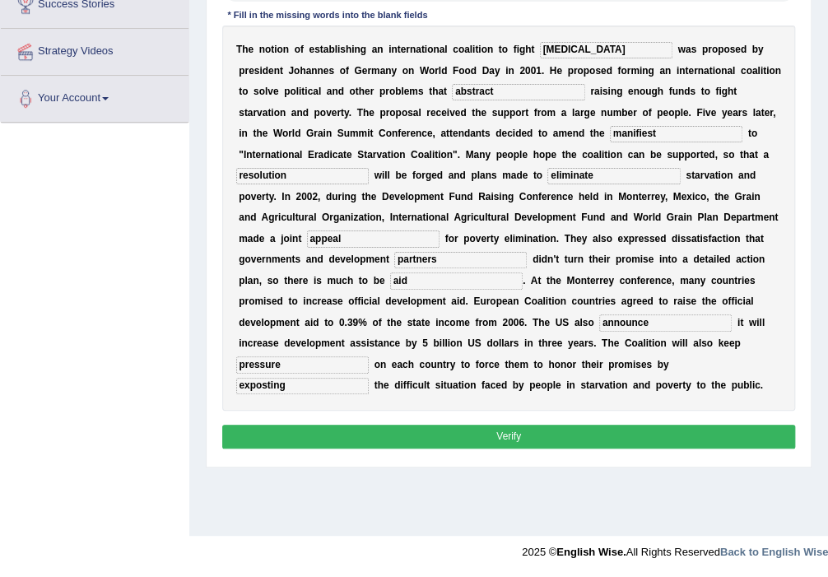
type input "exposting"
click at [476, 425] on button "Verify" at bounding box center [509, 437] width 574 height 24
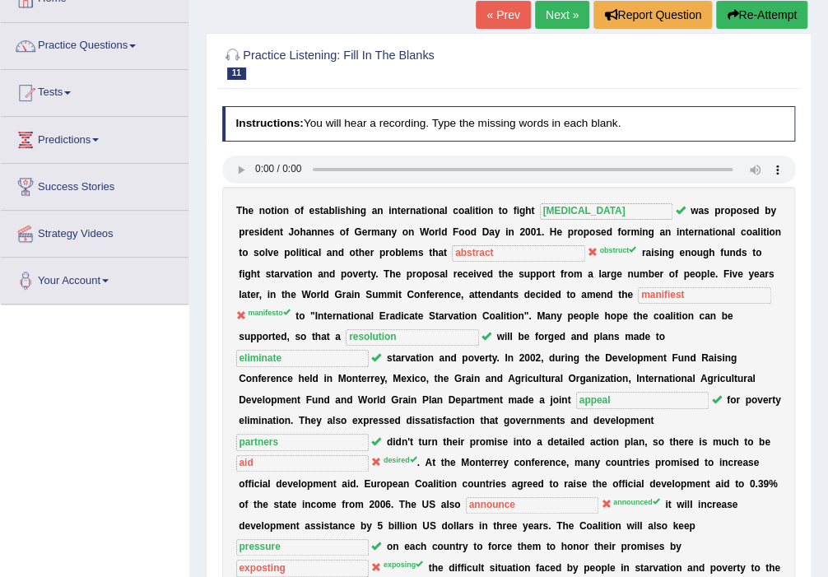
scroll to position [0, 0]
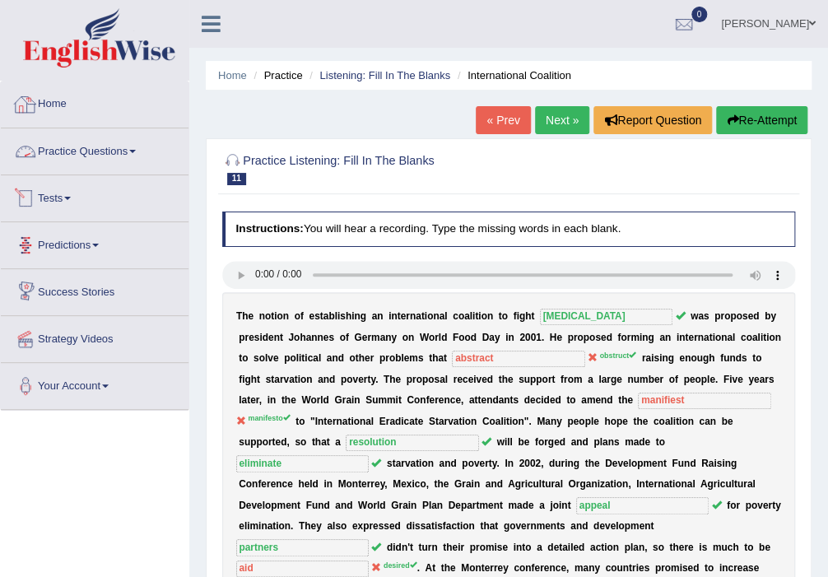
click at [144, 148] on link "Practice Questions" at bounding box center [95, 148] width 188 height 41
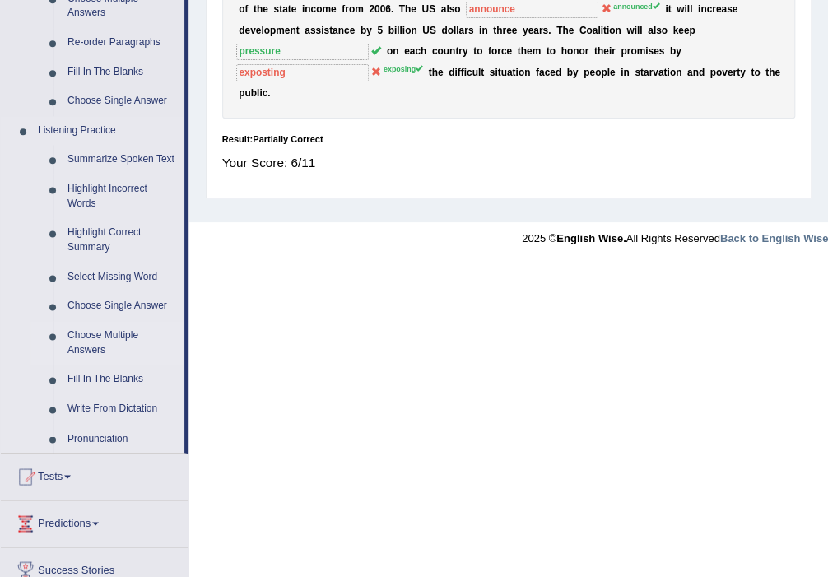
scroll to position [702, 0]
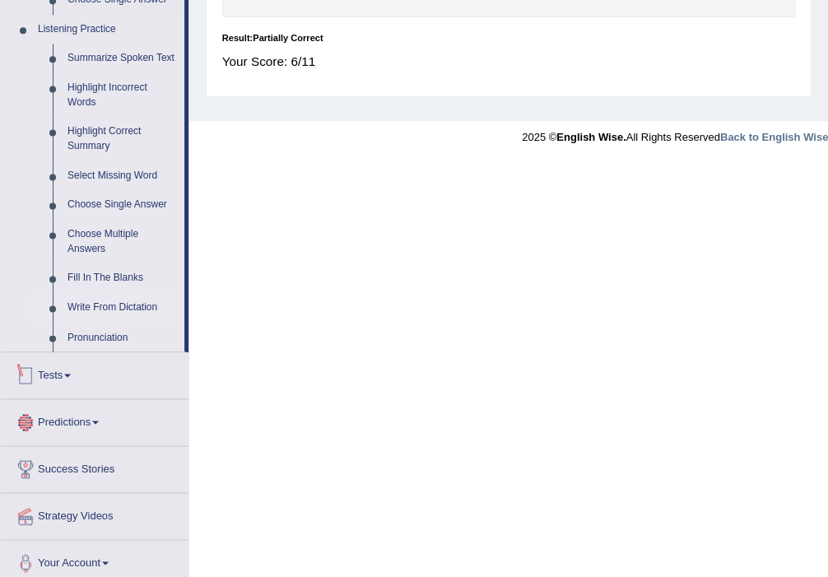
click at [109, 304] on link "Write From Dictation" at bounding box center [122, 308] width 124 height 30
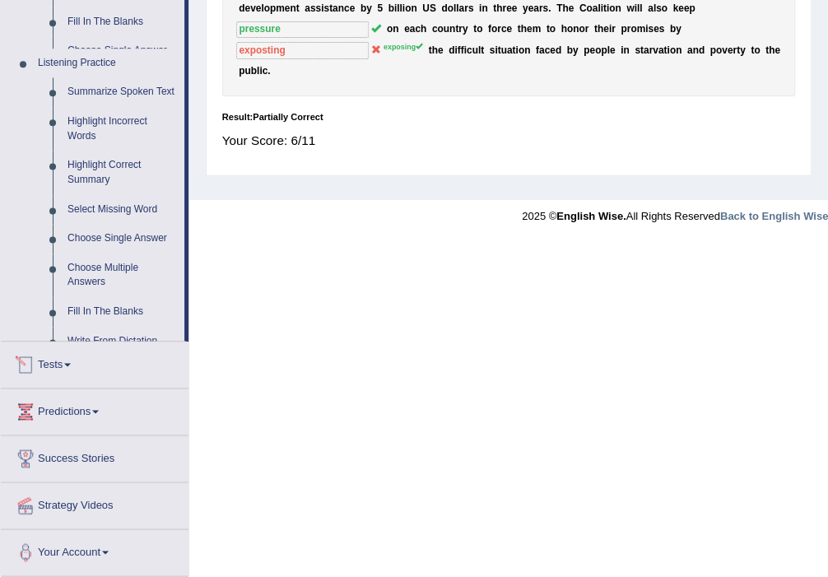
scroll to position [504, 0]
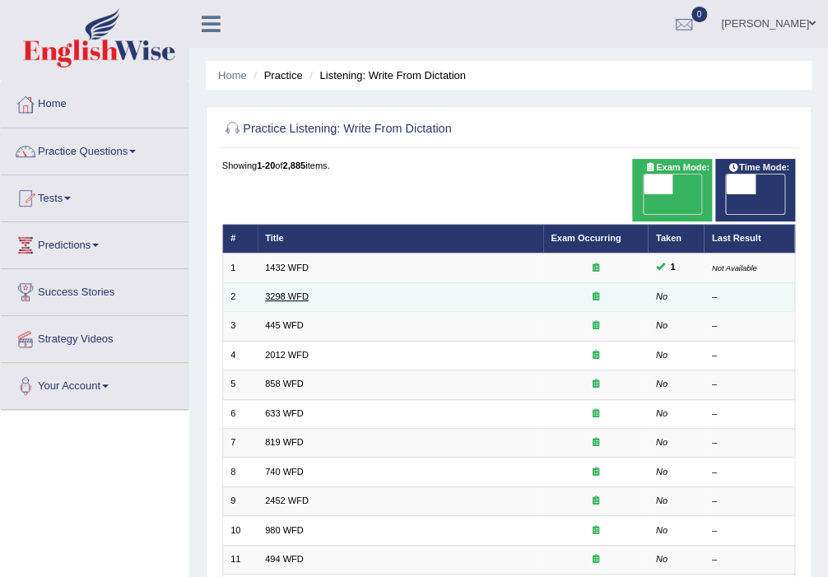
click at [287, 291] on link "3298 WFD" at bounding box center [287, 296] width 44 height 10
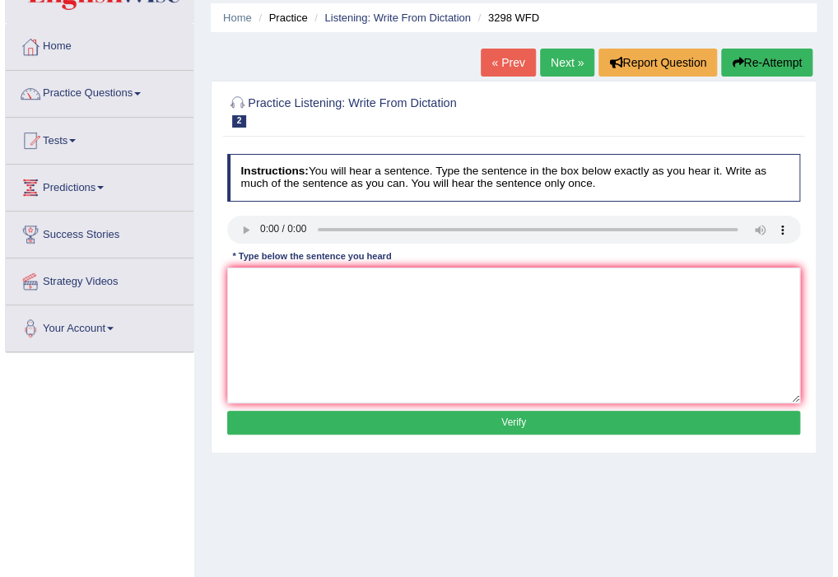
scroll to position [87, 0]
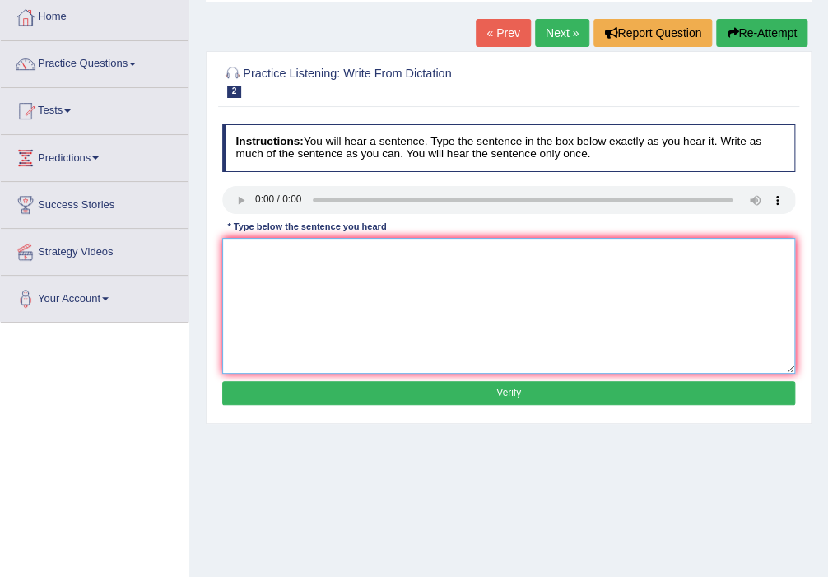
click at [321, 263] on textarea at bounding box center [509, 306] width 574 height 136
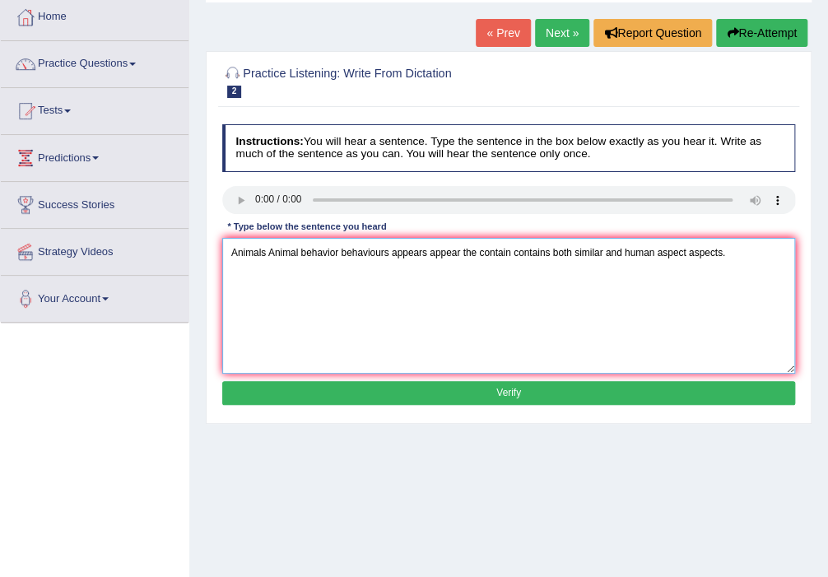
type textarea "Animals Animal behavior behaviours appears appear the contain contains both sim…"
click at [416, 402] on button "Verify" at bounding box center [509, 393] width 574 height 24
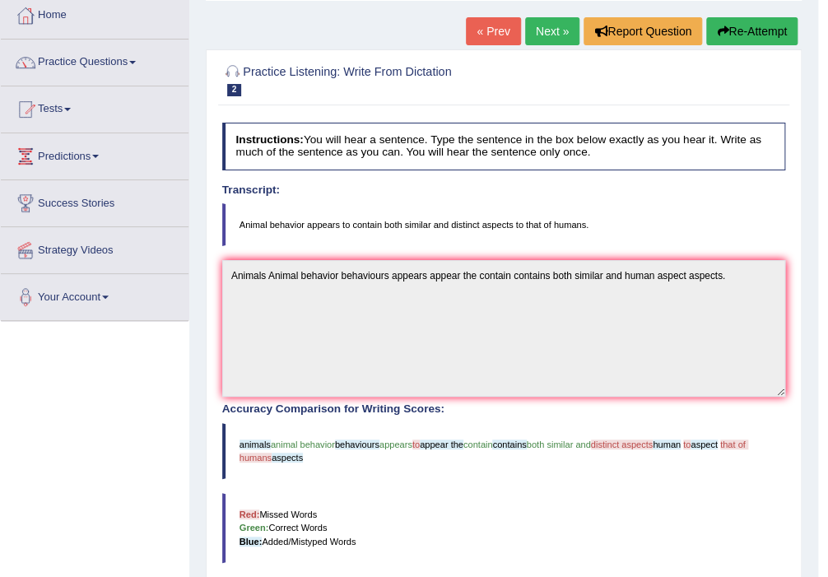
scroll to position [0, 0]
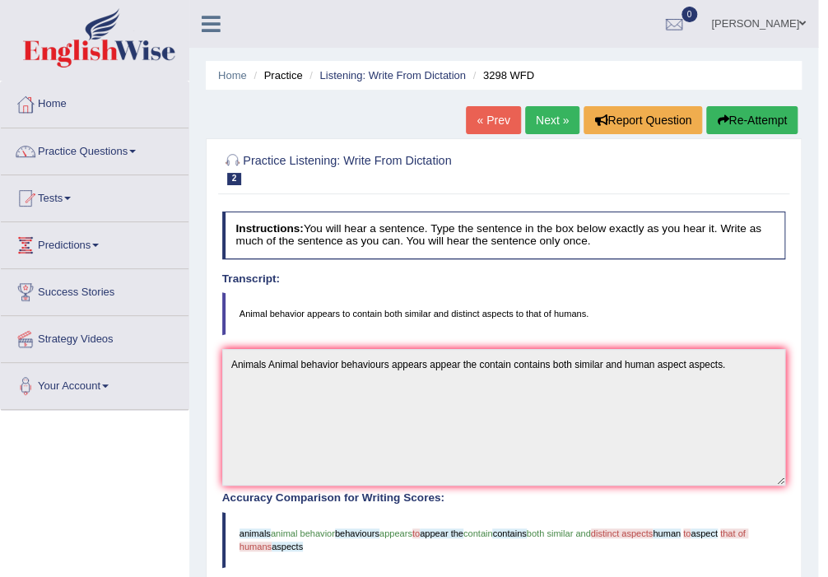
click at [563, 111] on link "Next »" at bounding box center [552, 120] width 54 height 28
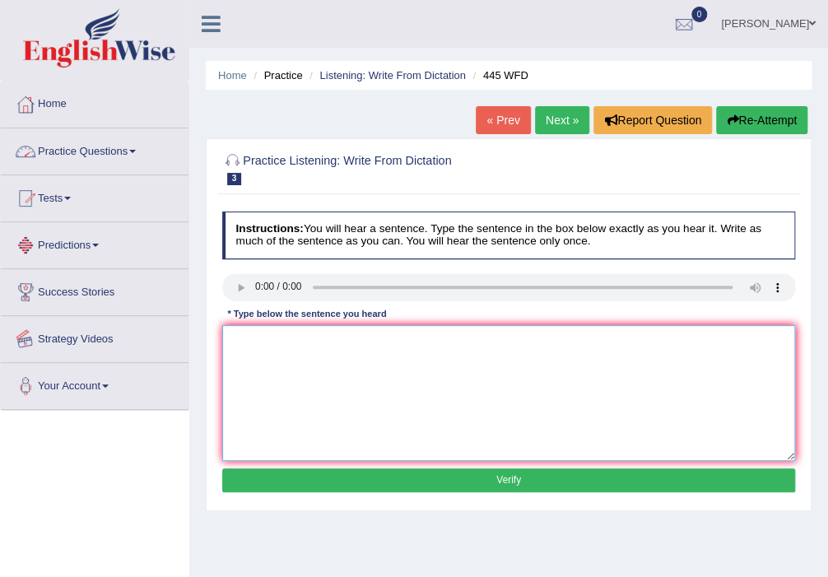
click at [257, 349] on textarea at bounding box center [509, 393] width 574 height 136
type textarea "The american astronomers made a plan to for land spaceship space ship on mars."
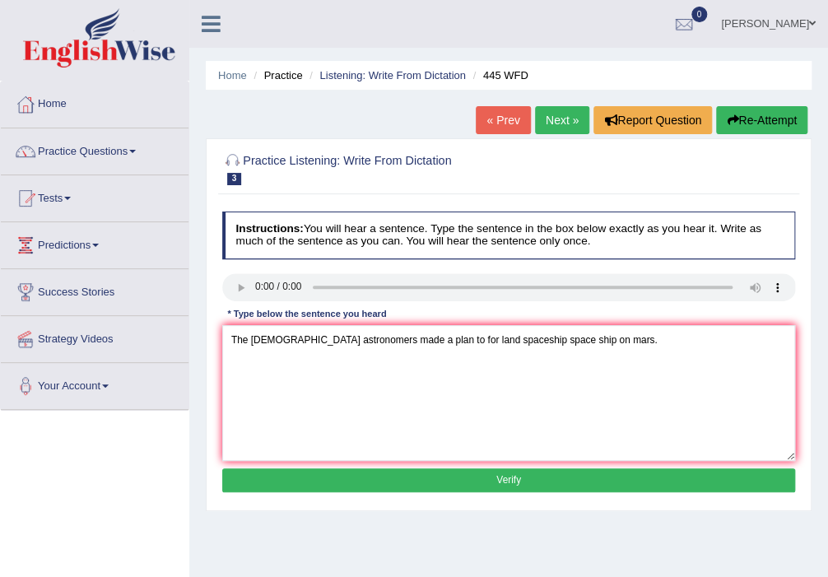
click at [326, 476] on button "Verify" at bounding box center [509, 480] width 574 height 24
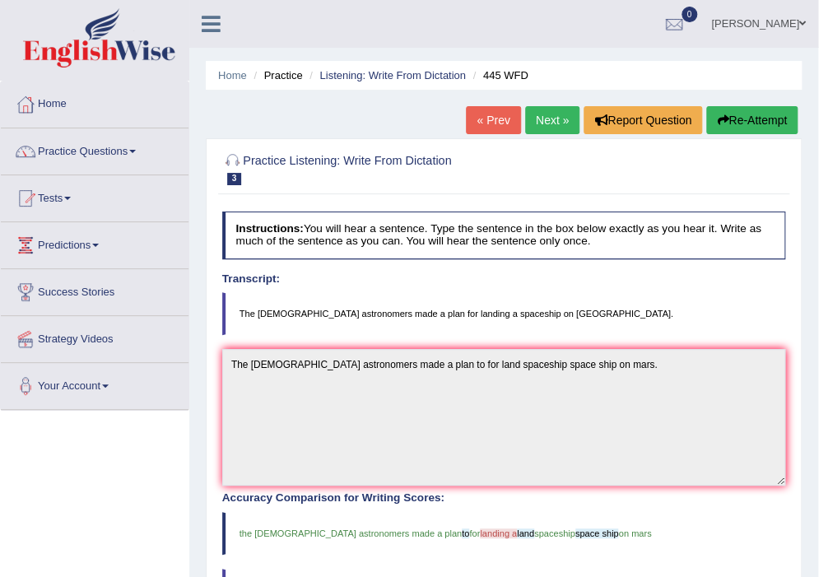
click at [566, 121] on link "Next »" at bounding box center [552, 120] width 54 height 28
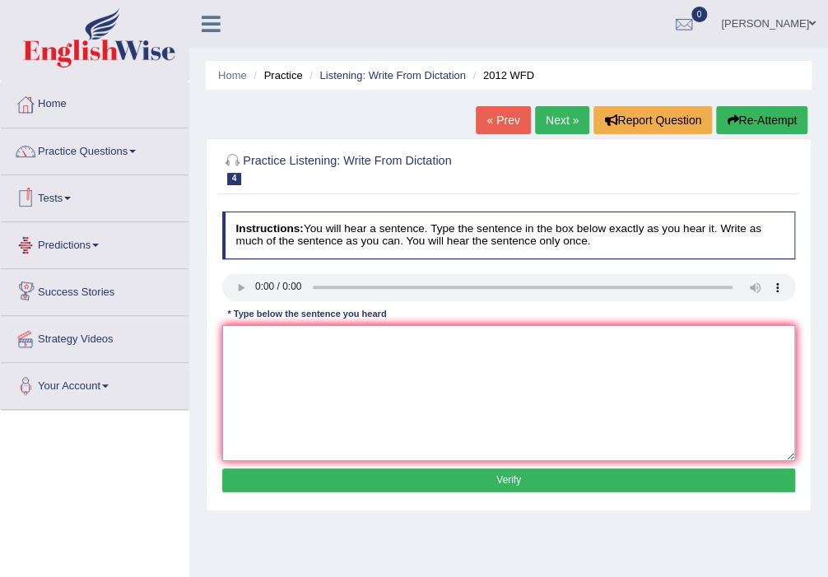
click at [288, 352] on textarea at bounding box center [509, 393] width 574 height 136
type textarea "There is a great deal debate of on this these topic."
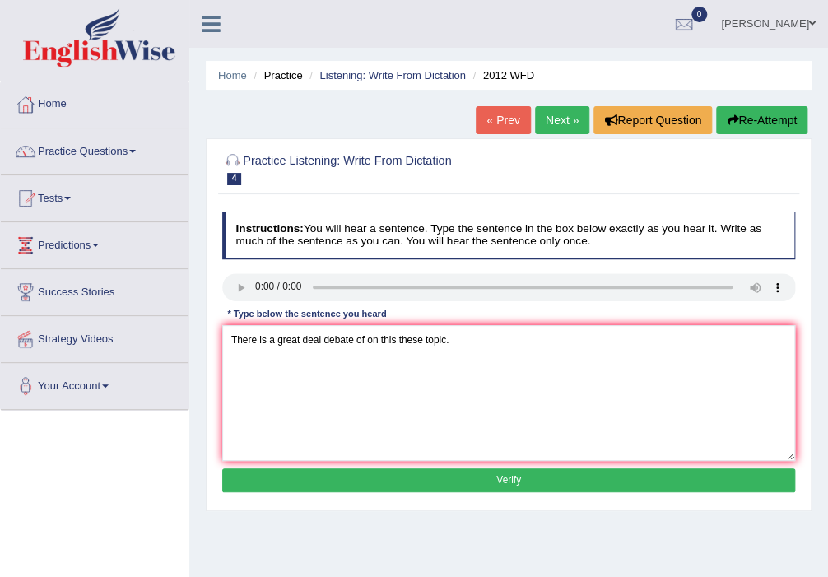
click at [417, 478] on button "Verify" at bounding box center [509, 480] width 574 height 24
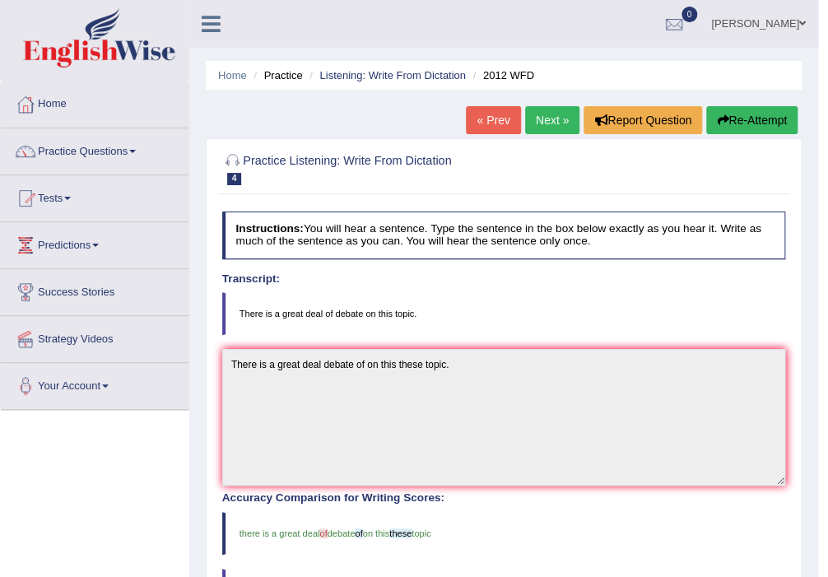
click at [563, 111] on link "Next »" at bounding box center [552, 120] width 54 height 28
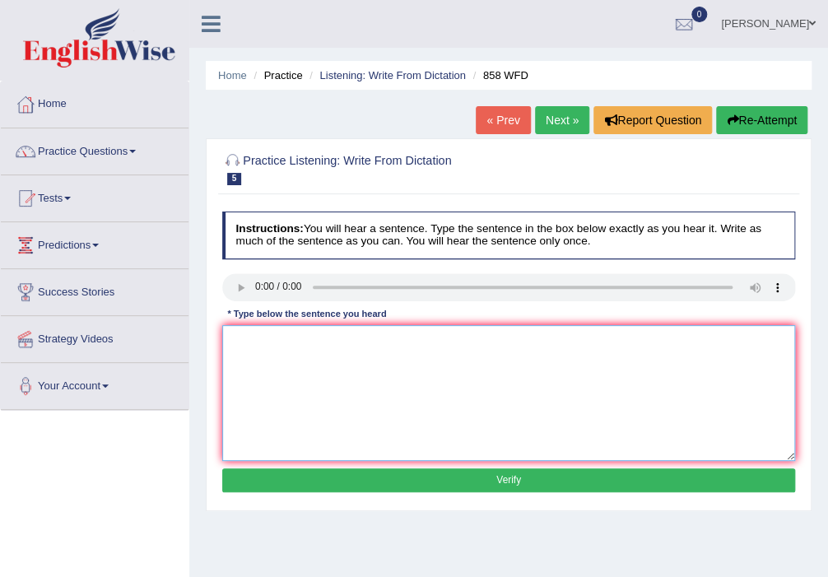
click at [301, 340] on textarea at bounding box center [509, 393] width 574 height 136
type textarea "The year when ship artifacts wracked in the historians."
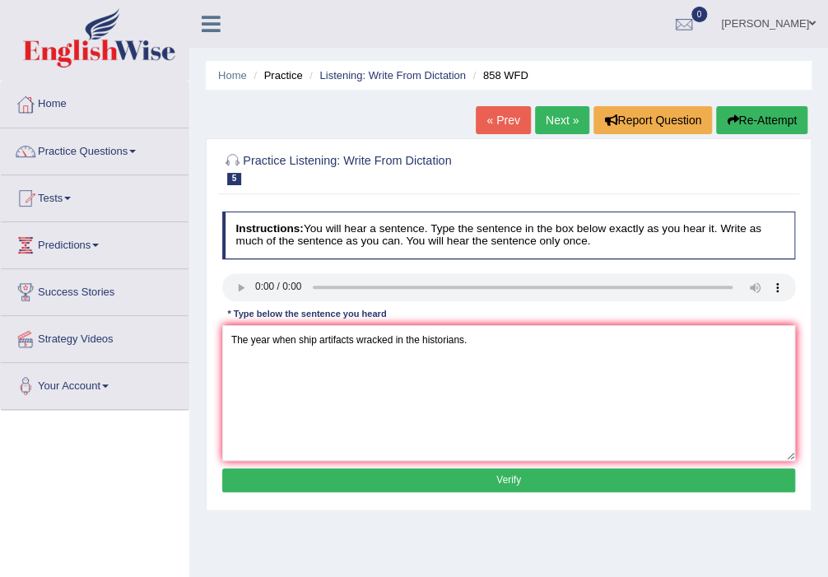
click at [391, 482] on button "Verify" at bounding box center [509, 480] width 574 height 24
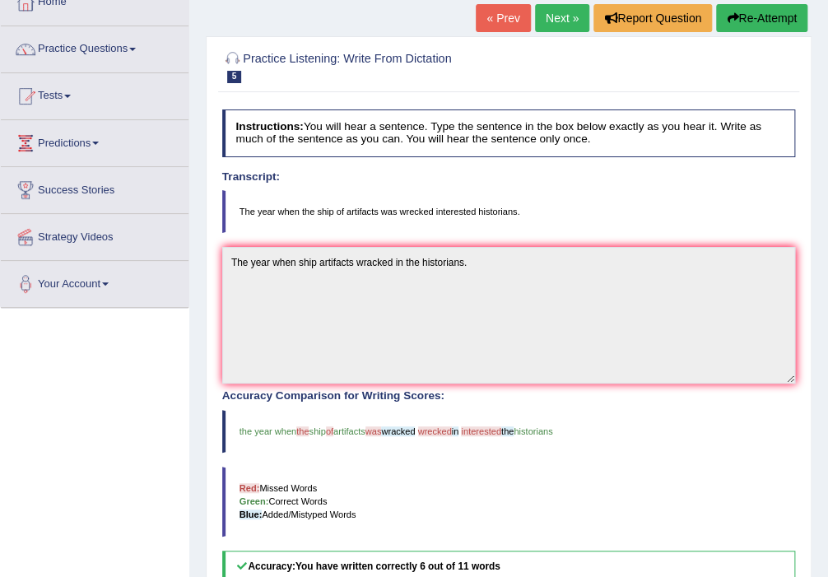
scroll to position [4, 0]
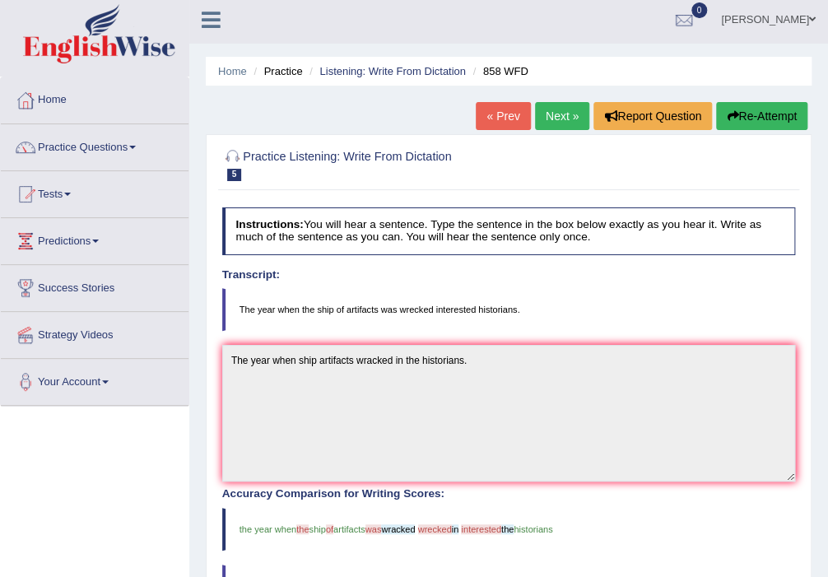
click at [548, 332] on div "Instructions: You will hear a sentence. Type the sentence in the box below exac…" at bounding box center [508, 536] width 580 height 670
click at [758, 119] on button "Re-Attempt" at bounding box center [761, 116] width 91 height 28
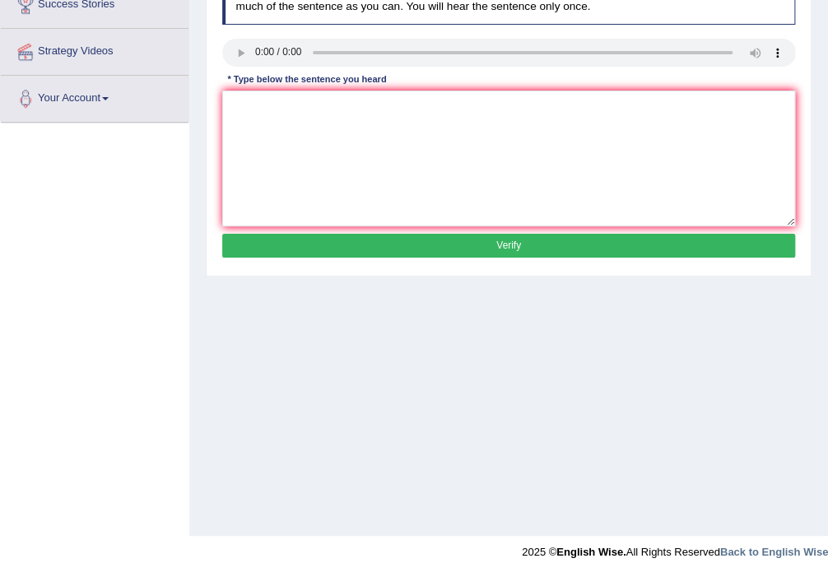
scroll to position [24, 0]
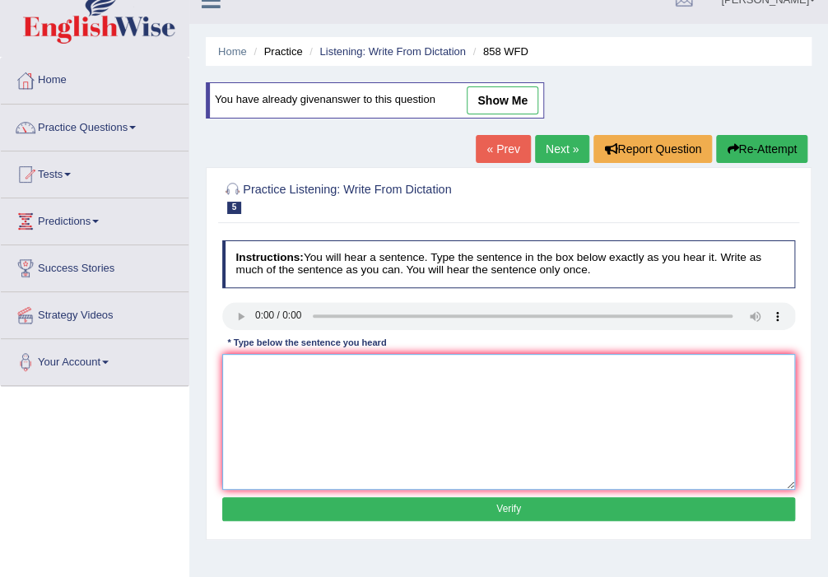
click at [337, 371] on textarea at bounding box center [509, 422] width 574 height 136
type textarea "The year when the ship of artifacts wrecked in the interest of the historians."
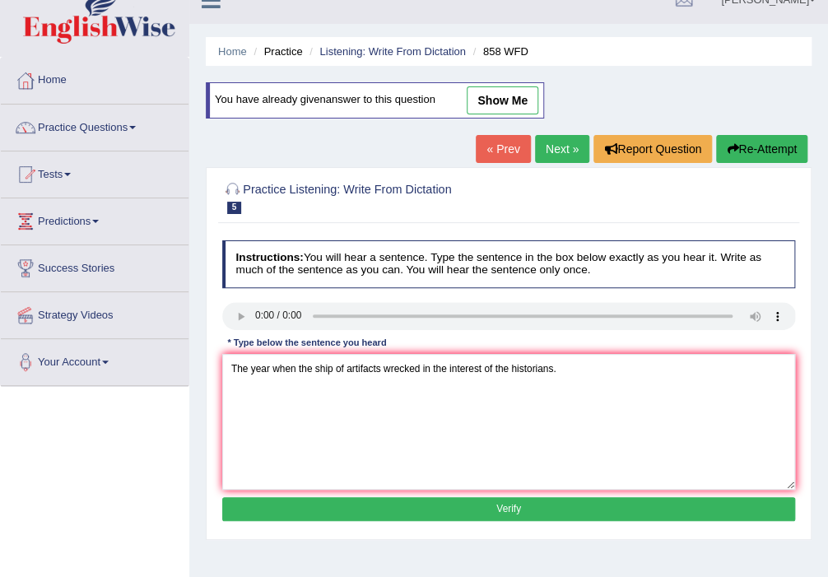
click at [374, 515] on button "Verify" at bounding box center [509, 509] width 574 height 24
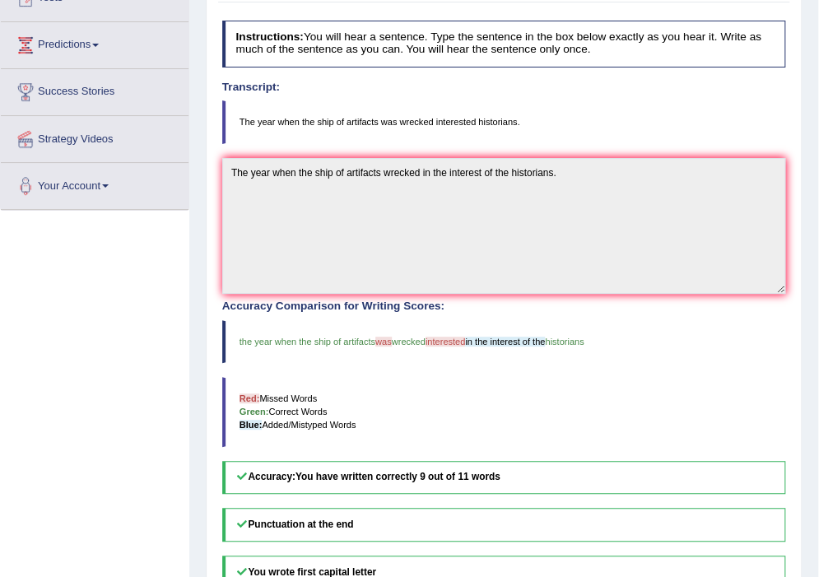
scroll to position [0, 0]
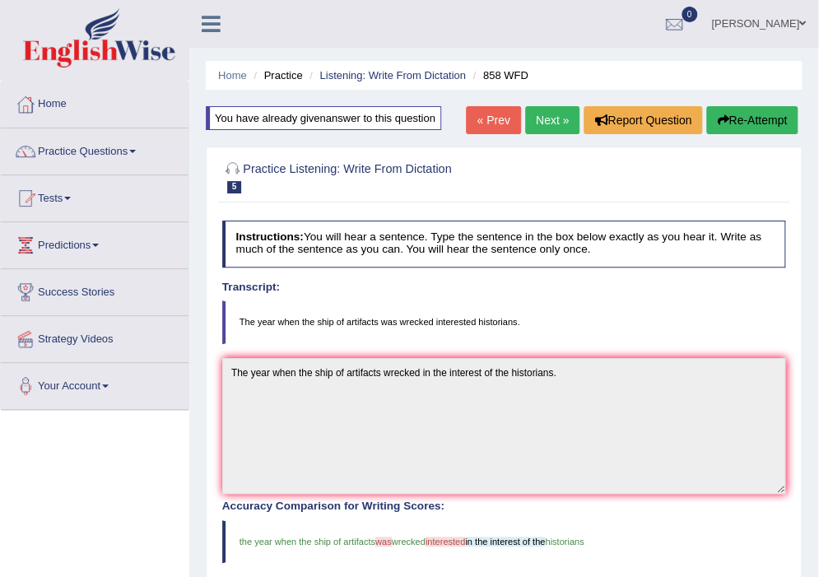
click at [540, 120] on link "Next »" at bounding box center [552, 120] width 54 height 28
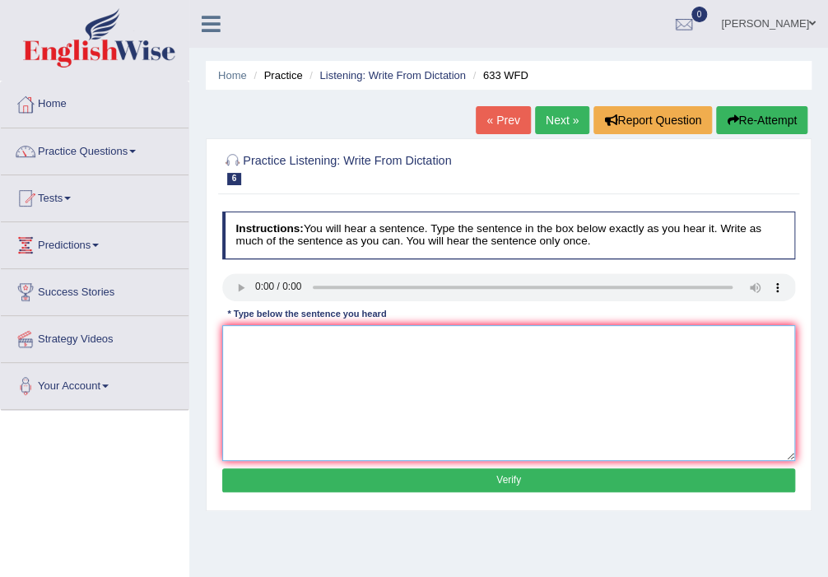
click at [329, 359] on textarea at bounding box center [509, 393] width 574 height 136
type textarea "Research shows that exercises exercise make makes us feel better."
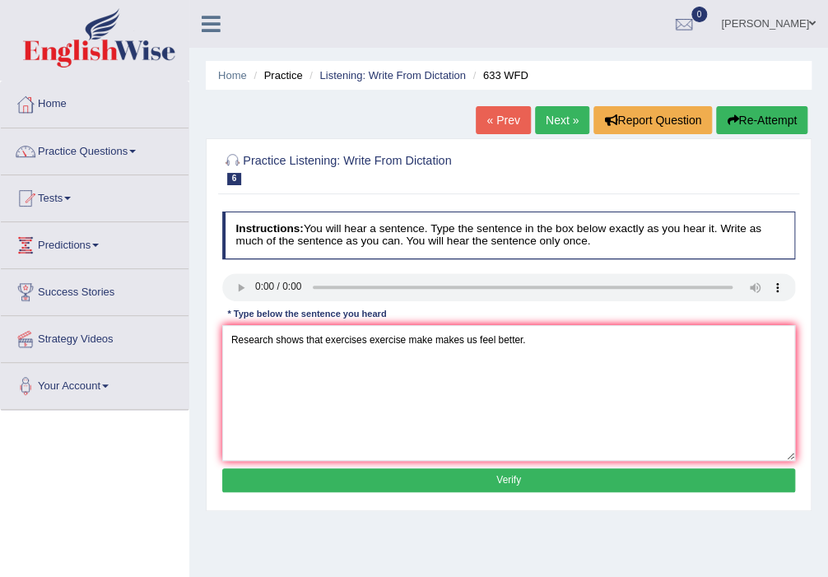
click at [422, 474] on button "Verify" at bounding box center [509, 480] width 574 height 24
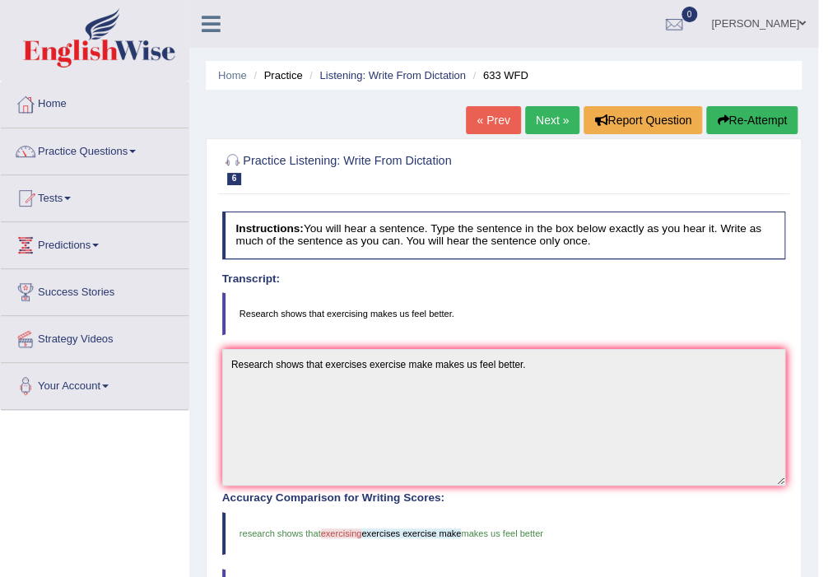
click at [564, 123] on link "Next »" at bounding box center [552, 120] width 54 height 28
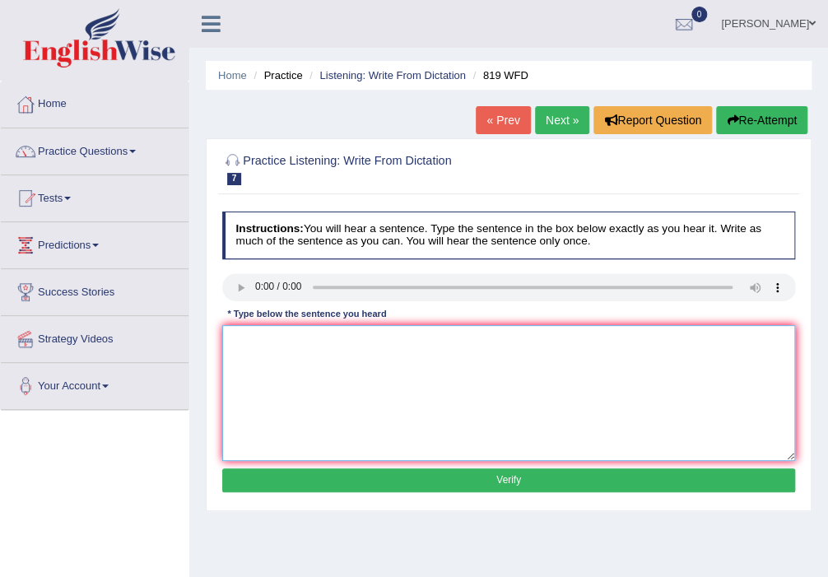
click at [244, 360] on textarea at bounding box center [509, 393] width 574 height 136
type textarea "Plants are continously grow throughout the life."
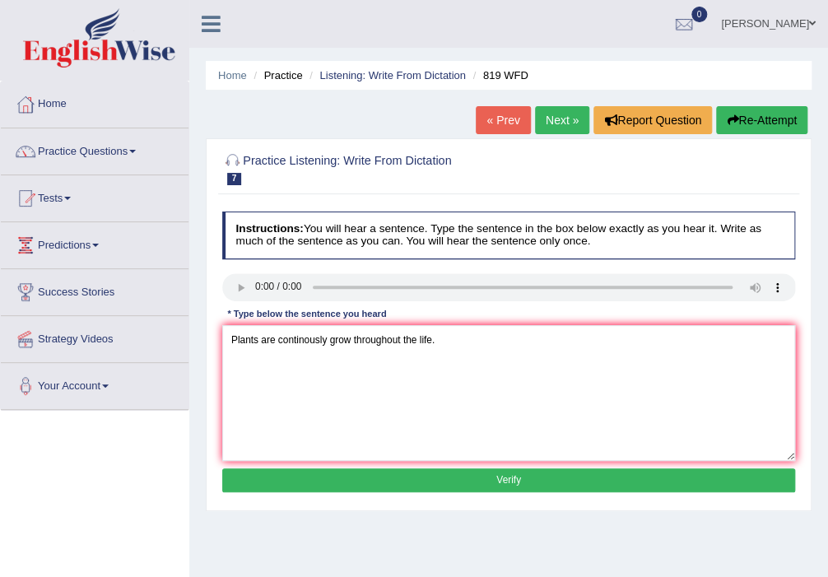
click at [438, 477] on button "Verify" at bounding box center [509, 480] width 574 height 24
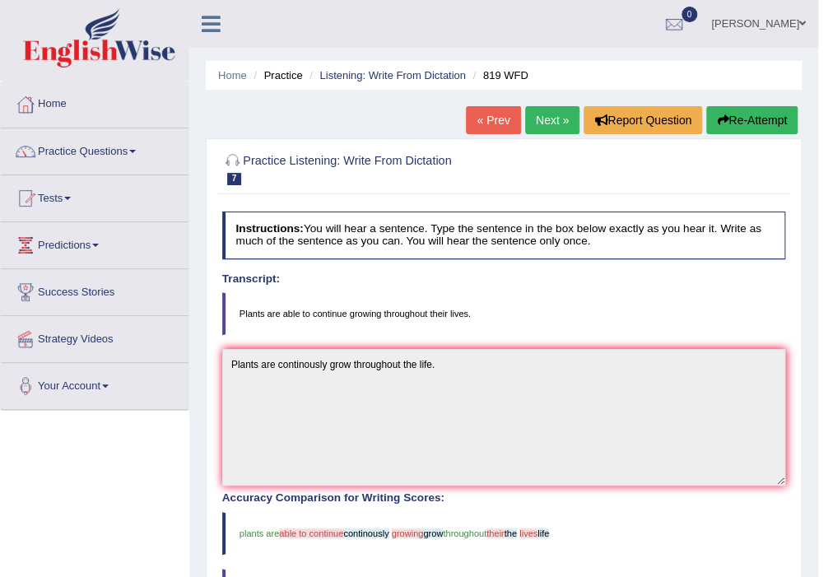
click at [757, 124] on button "Re-Attempt" at bounding box center [751, 120] width 91 height 28
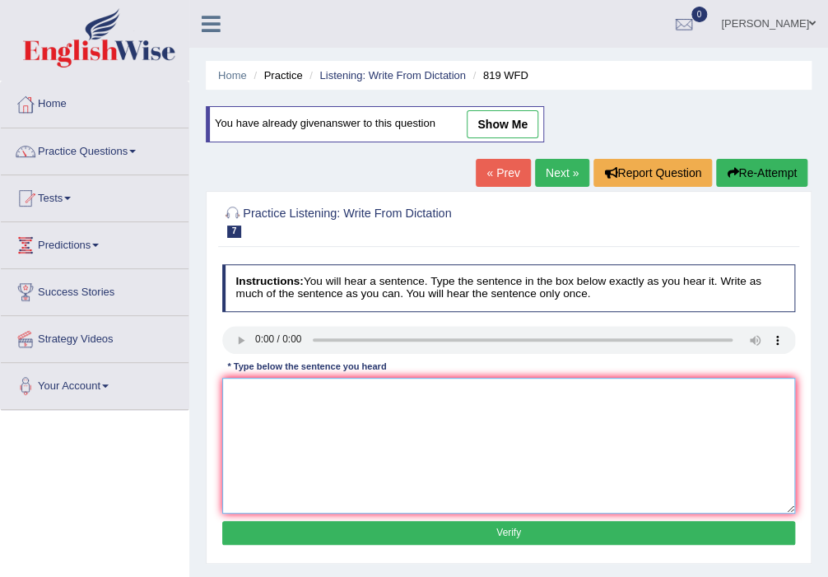
click at [322, 412] on textarea at bounding box center [509, 446] width 574 height 136
type textarea "Plants are able to grow continous grow throughout their life."
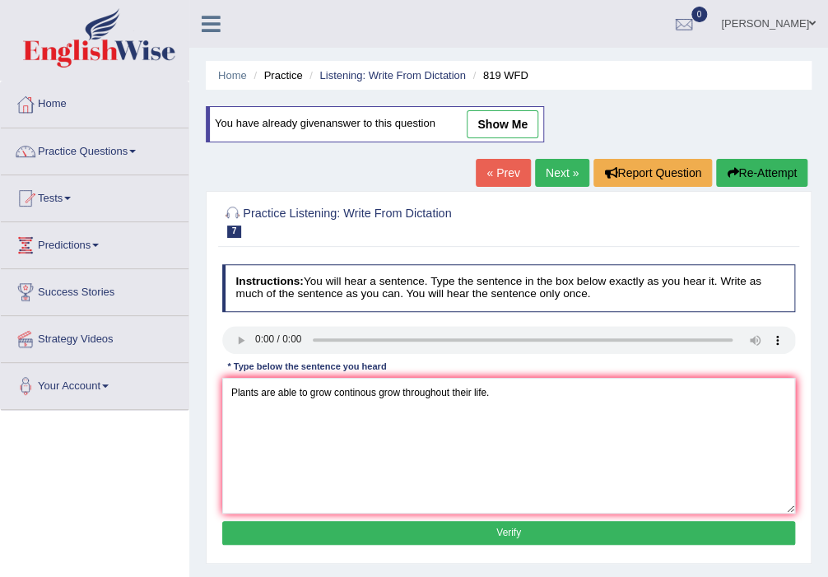
click at [403, 541] on button "Verify" at bounding box center [509, 533] width 574 height 24
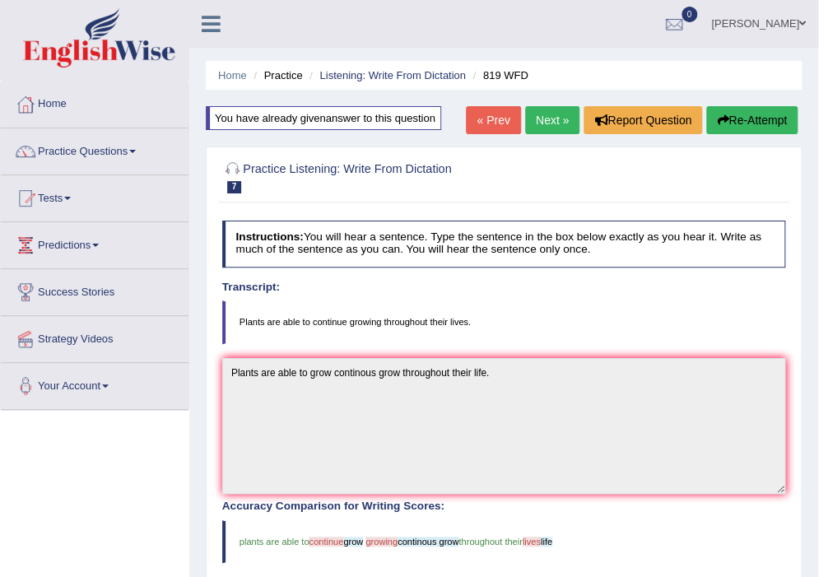
click at [740, 112] on button "Re-Attempt" at bounding box center [751, 120] width 91 height 28
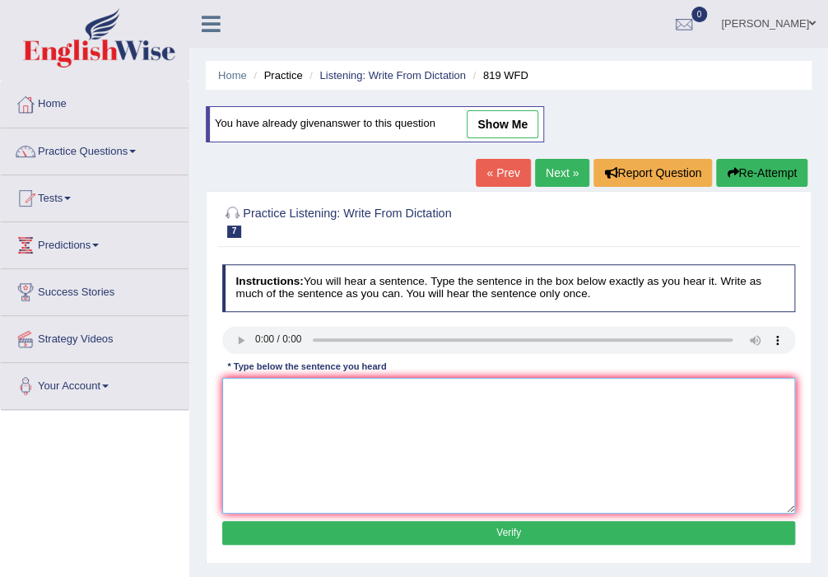
click at [320, 388] on textarea at bounding box center [509, 446] width 574 height 136
type textarea "Plants are able to continue growing throughtout their lives."
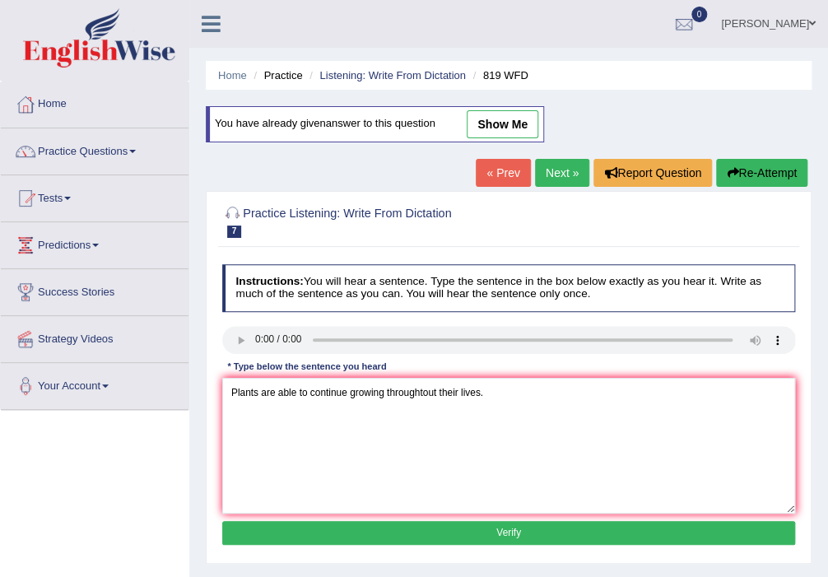
click at [412, 524] on button "Verify" at bounding box center [509, 533] width 574 height 24
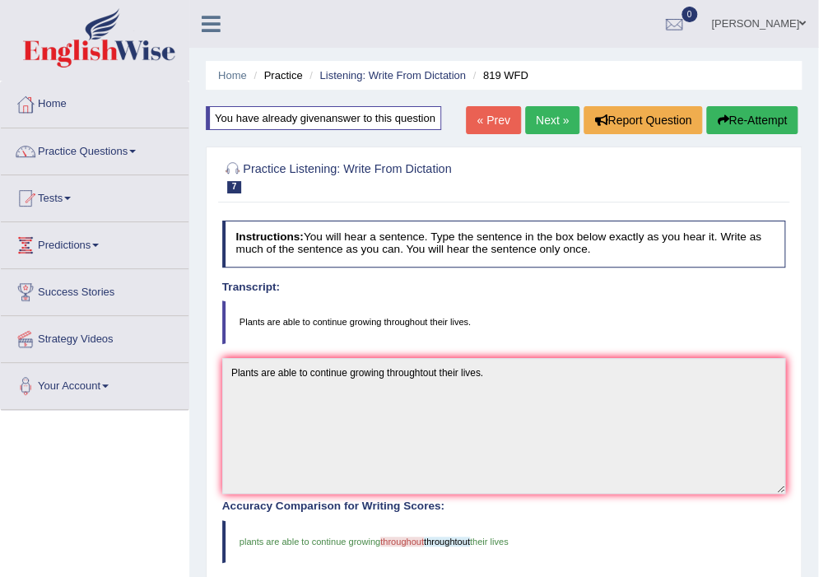
click at [530, 114] on link "Next »" at bounding box center [552, 120] width 54 height 28
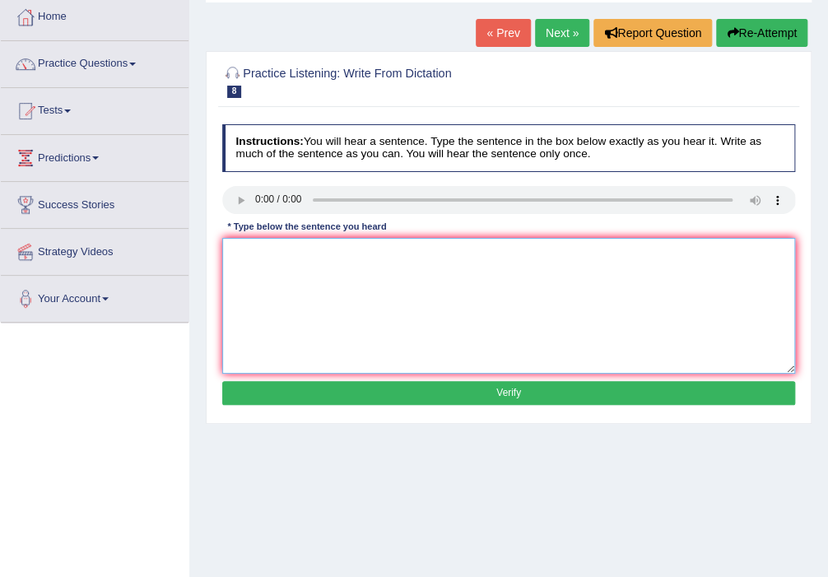
click at [271, 246] on textarea at bounding box center [509, 306] width 574 height 136
type textarea "A series of the observation carried out in the classroom."
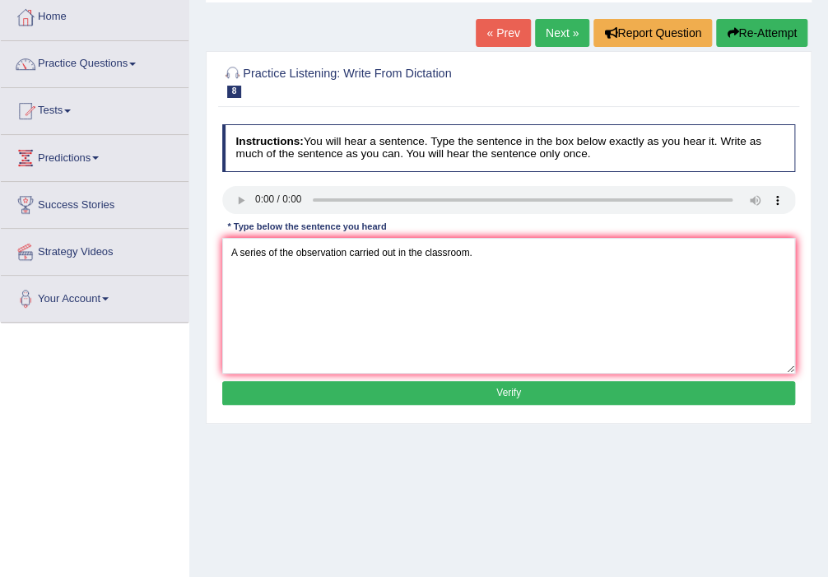
click at [434, 396] on button "Verify" at bounding box center [509, 393] width 574 height 24
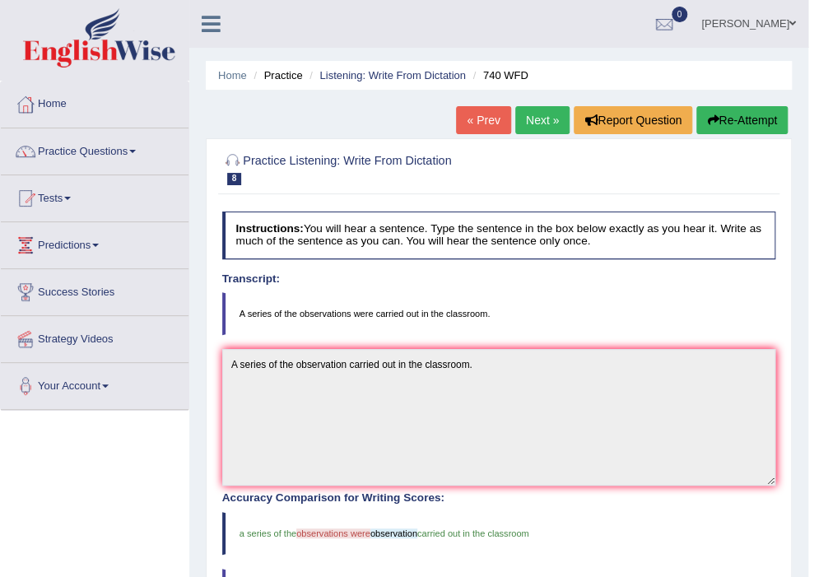
click at [540, 122] on link "Next »" at bounding box center [542, 120] width 54 height 28
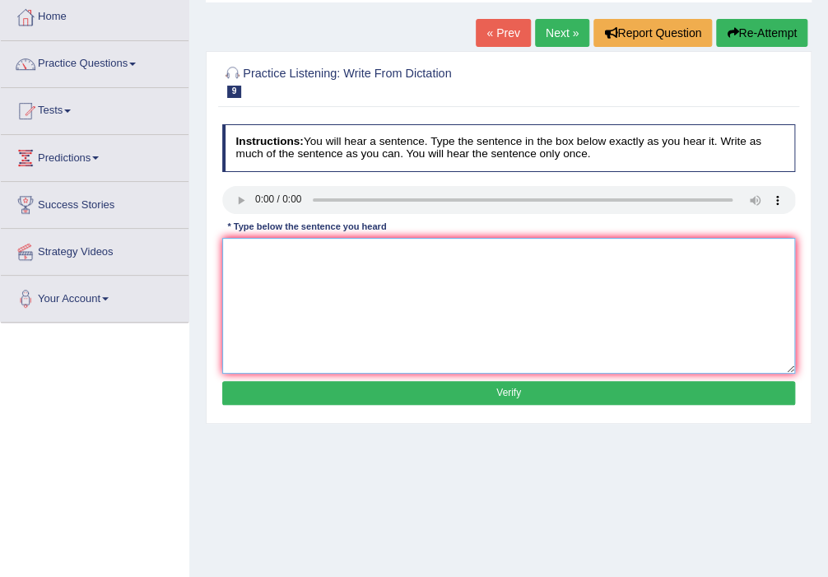
click at [404, 279] on textarea at bounding box center [509, 306] width 574 height 136
click at [247, 253] on textarea "It is debate about the value of knowledge." at bounding box center [509, 306] width 574 height 136
type textarea "It is a the debate about the value of knowledge."
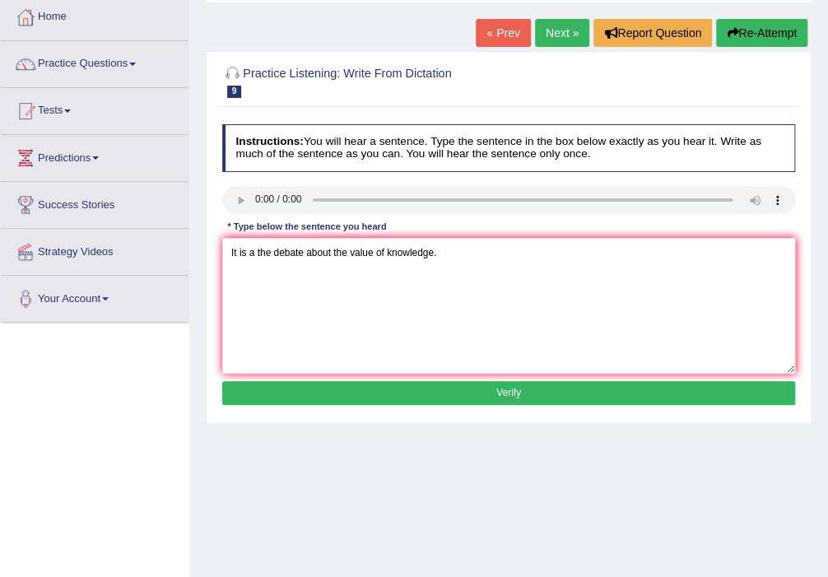
click at [369, 378] on div "Instructions: You will hear a sentence. Type the sentence in the box below exac…" at bounding box center [508, 267] width 580 height 299
click at [375, 393] on button "Verify" at bounding box center [509, 393] width 574 height 24
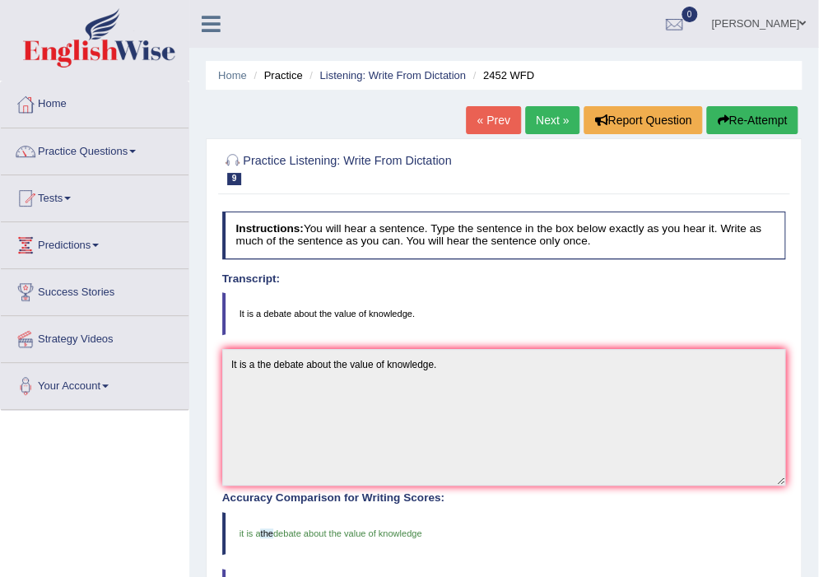
click at [535, 116] on link "Next »" at bounding box center [552, 120] width 54 height 28
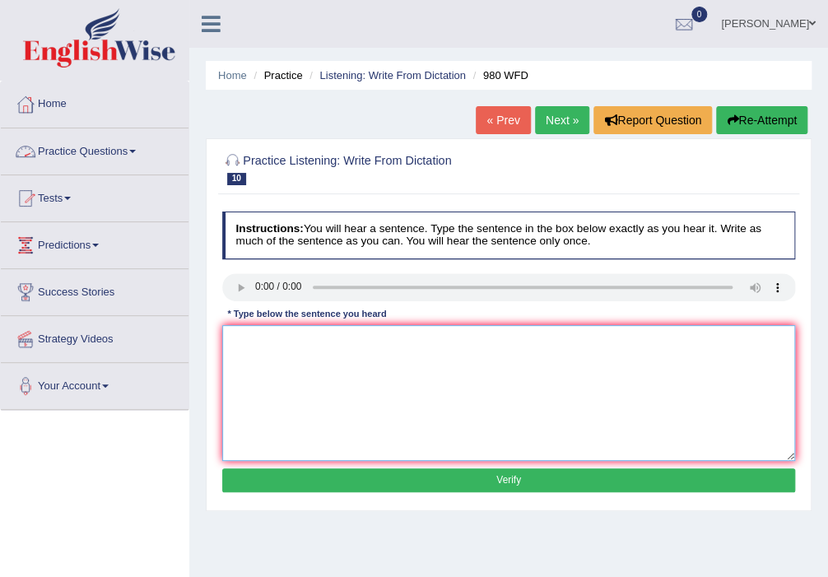
click at [257, 346] on textarea at bounding box center [509, 393] width 574 height 136
type textarea "Your ideas have been discussed and debated in the seminar seminars and tutorial…"
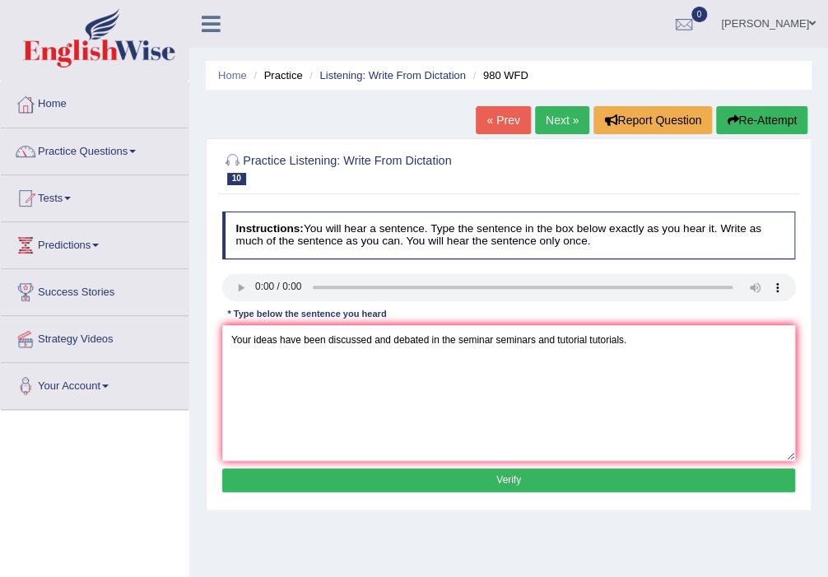
click at [389, 474] on button "Verify" at bounding box center [509, 480] width 574 height 24
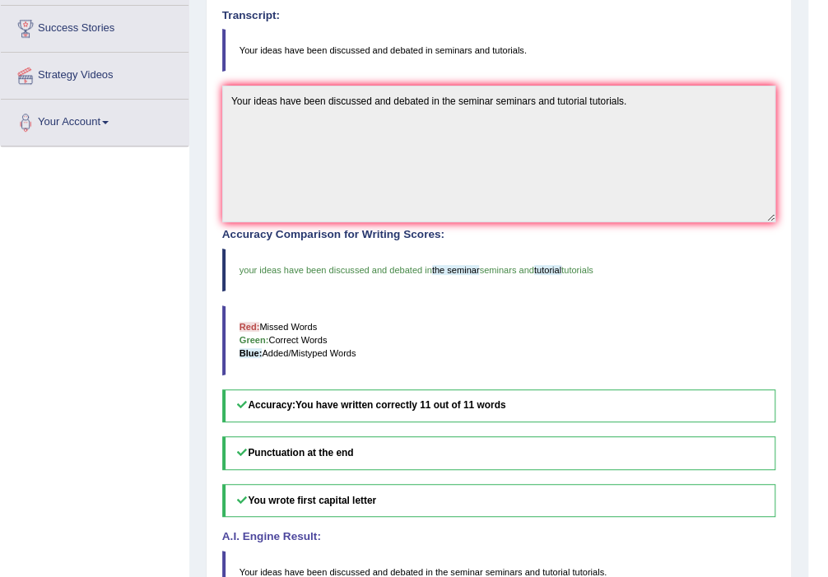
scroll to position [87, 0]
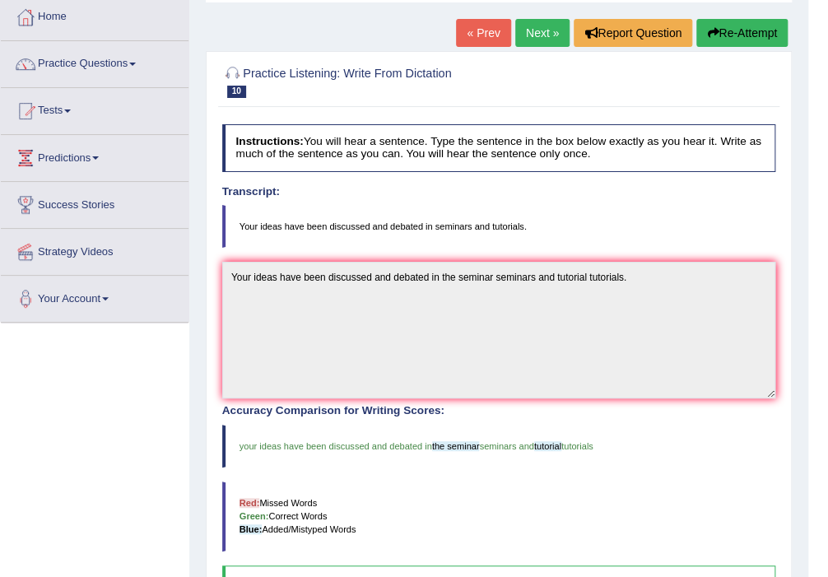
click at [543, 45] on link "Next »" at bounding box center [542, 33] width 54 height 28
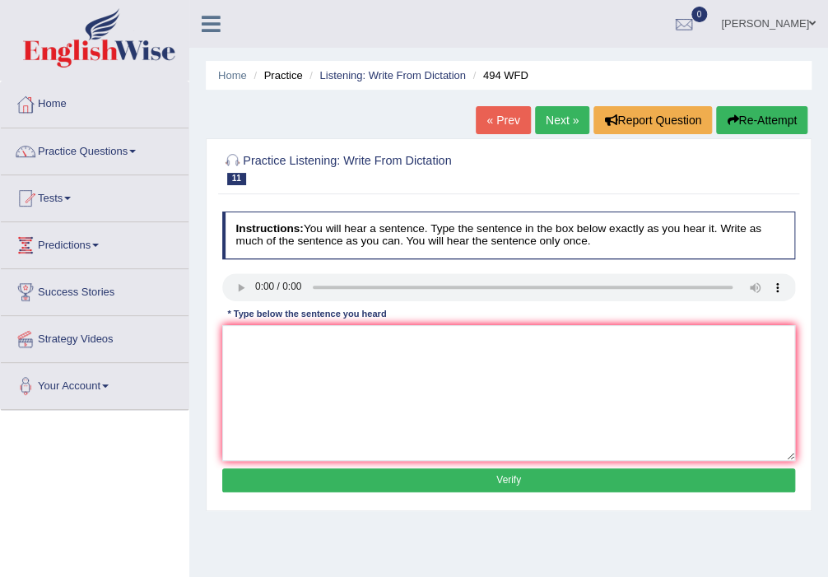
drag, startPoint x: 766, startPoint y: 118, endPoint x: 774, endPoint y: 112, distance: 10.5
click at [768, 117] on button "Re-Attempt" at bounding box center [761, 120] width 91 height 28
click at [242, 355] on textarea at bounding box center [509, 393] width 574 height 136
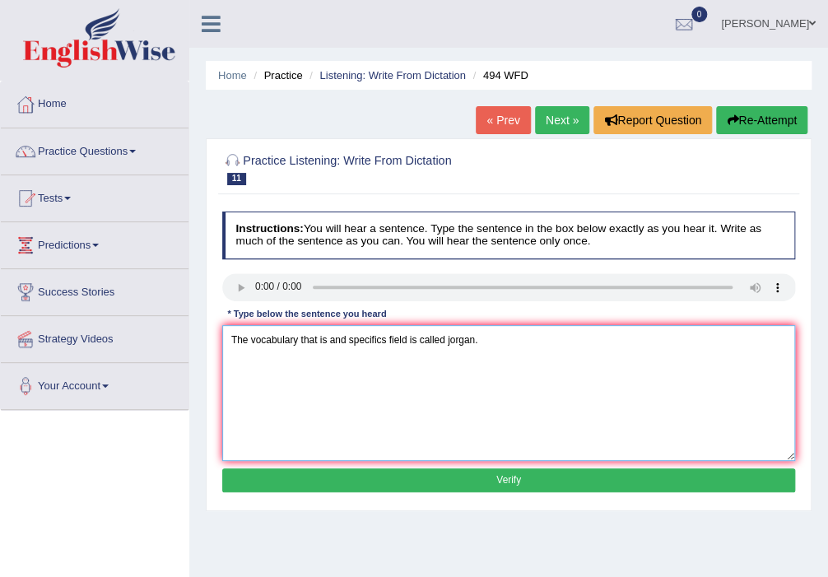
type textarea "The vocabulary that is and specifics field is called jorgan."
click at [437, 481] on button "Verify" at bounding box center [509, 480] width 574 height 24
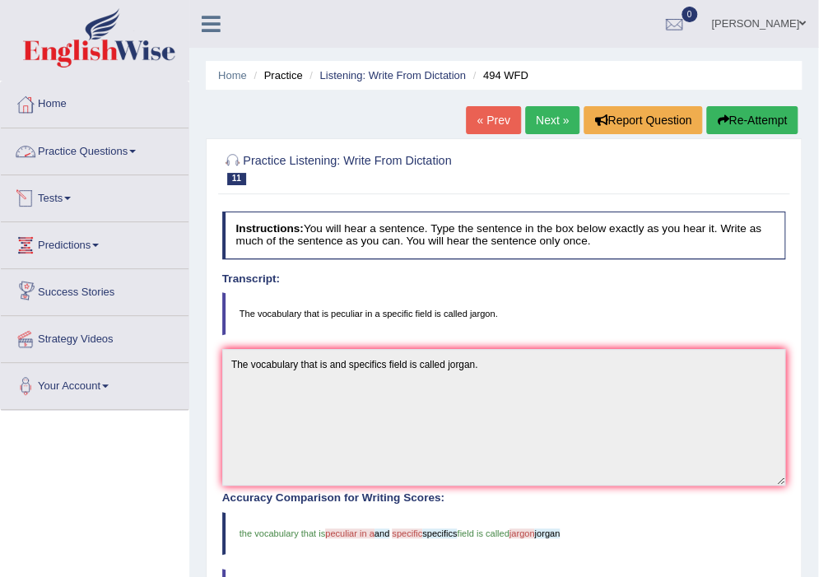
click at [124, 142] on link "Practice Questions" at bounding box center [95, 148] width 188 height 41
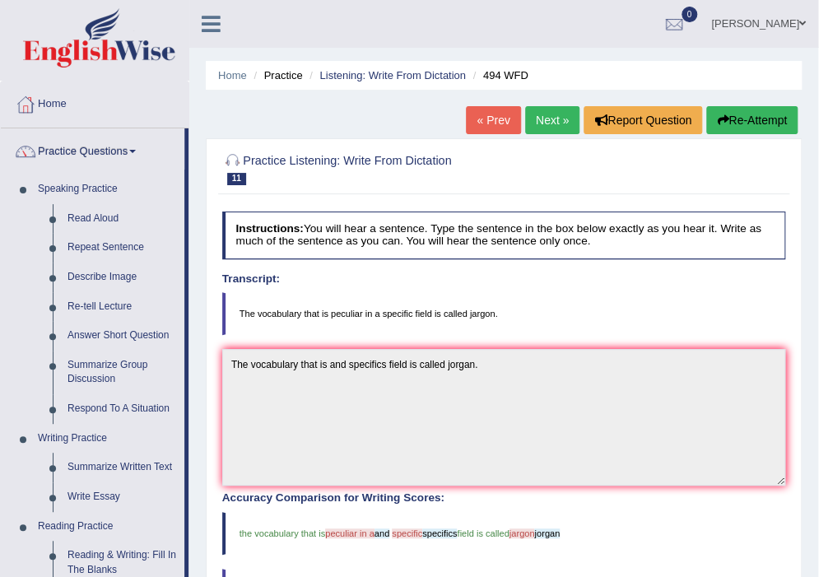
click at [546, 109] on link "Next »" at bounding box center [552, 120] width 54 height 28
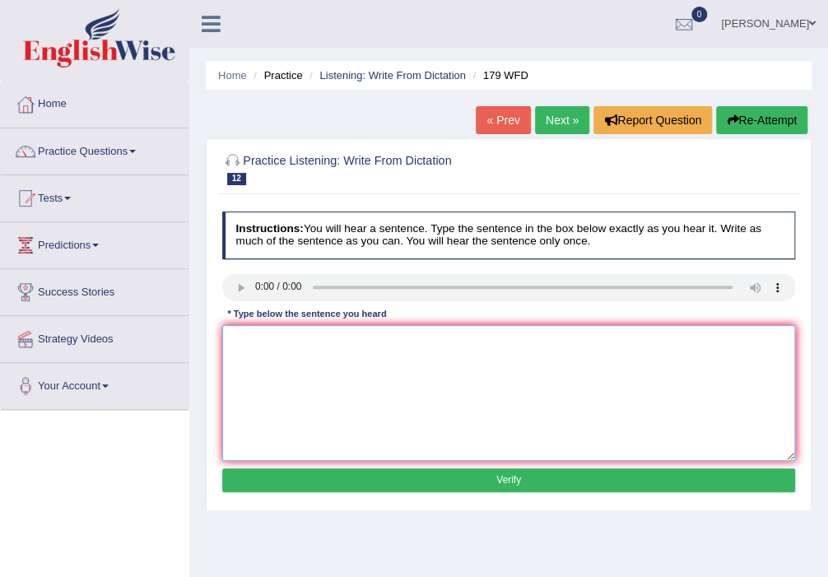
click at [245, 342] on textarea at bounding box center [509, 393] width 574 height 136
type textarea "T"
click at [284, 348] on textarea at bounding box center [509, 393] width 574 height 136
type textarea "Lecturers are the oldest and most formal teaching method methods in the univers…"
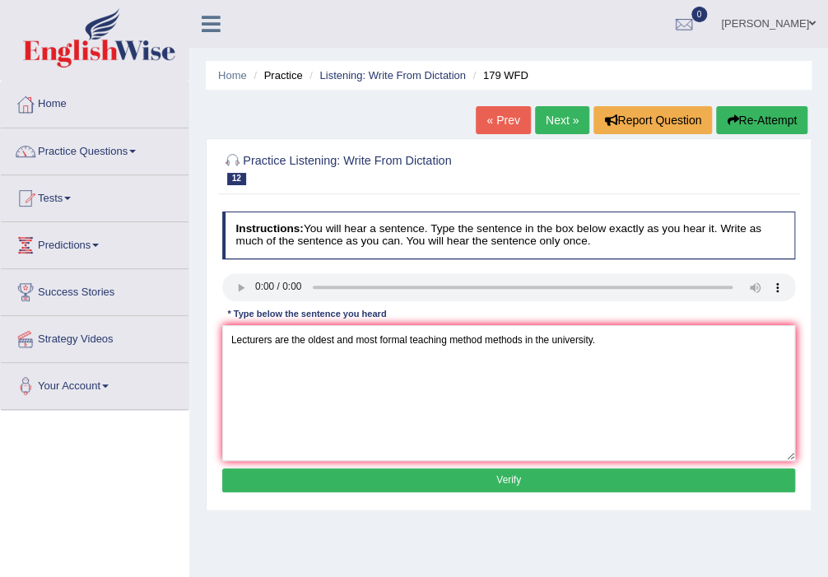
click at [425, 478] on button "Verify" at bounding box center [509, 480] width 574 height 24
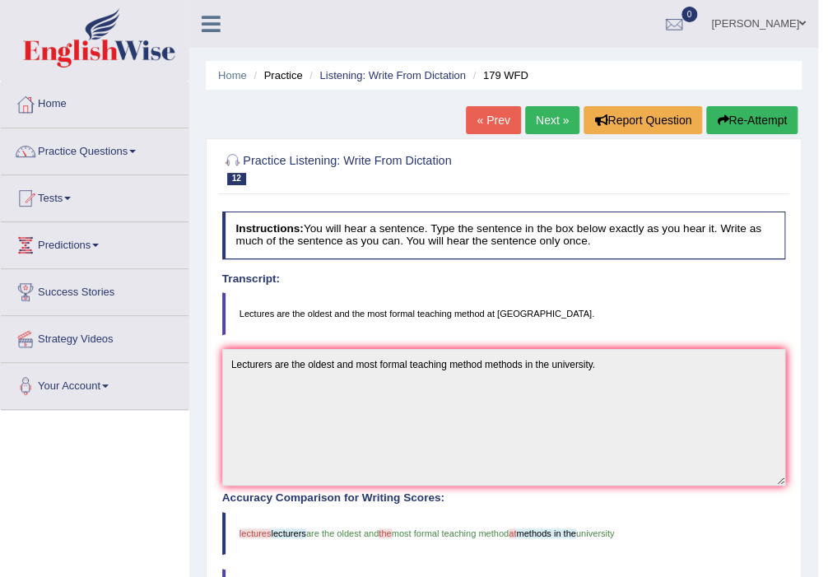
click at [537, 121] on link "Next »" at bounding box center [552, 120] width 54 height 28
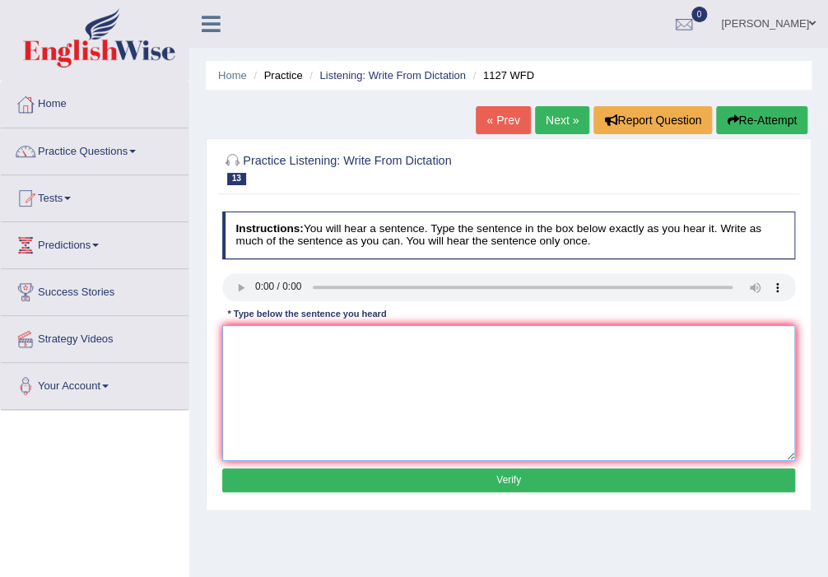
click at [306, 365] on textarea at bounding box center [509, 393] width 574 height 136
type textarea "A university degree is required in into many profession professions."
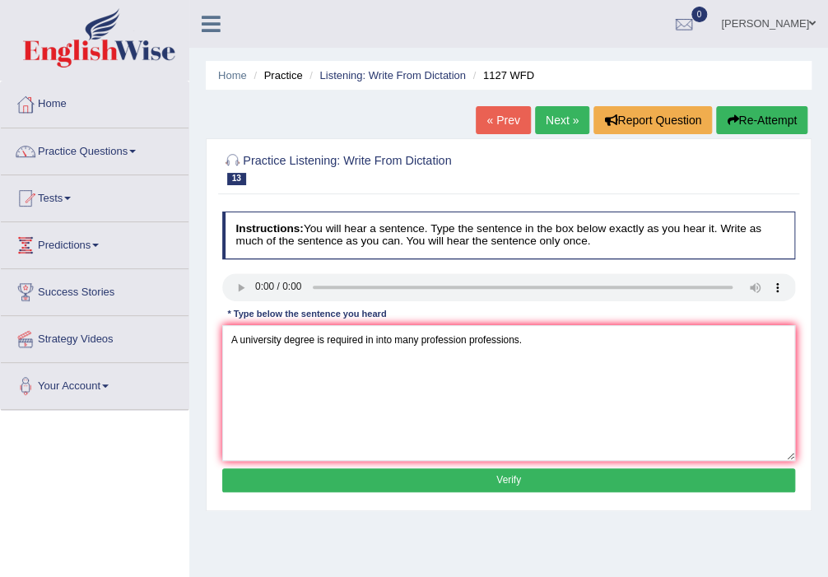
click at [409, 478] on button "Verify" at bounding box center [509, 480] width 574 height 24
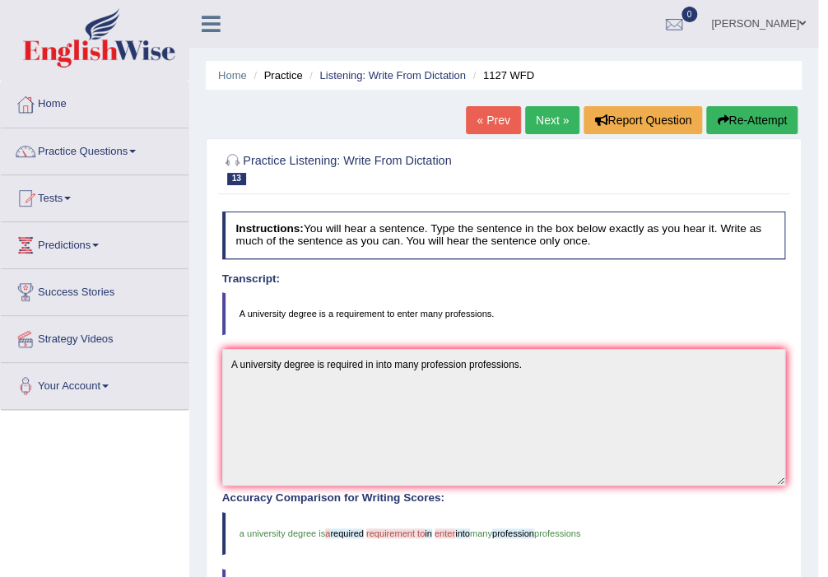
click at [729, 118] on button "Re-Attempt" at bounding box center [751, 120] width 91 height 28
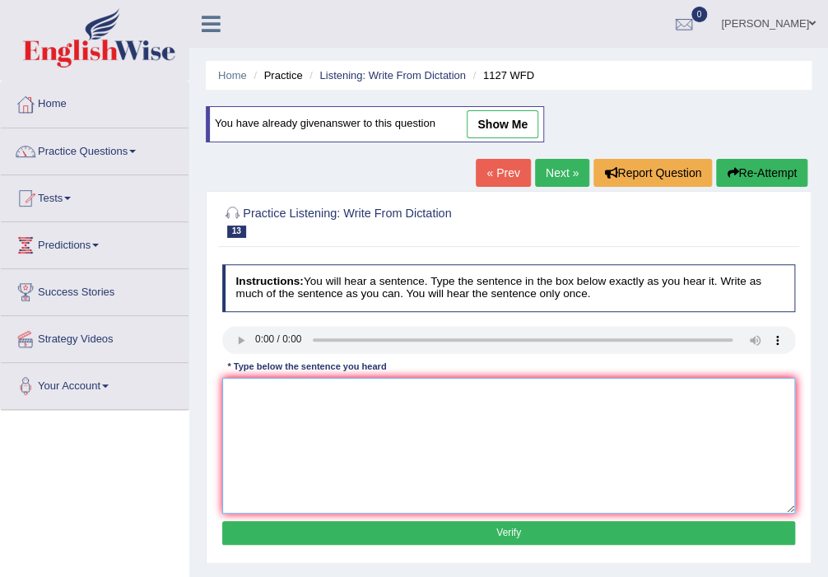
click at [288, 405] on textarea at bounding box center [509, 446] width 574 height 136
type textarea "A university degree is requirement to enter in many profession professions."
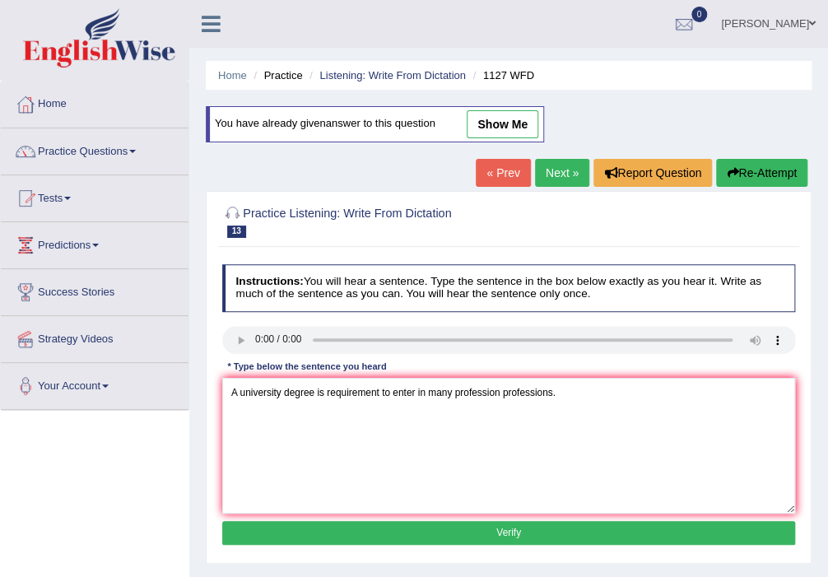
click at [419, 531] on button "Verify" at bounding box center [509, 533] width 574 height 24
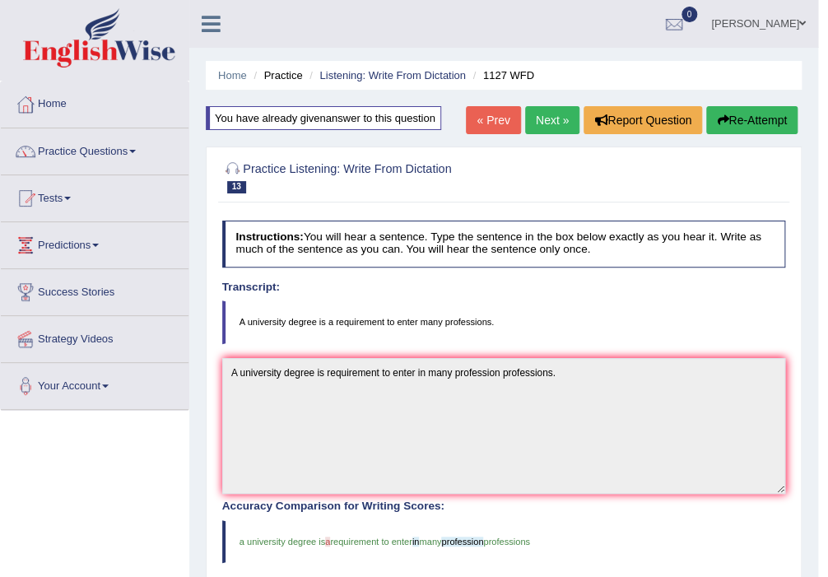
click at [537, 123] on link "Next »" at bounding box center [552, 120] width 54 height 28
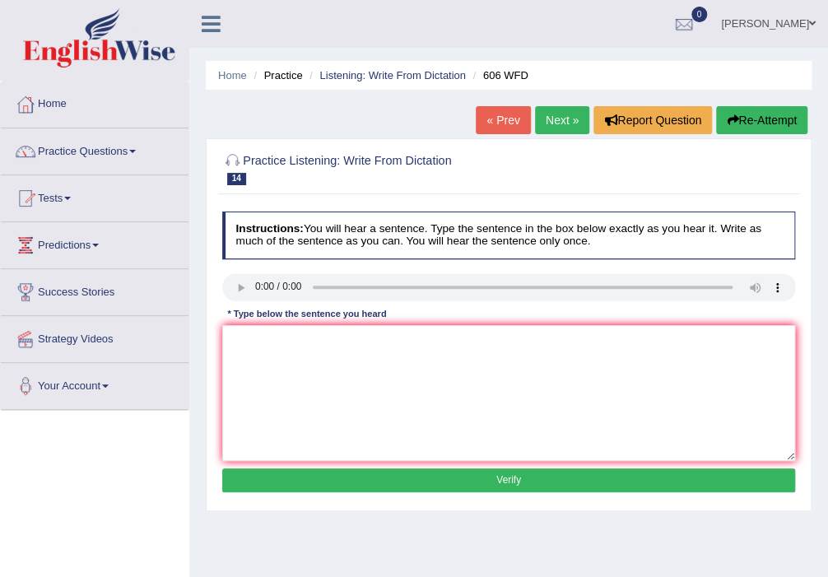
click at [221, 276] on div "Instructions: You will hear a sentence. Type the sentence in the box below exac…" at bounding box center [508, 354] width 580 height 299
click at [310, 379] on textarea at bounding box center [509, 393] width 574 height 136
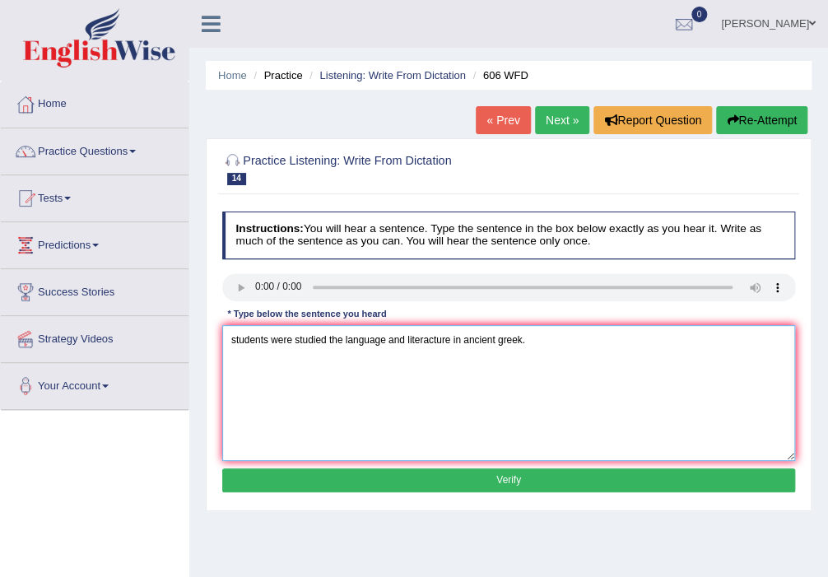
type textarea "students were studied the language and literacture in ancient greek."
click at [760, 125] on button "Re-Attempt" at bounding box center [761, 120] width 91 height 28
click at [288, 346] on textarea at bounding box center [509, 393] width 574 height 136
type textarea "T"
type textarea "Student Students were studied the language and literace in the ancient greek."
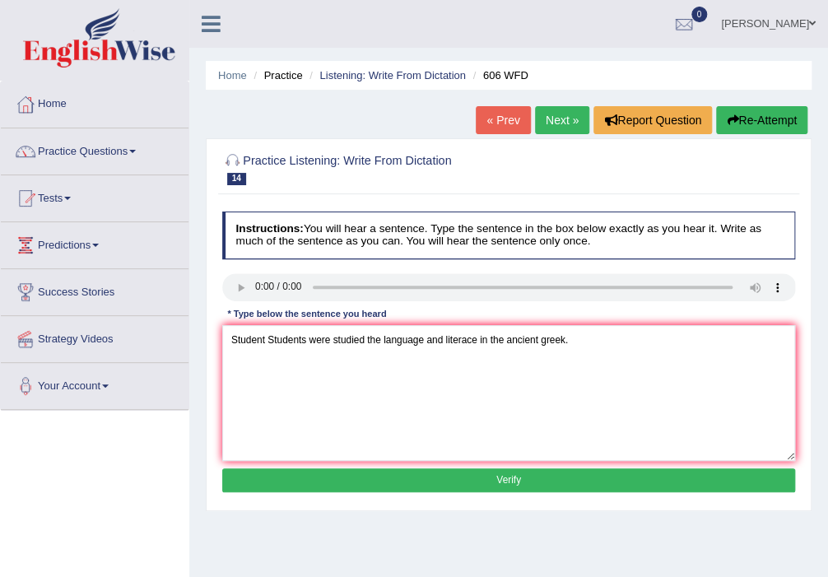
click at [537, 480] on button "Verify" at bounding box center [509, 480] width 574 height 24
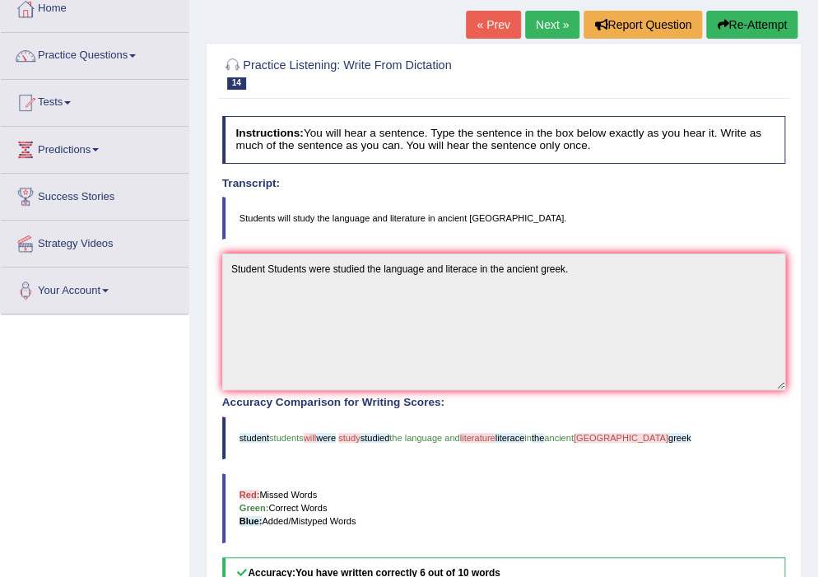
scroll to position [92, 0]
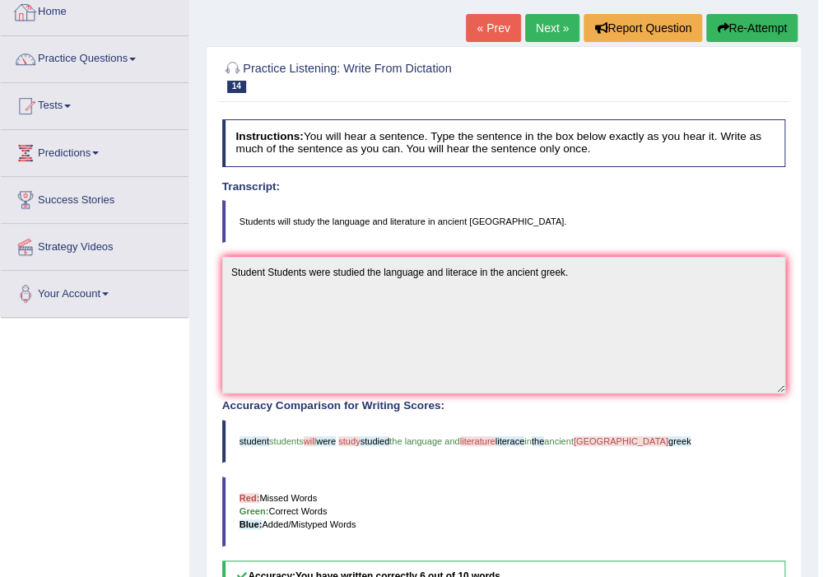
click at [114, 19] on link "Home" at bounding box center [95, 9] width 188 height 41
